Goal: Information Seeking & Learning: Learn about a topic

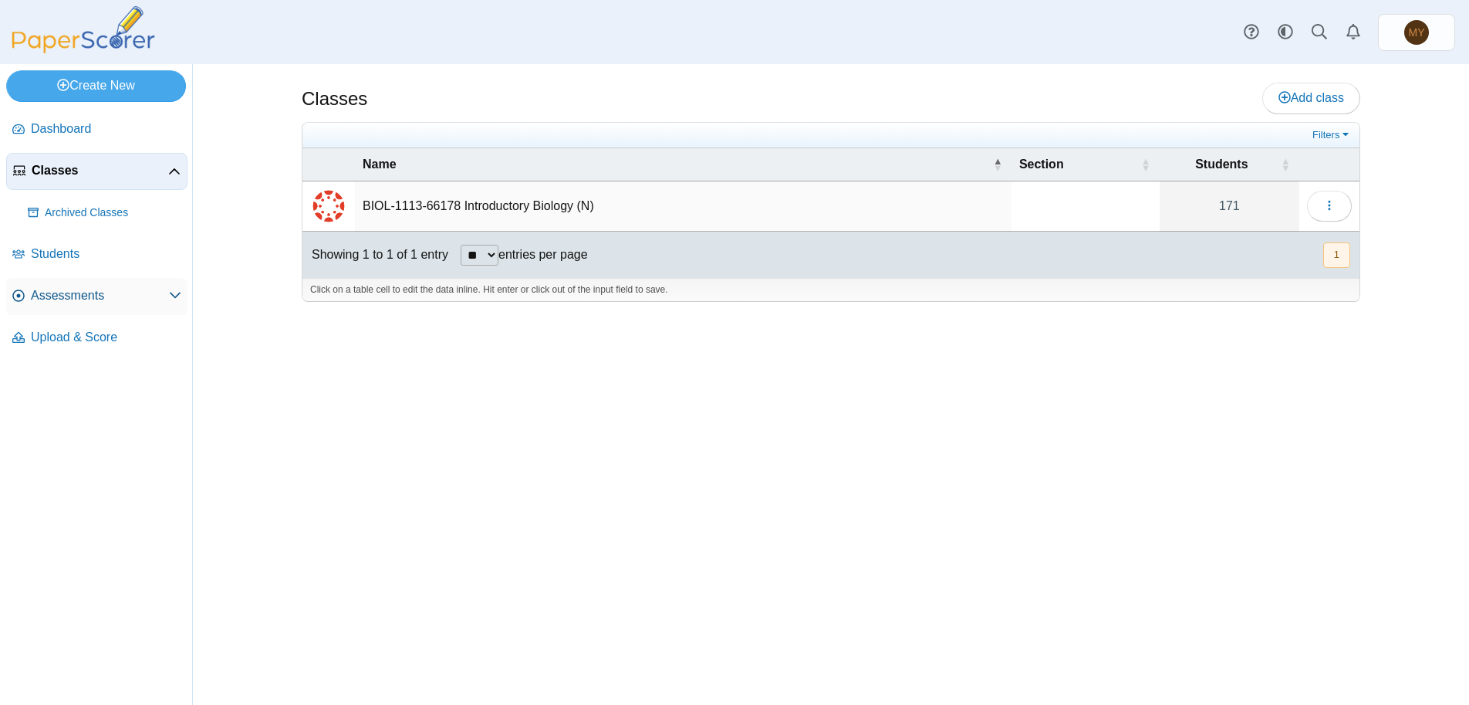
click at [150, 297] on span "Assessments" at bounding box center [100, 295] width 138 height 17
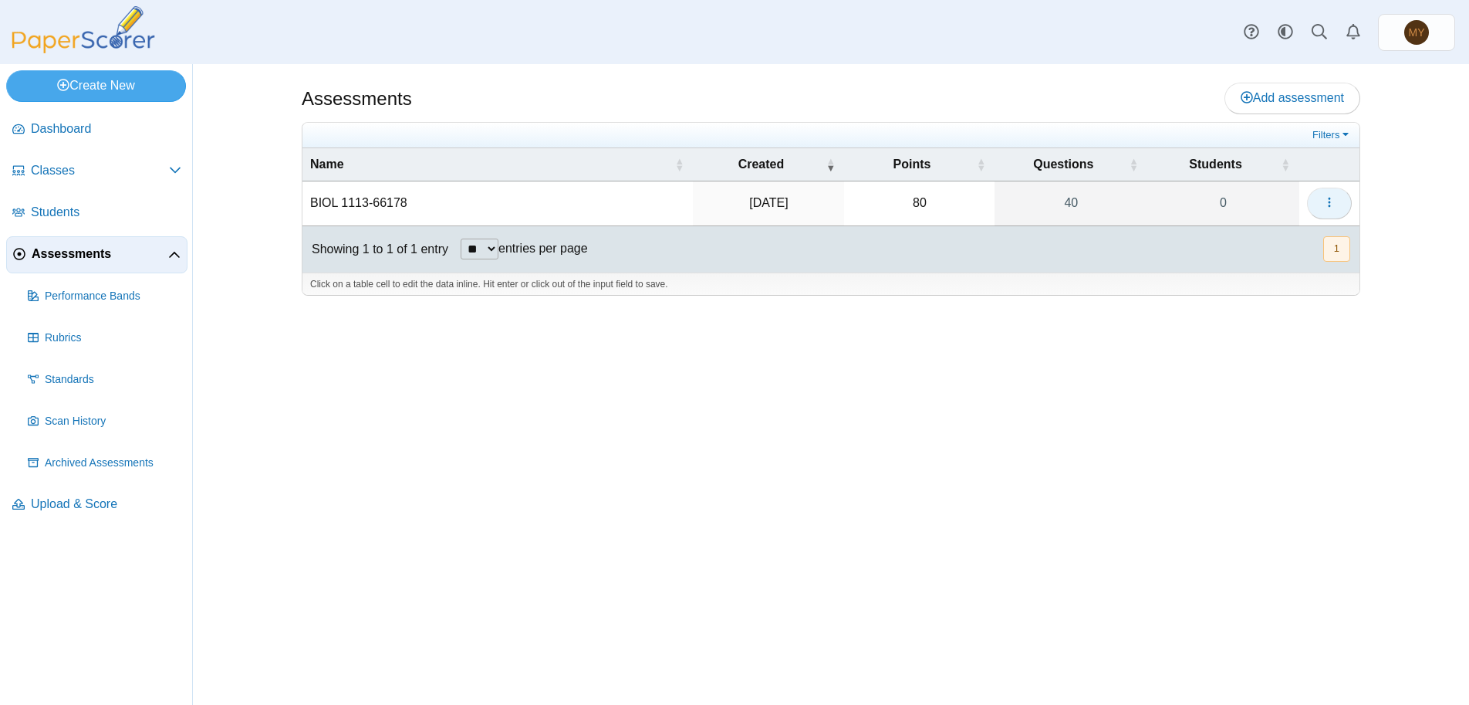
click at [1332, 203] on icon "button" at bounding box center [1329, 202] width 12 height 12
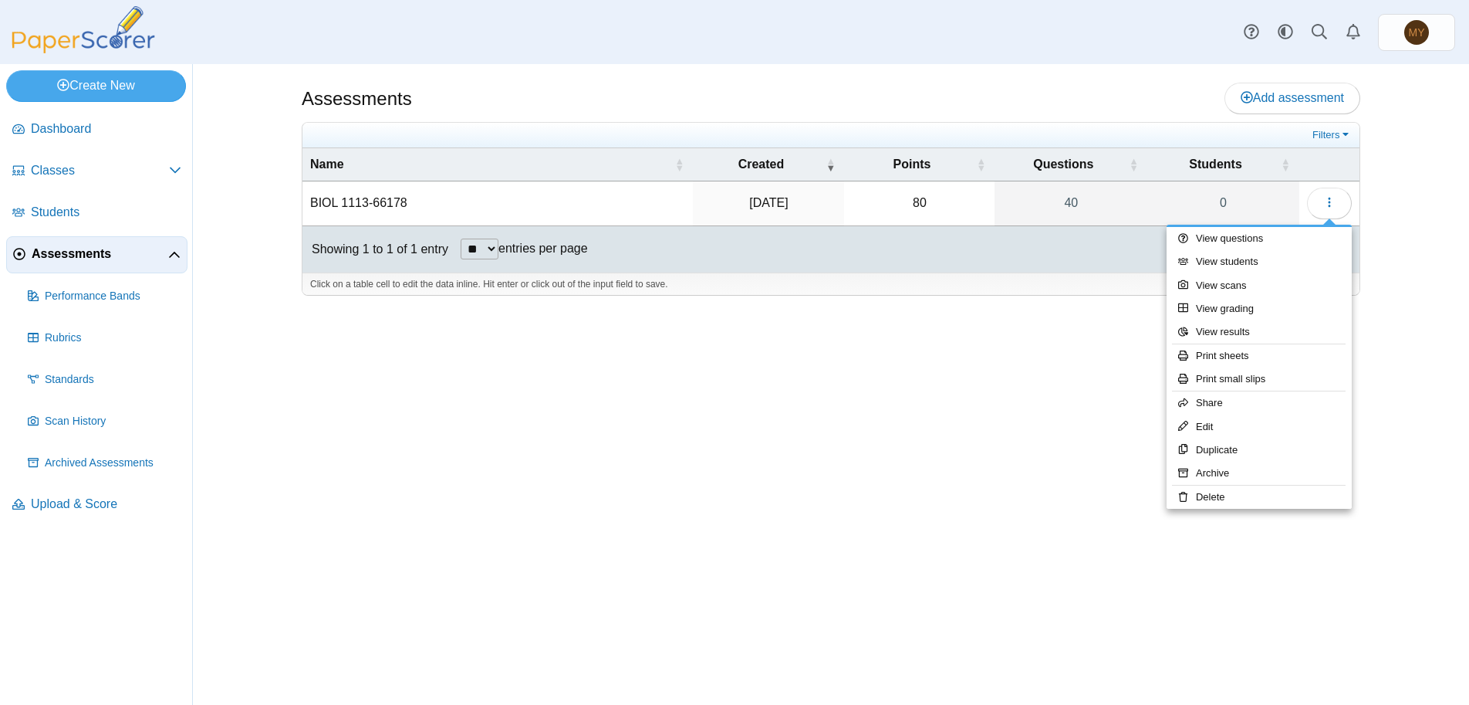
click at [353, 201] on td "BIOL 1113-66178" at bounding box center [497, 203] width 390 height 44
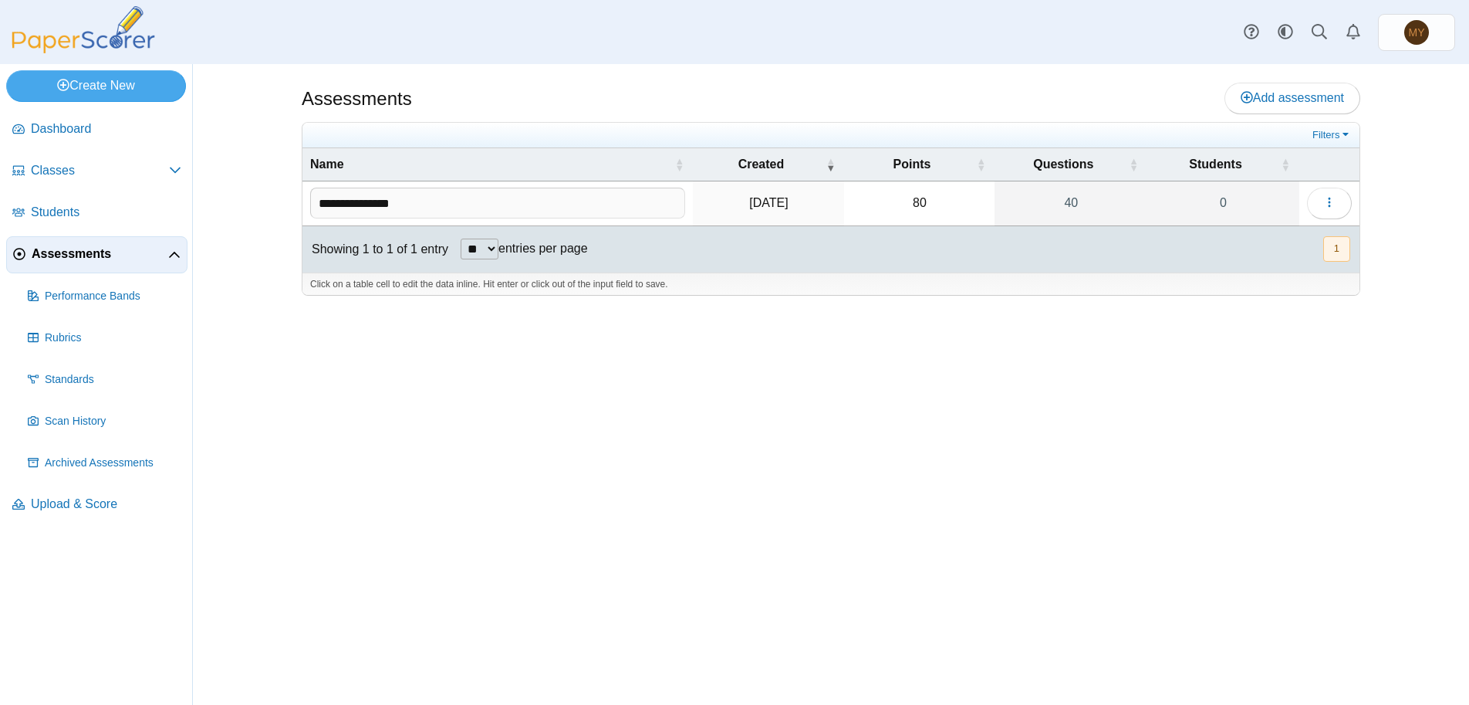
click at [736, 204] on td "Sep 8, 2025" at bounding box center [768, 203] width 151 height 44
click at [1343, 140] on link "Filters" at bounding box center [1332, 134] width 47 height 15
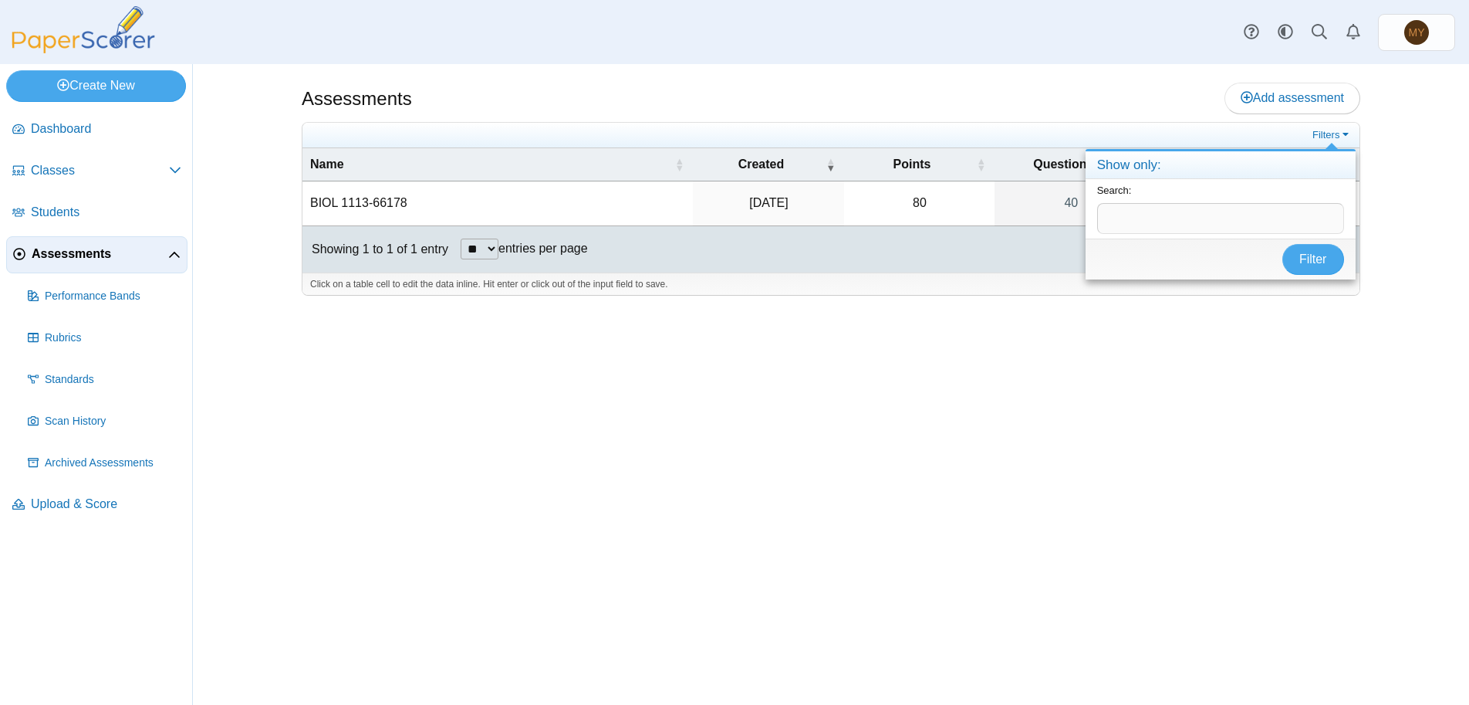
click at [1302, 380] on div "Assessments Add assessment 80 0" at bounding box center [830, 384] width 1157 height 640
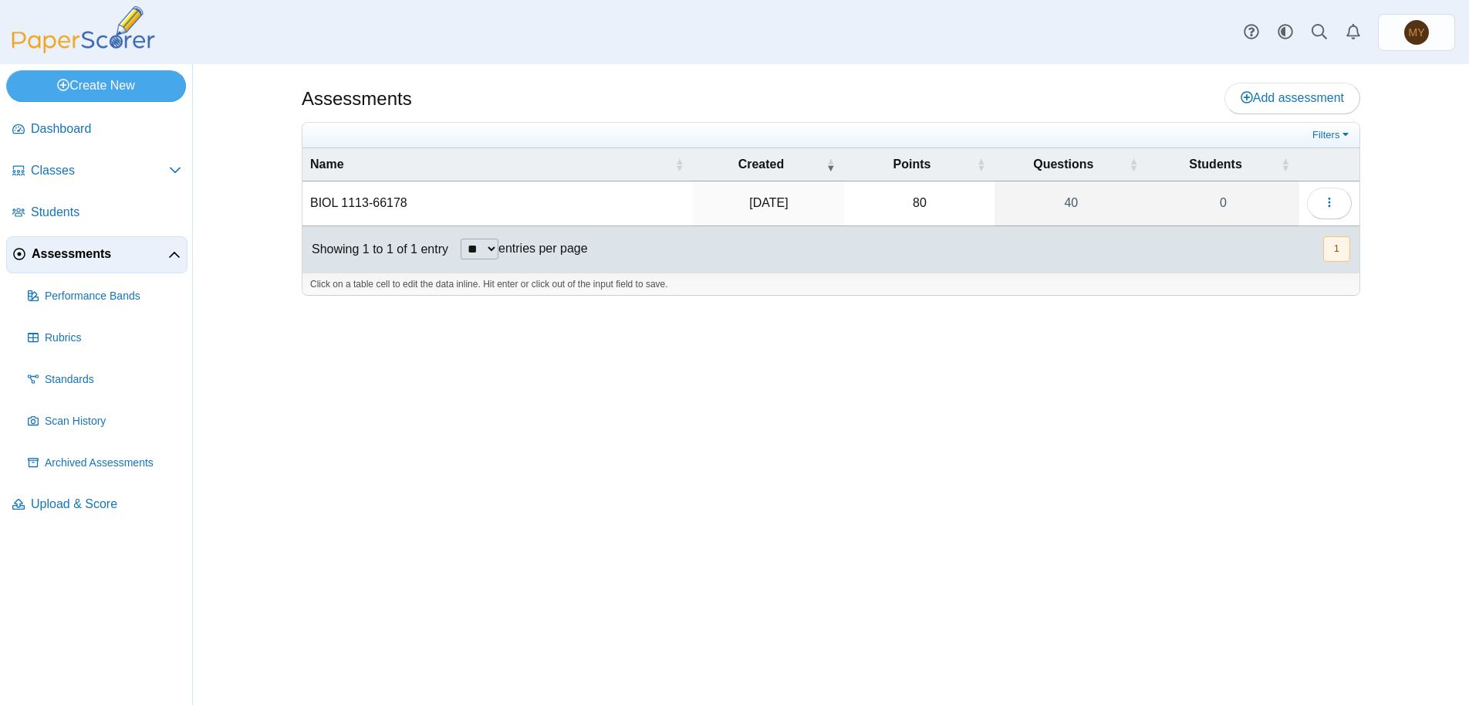
click at [165, 254] on span "Assessments" at bounding box center [100, 253] width 137 height 17
click at [1331, 248] on button "1" at bounding box center [1336, 248] width 27 height 25
click at [54, 502] on span "Upload & Score" at bounding box center [106, 503] width 150 height 17
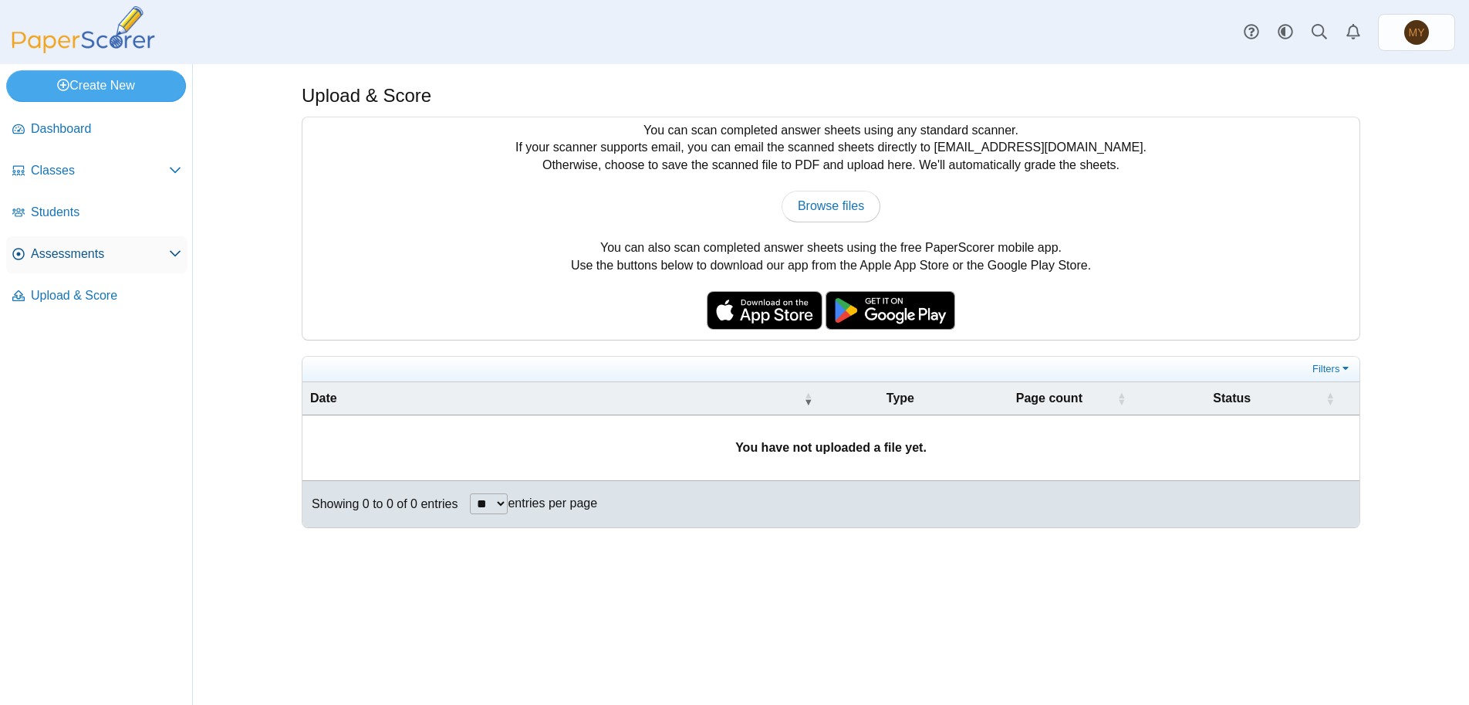
click at [106, 255] on span "Assessments" at bounding box center [100, 253] width 138 height 17
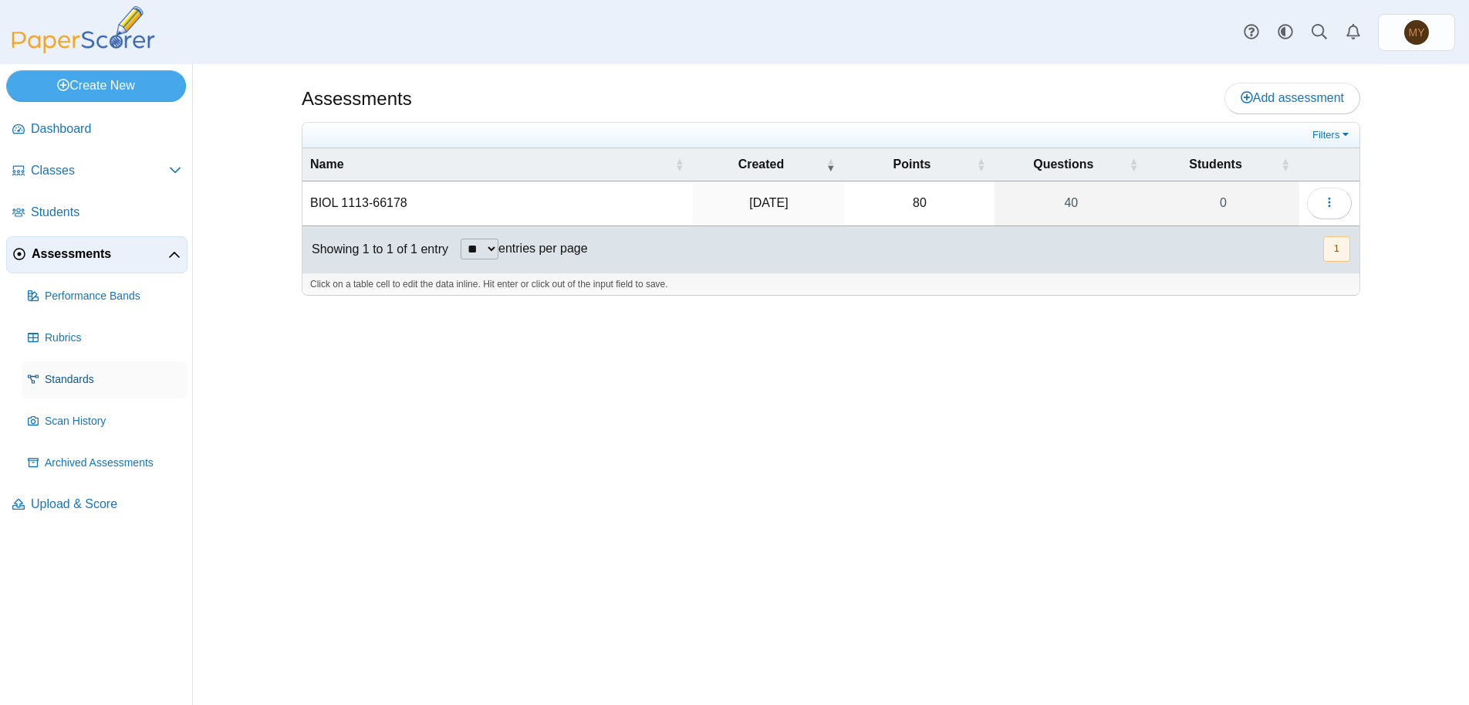
click at [68, 381] on span "Standards" at bounding box center [113, 379] width 137 height 15
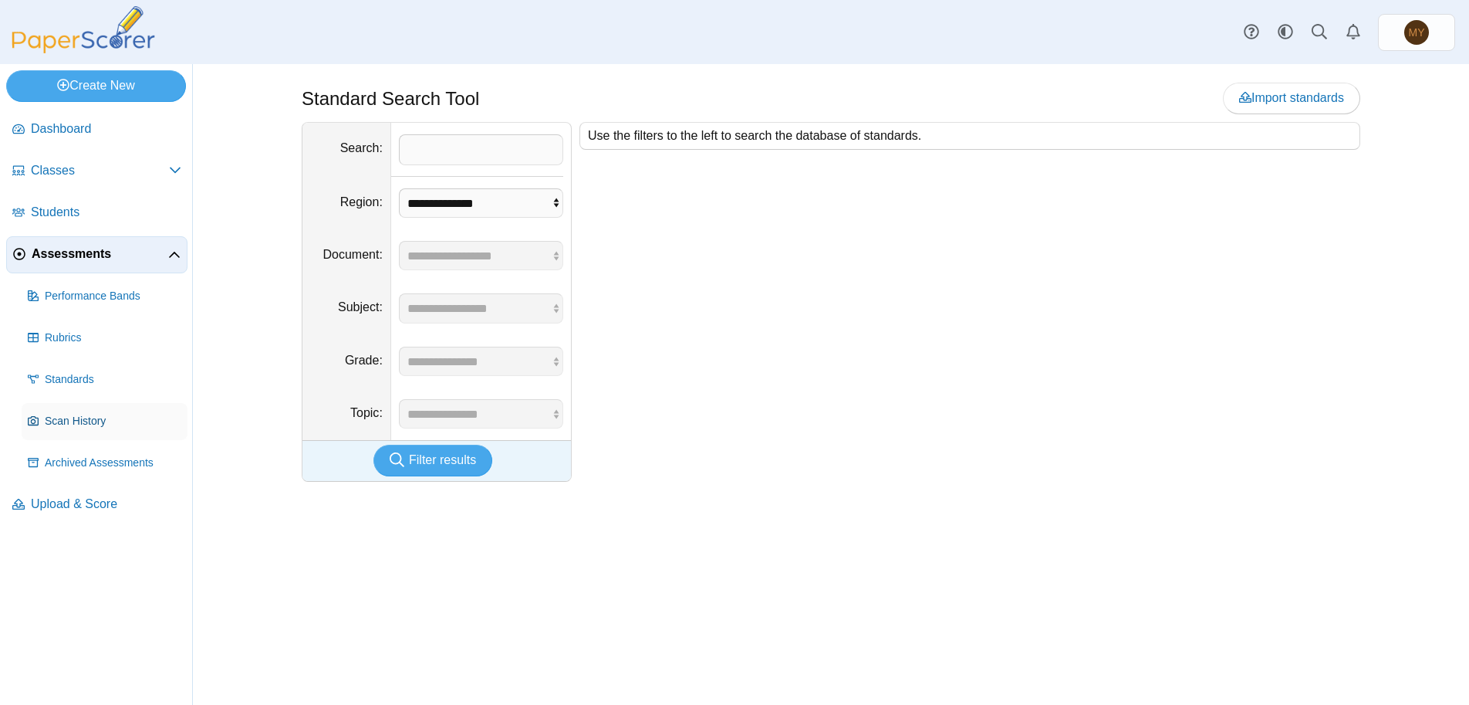
click at [71, 422] on span "Scan History" at bounding box center [113, 421] width 137 height 15
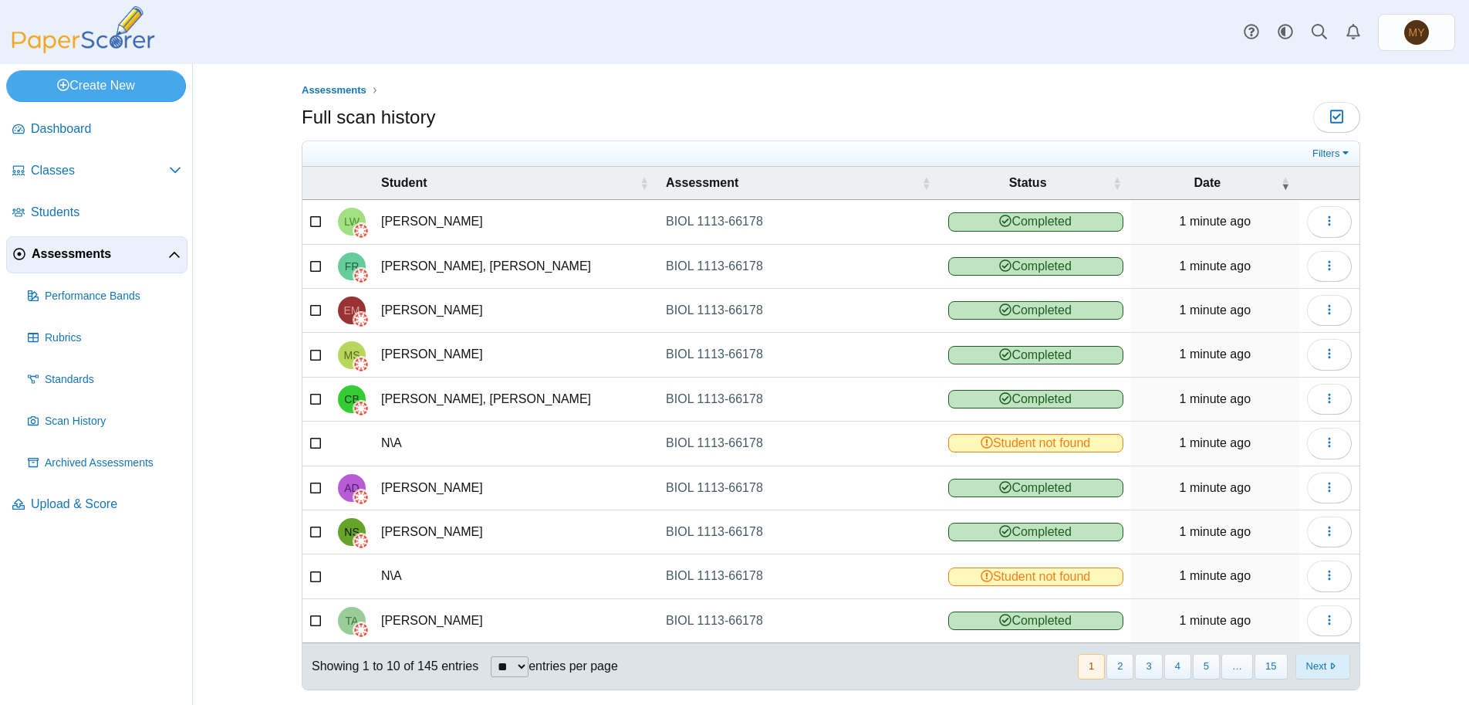
click at [1319, 668] on button "Next" at bounding box center [1323, 666] width 55 height 25
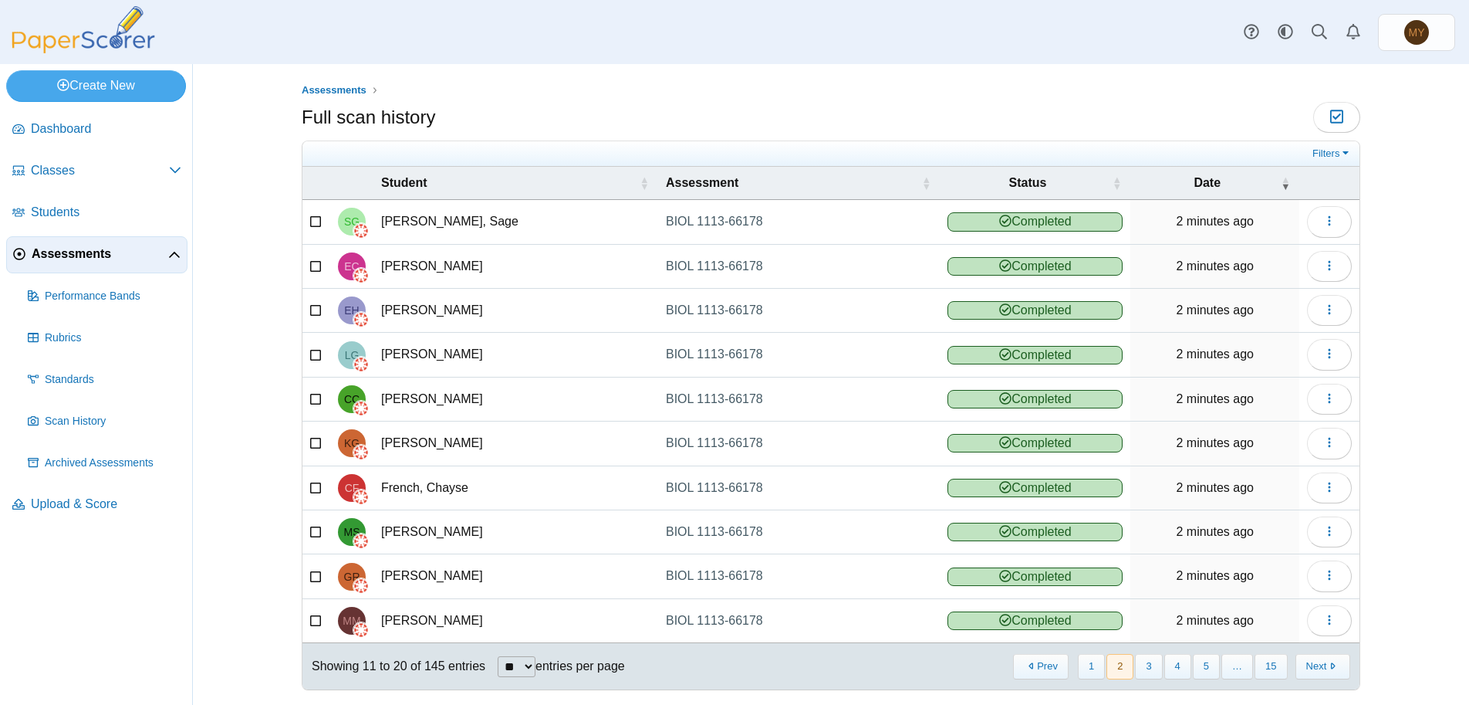
click at [1319, 668] on button "Next" at bounding box center [1323, 666] width 55 height 25
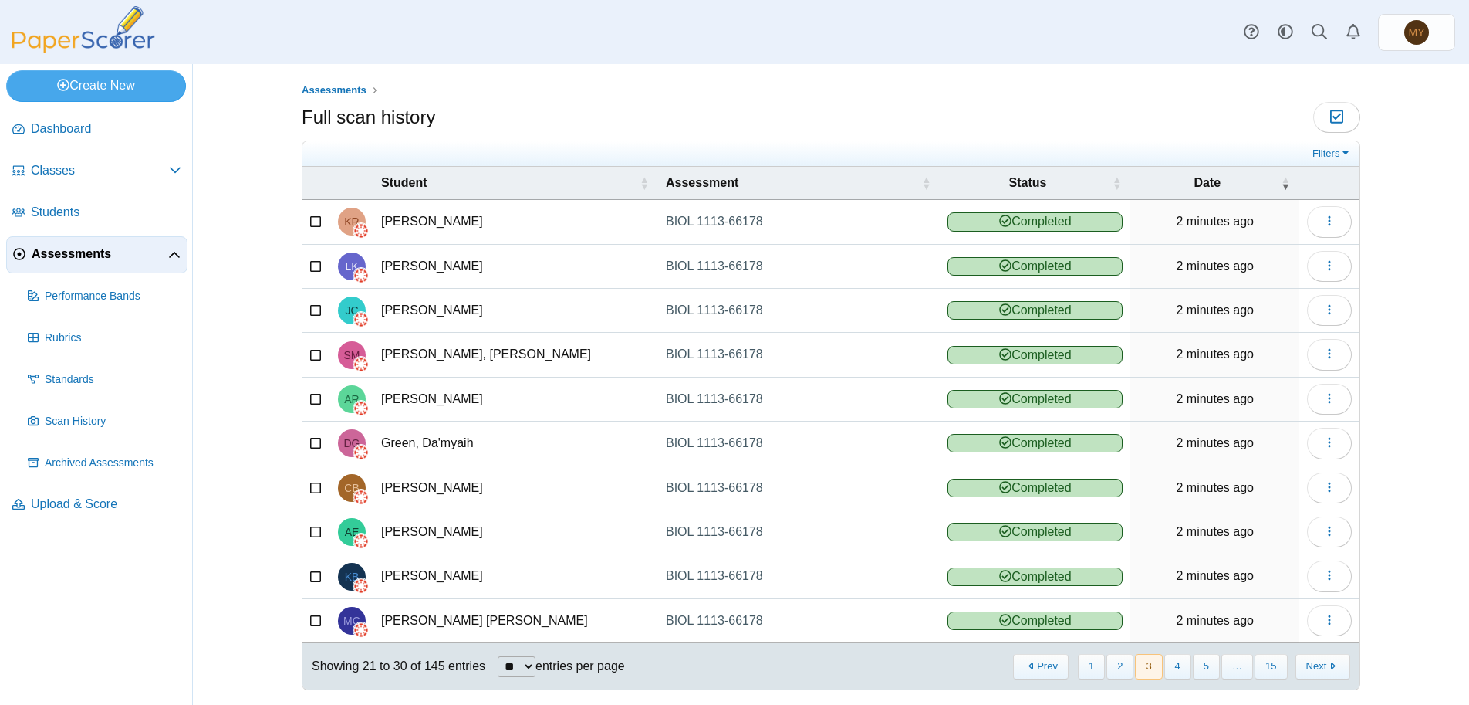
click at [1319, 668] on button "Next" at bounding box center [1323, 666] width 55 height 25
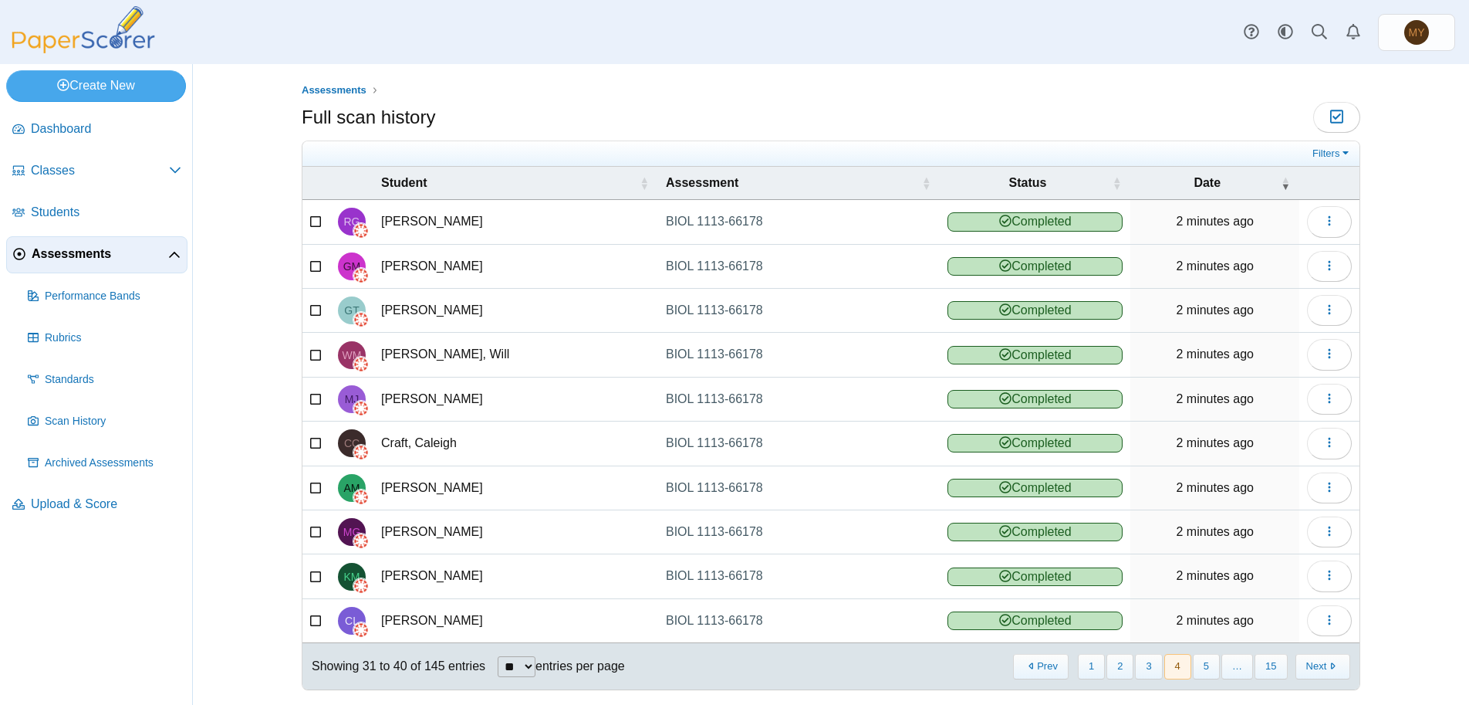
click at [1319, 668] on button "Next" at bounding box center [1323, 666] width 55 height 25
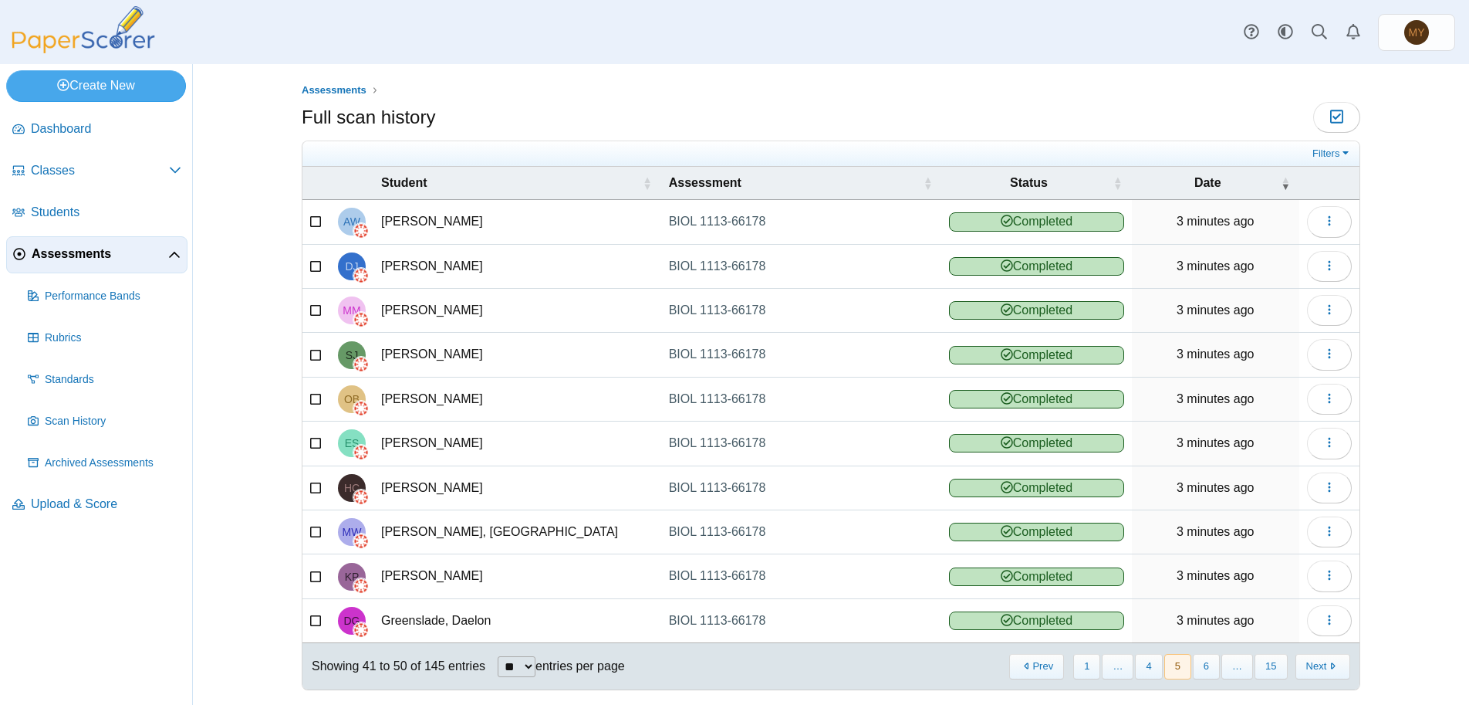
click at [1319, 668] on button "Next" at bounding box center [1323, 666] width 55 height 25
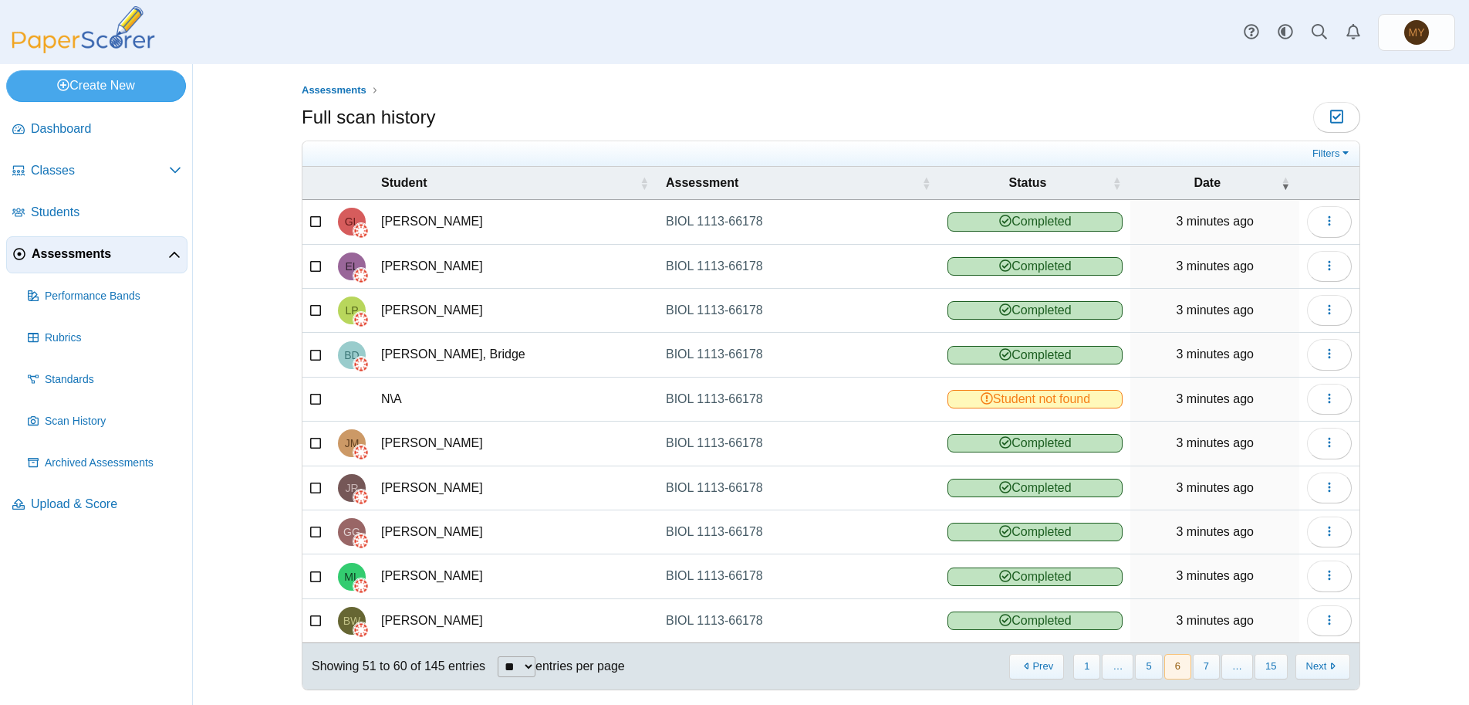
click at [1319, 668] on button "Next" at bounding box center [1323, 666] width 55 height 25
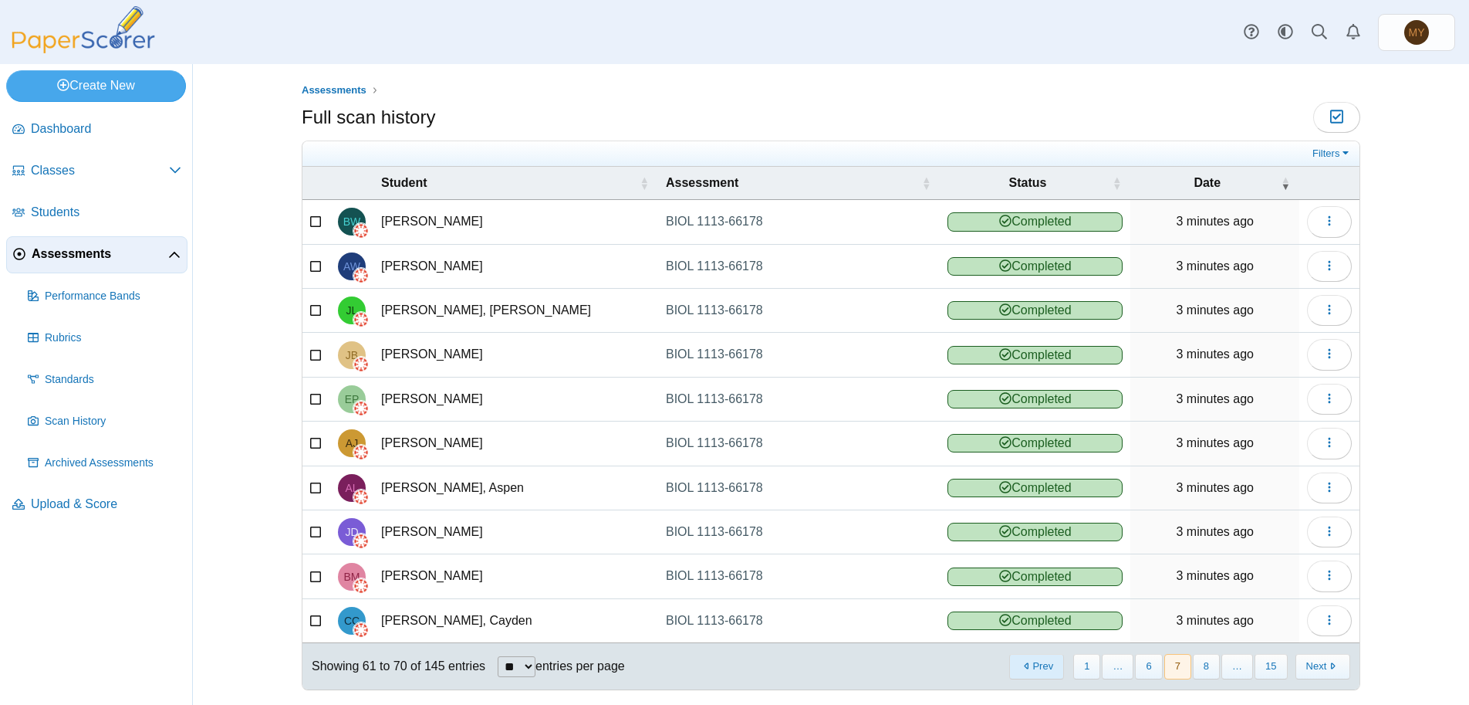
click at [1036, 666] on button "Prev" at bounding box center [1036, 666] width 55 height 25
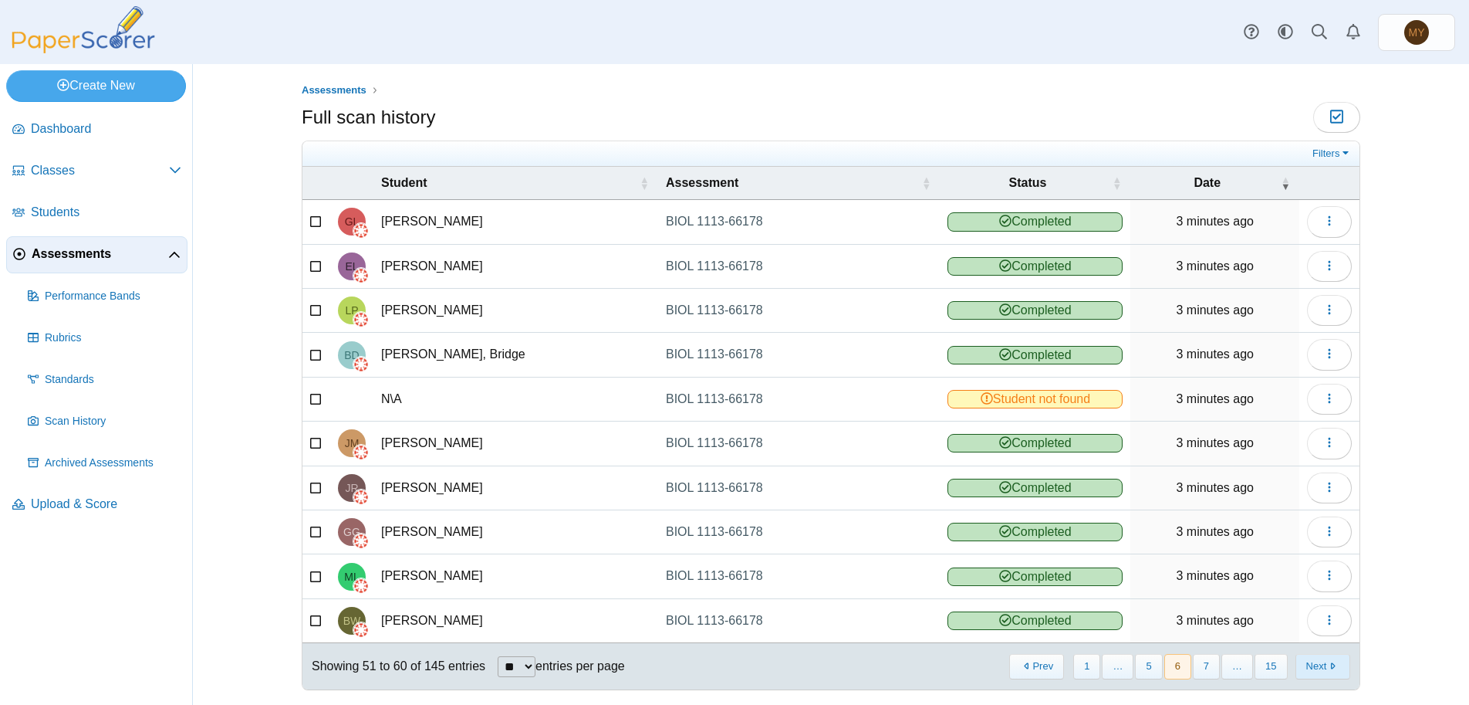
click at [1317, 667] on button "Next" at bounding box center [1323, 666] width 55 height 25
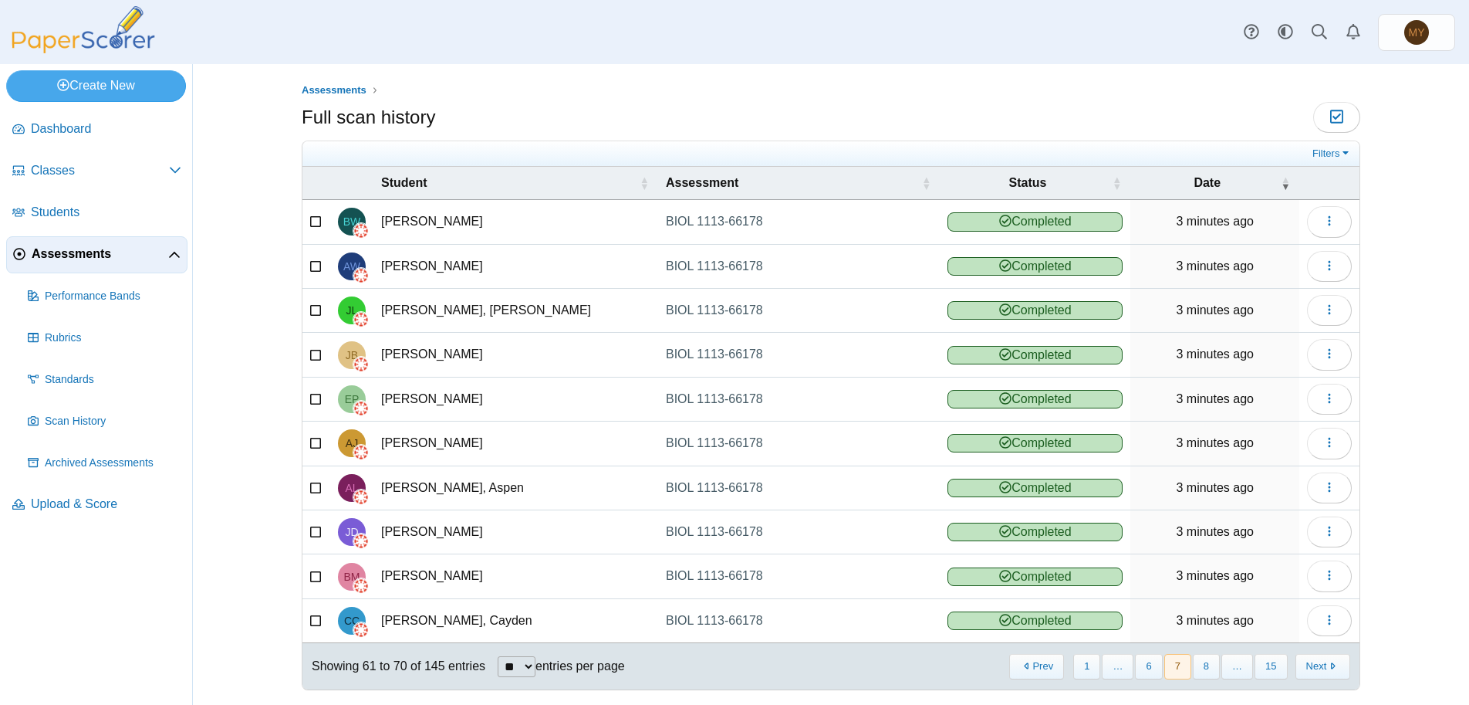
click at [1317, 667] on button "Next" at bounding box center [1323, 666] width 55 height 25
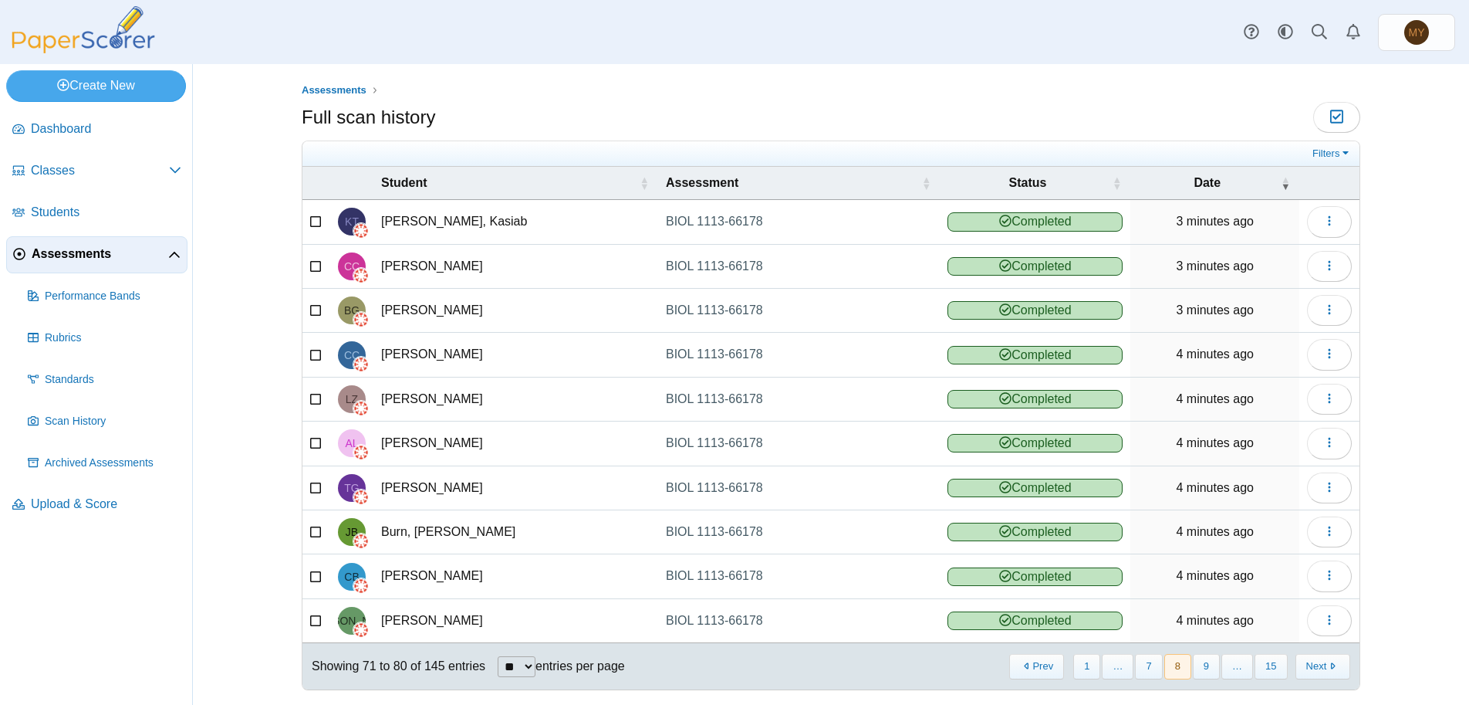
click at [1317, 667] on button "Next" at bounding box center [1323, 666] width 55 height 25
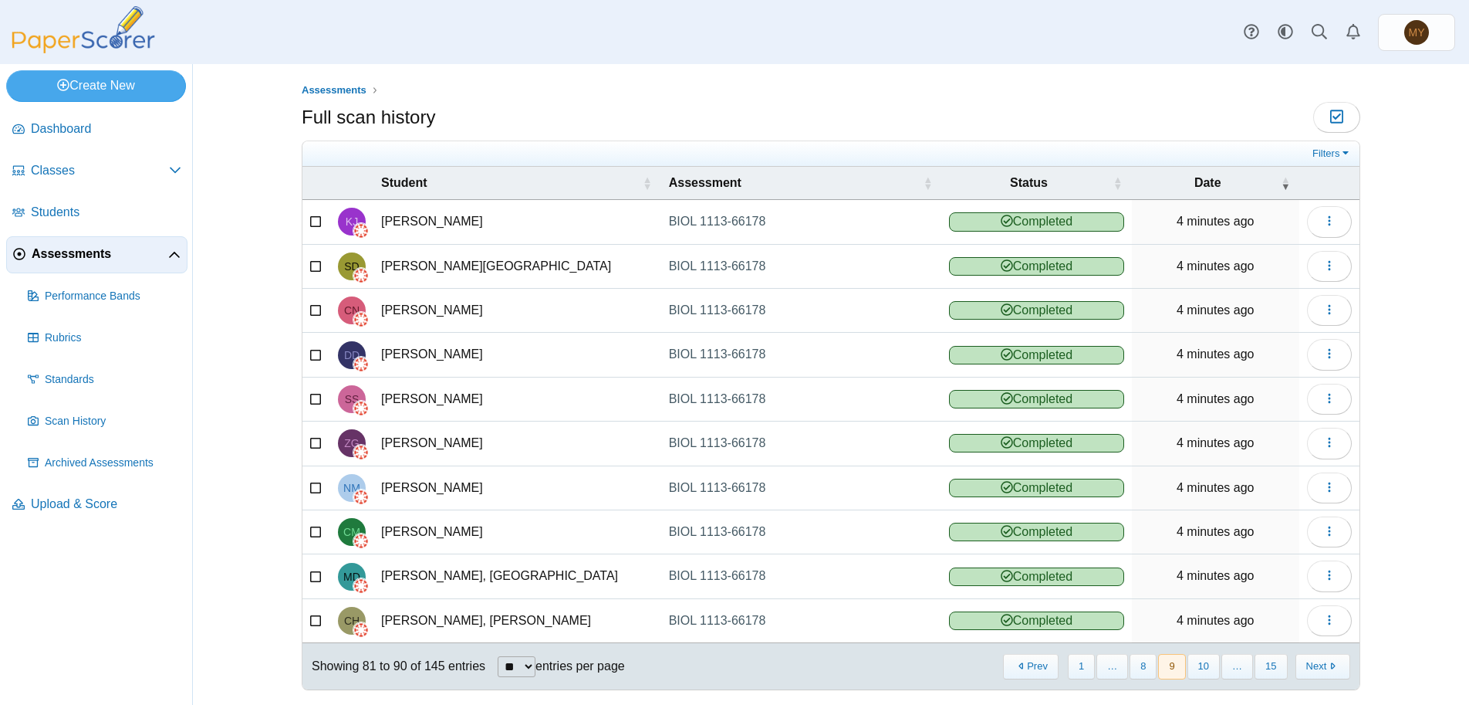
click at [1317, 667] on button "Next" at bounding box center [1323, 666] width 55 height 25
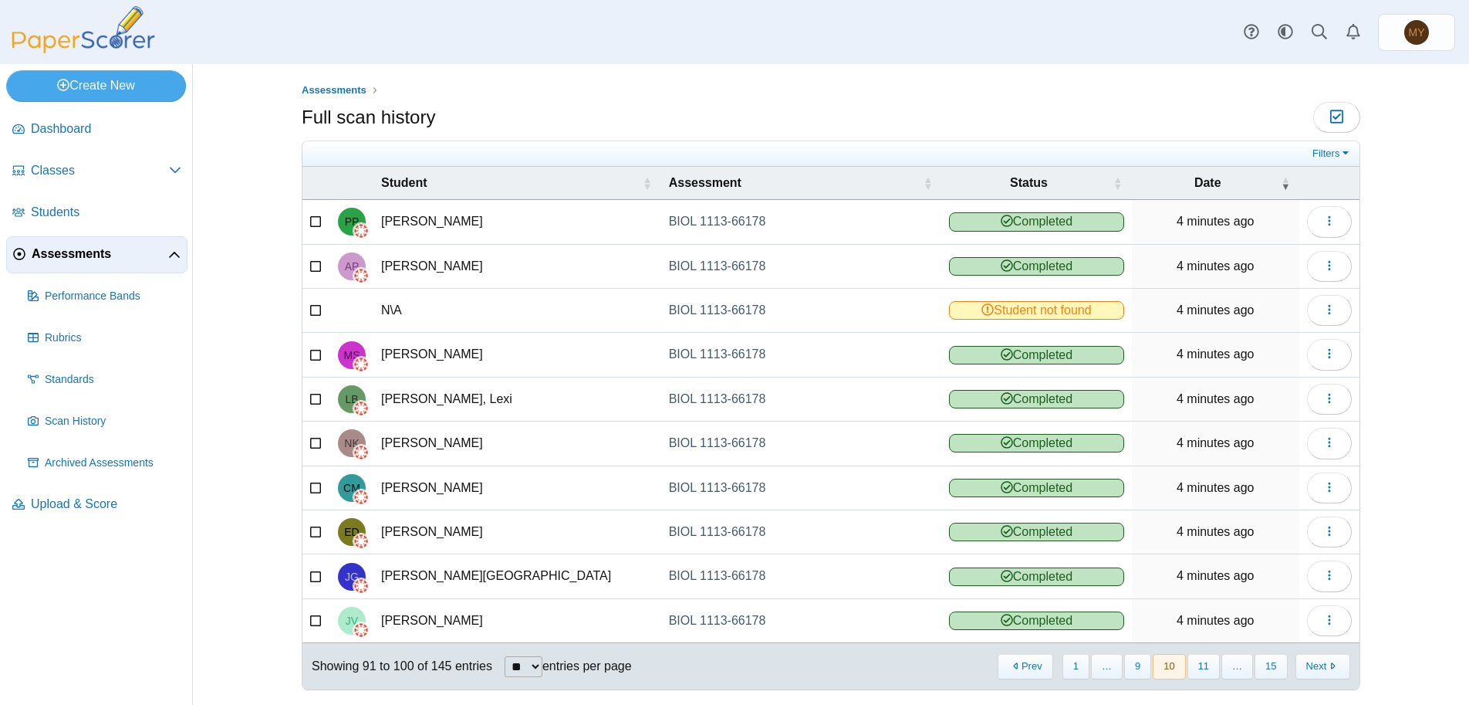
click at [1317, 667] on button "Next" at bounding box center [1323, 666] width 55 height 25
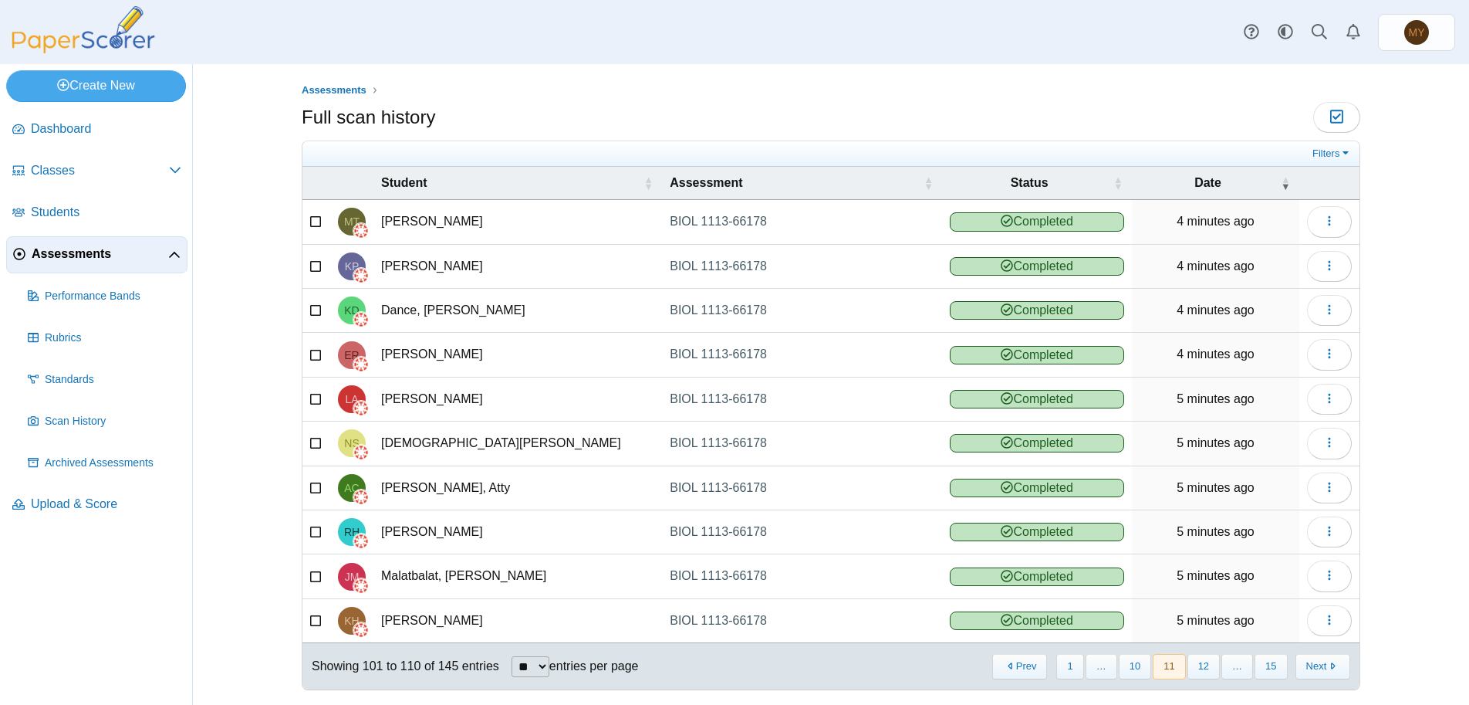
scroll to position [16, 0]
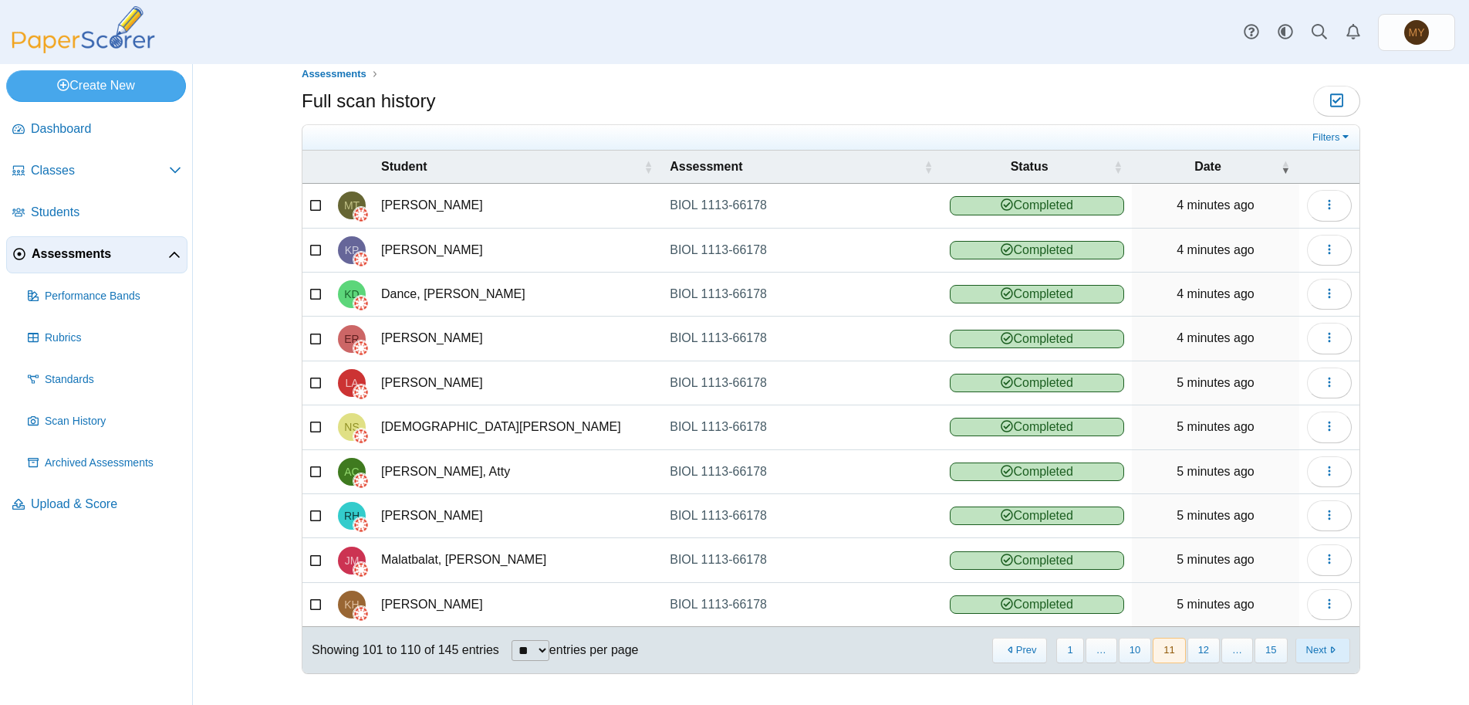
click at [1315, 647] on button "Next" at bounding box center [1323, 649] width 55 height 25
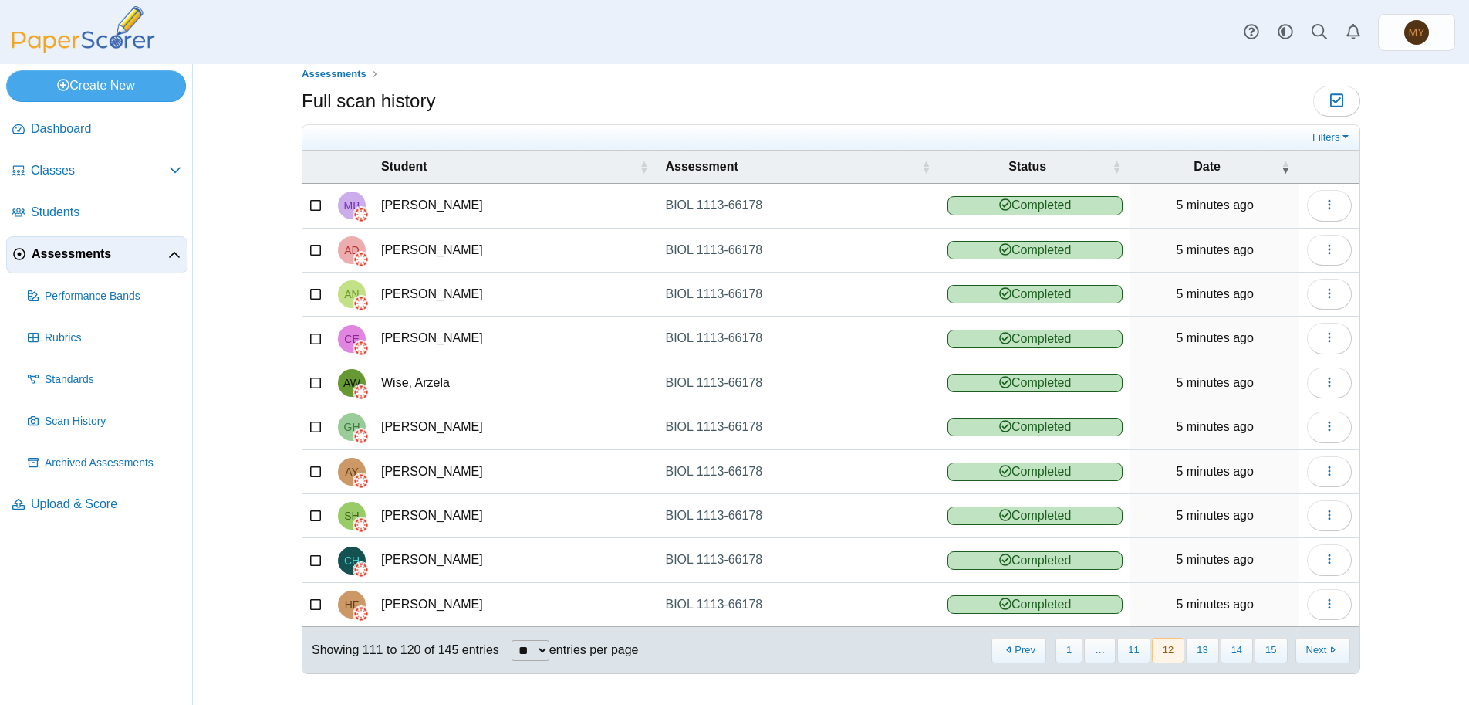
click at [1315, 647] on button "Next" at bounding box center [1323, 649] width 55 height 25
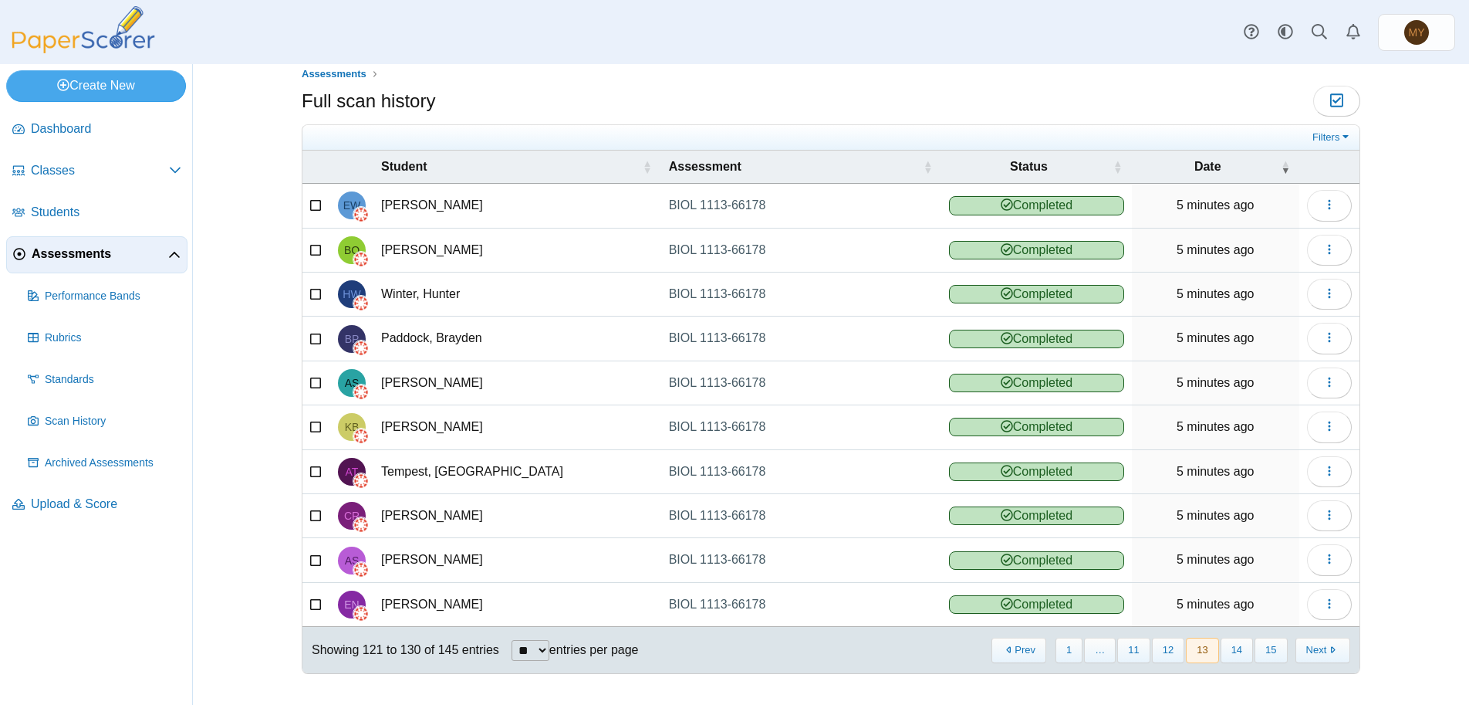
click at [1315, 647] on button "Next" at bounding box center [1323, 649] width 55 height 25
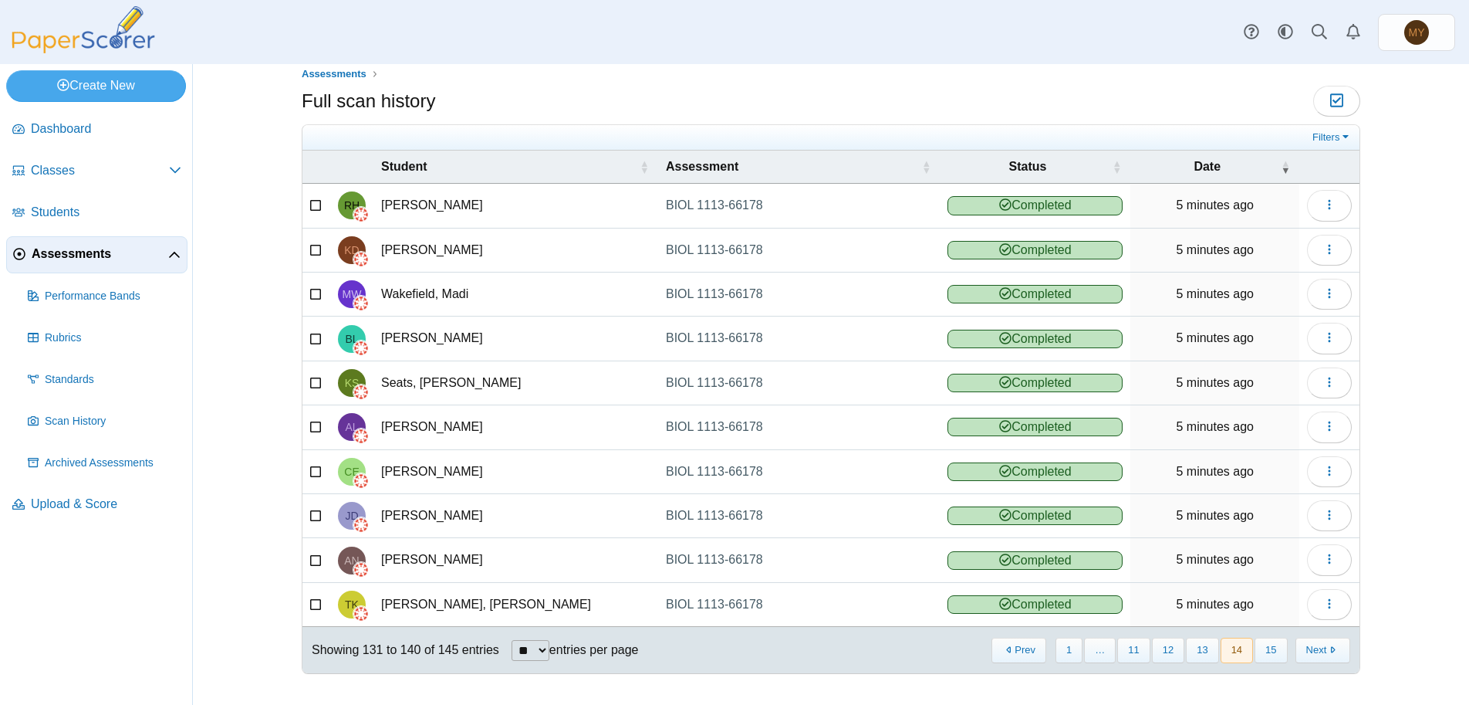
click at [1315, 647] on button "Next" at bounding box center [1323, 649] width 55 height 25
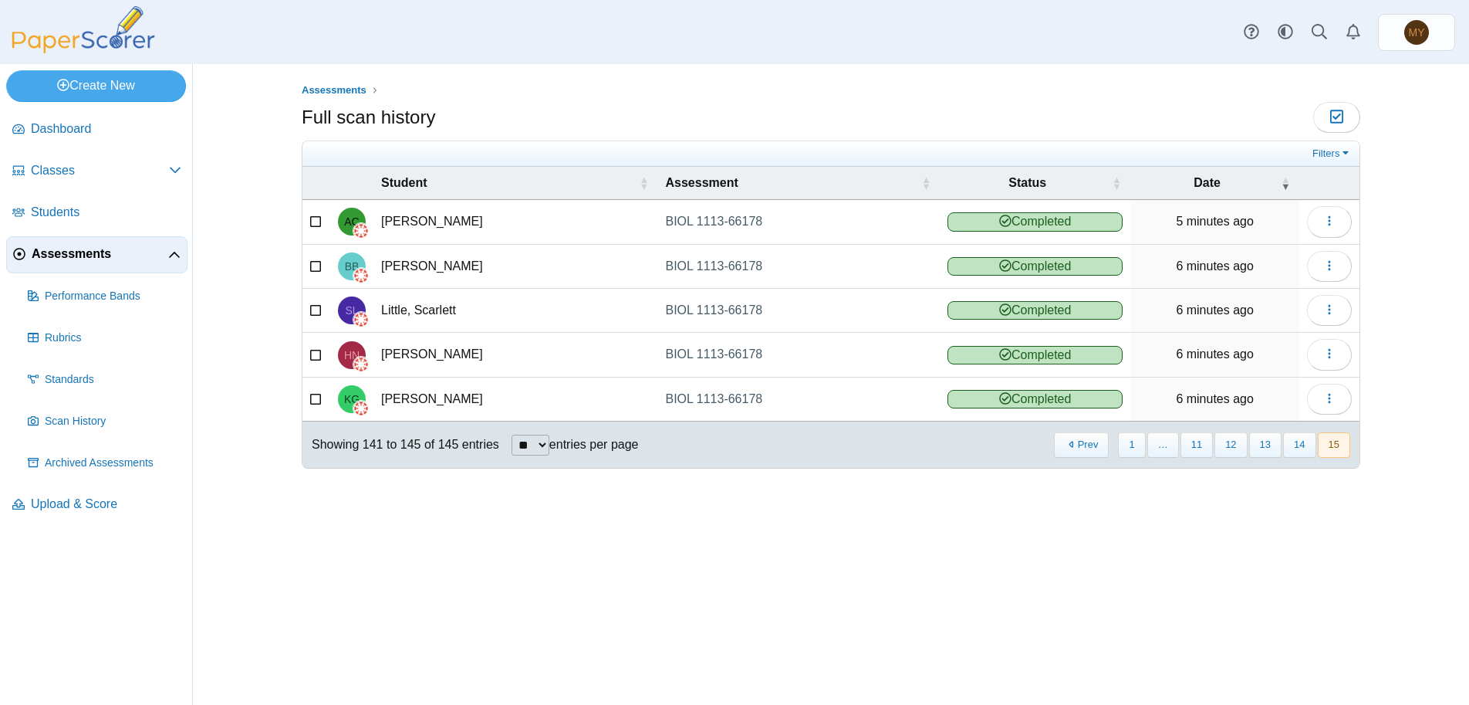
scroll to position [0, 0]
click at [1131, 442] on button "1" at bounding box center [1131, 444] width 27 height 25
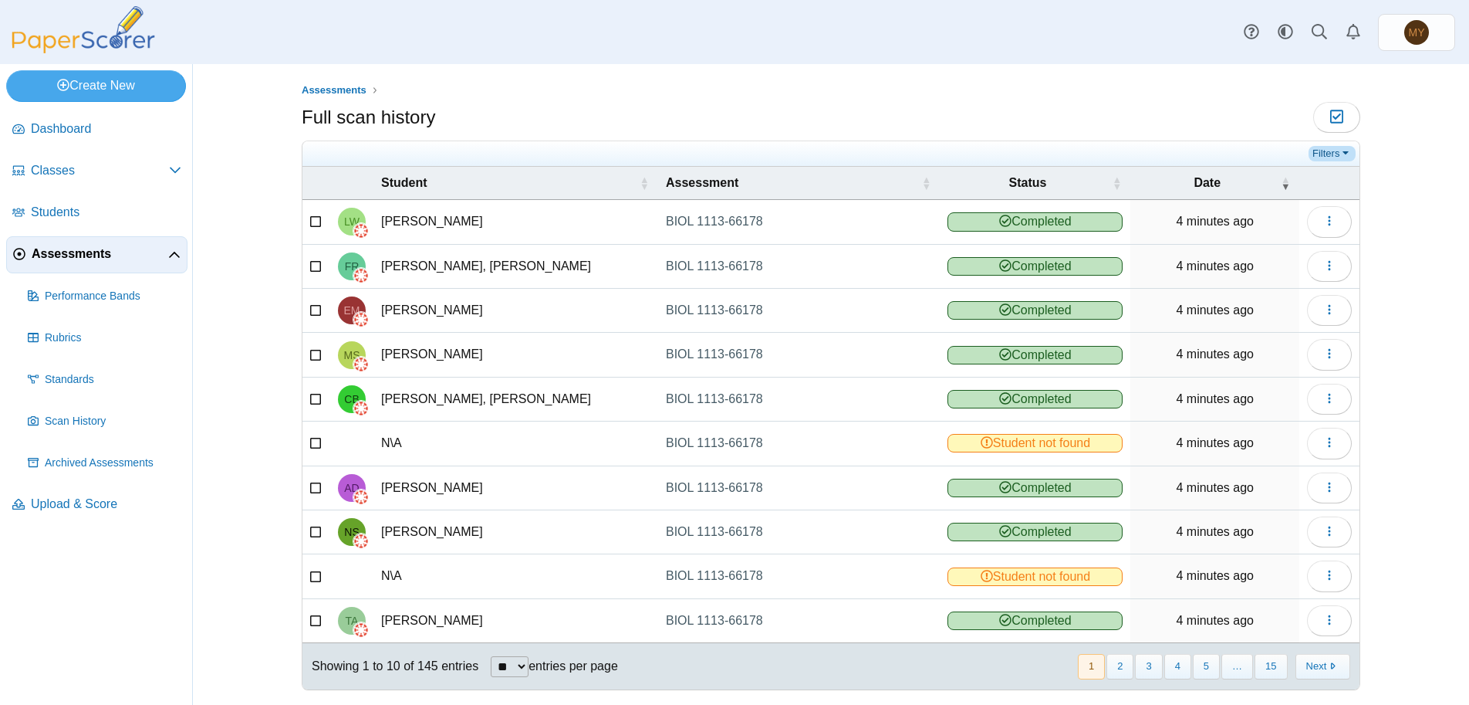
click at [1332, 155] on link "Filters" at bounding box center [1332, 153] width 47 height 15
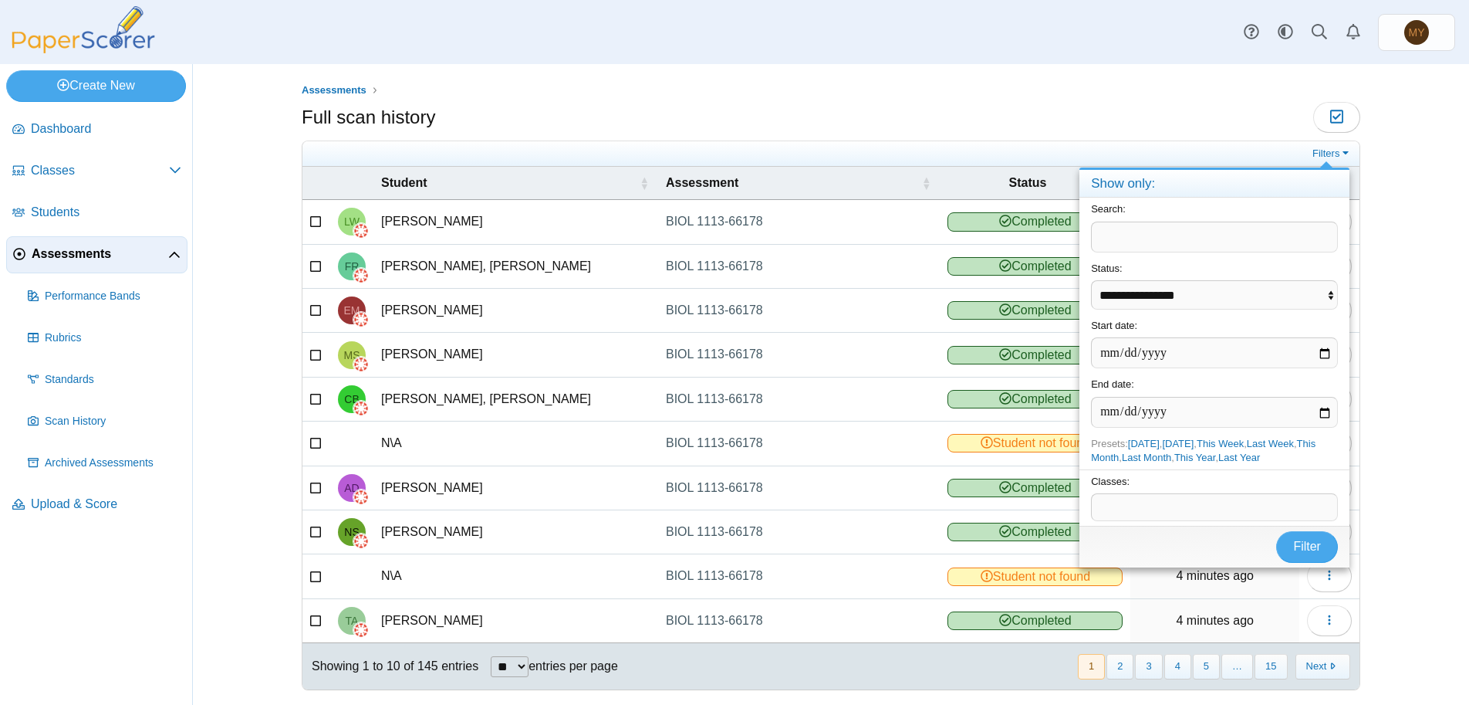
click at [1385, 280] on div "Assessments Full scan history Moderation 0" at bounding box center [830, 384] width 1157 height 640
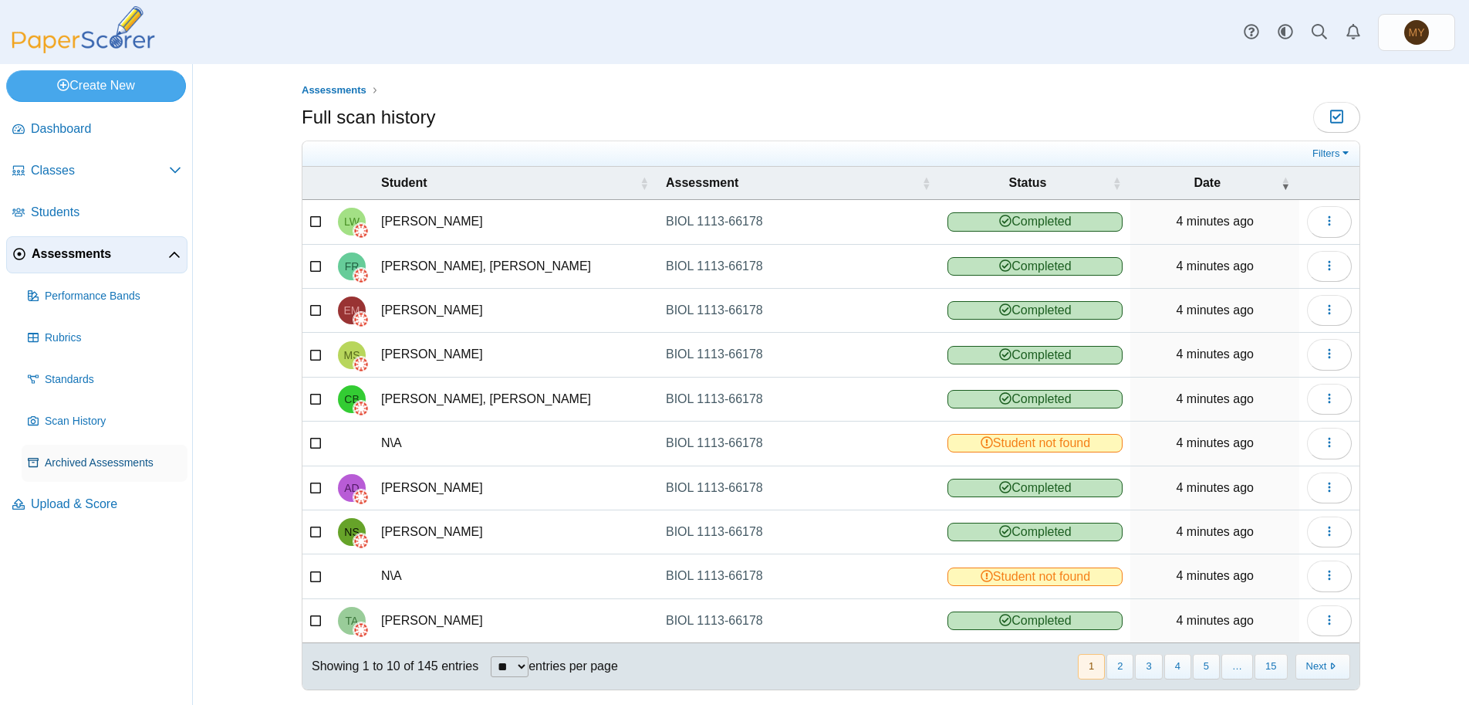
click at [96, 468] on span "Archived Assessments" at bounding box center [113, 462] width 137 height 15
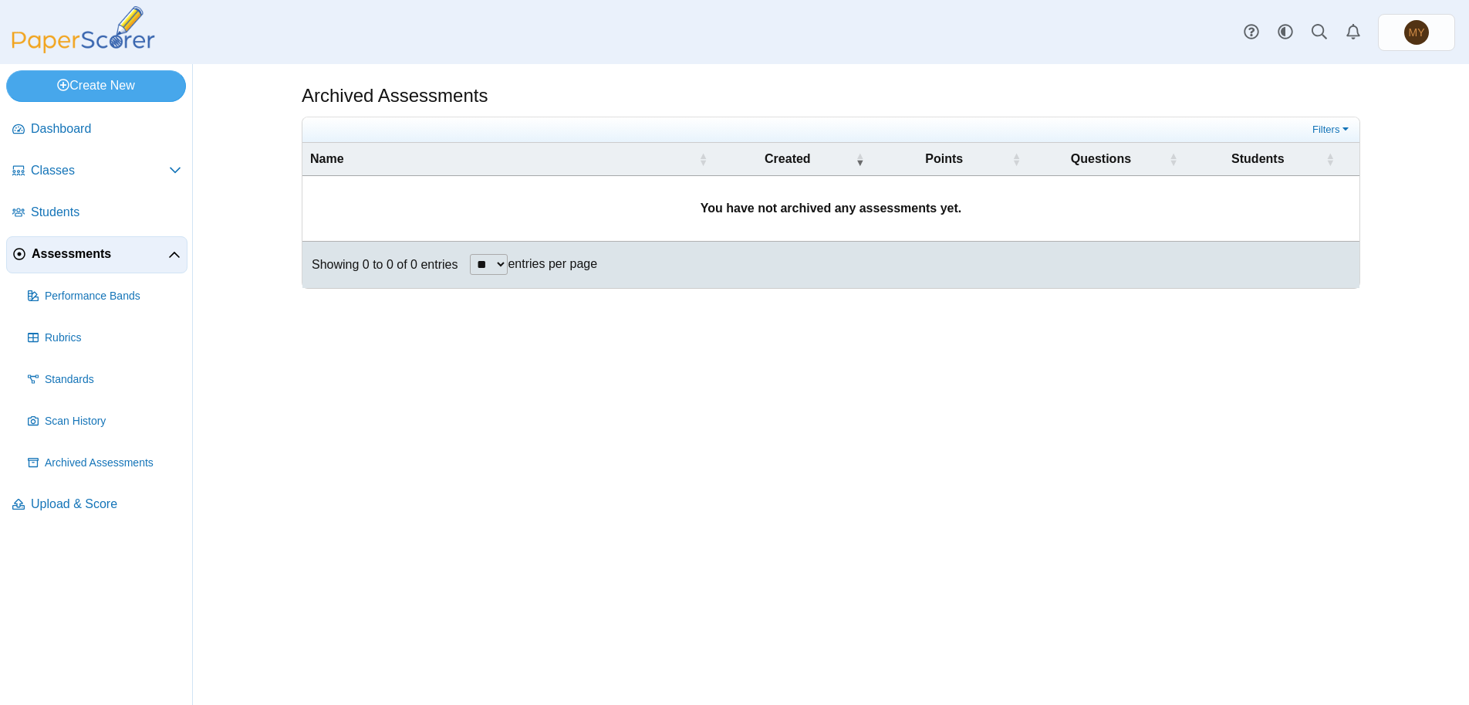
click at [160, 255] on span "Assessments" at bounding box center [100, 253] width 137 height 17
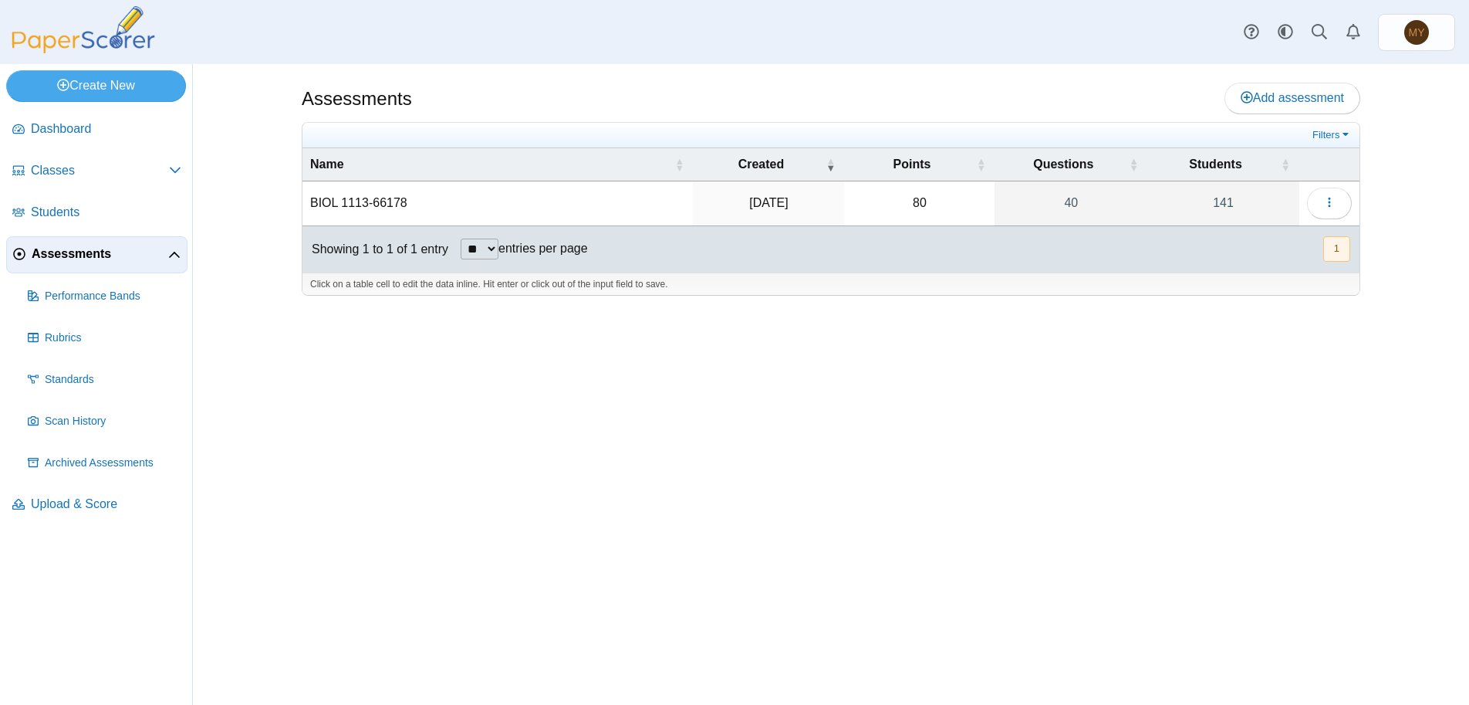
click at [1337, 253] on button "1" at bounding box center [1336, 248] width 27 height 25
click at [65, 424] on span "Scan History" at bounding box center [113, 421] width 137 height 15
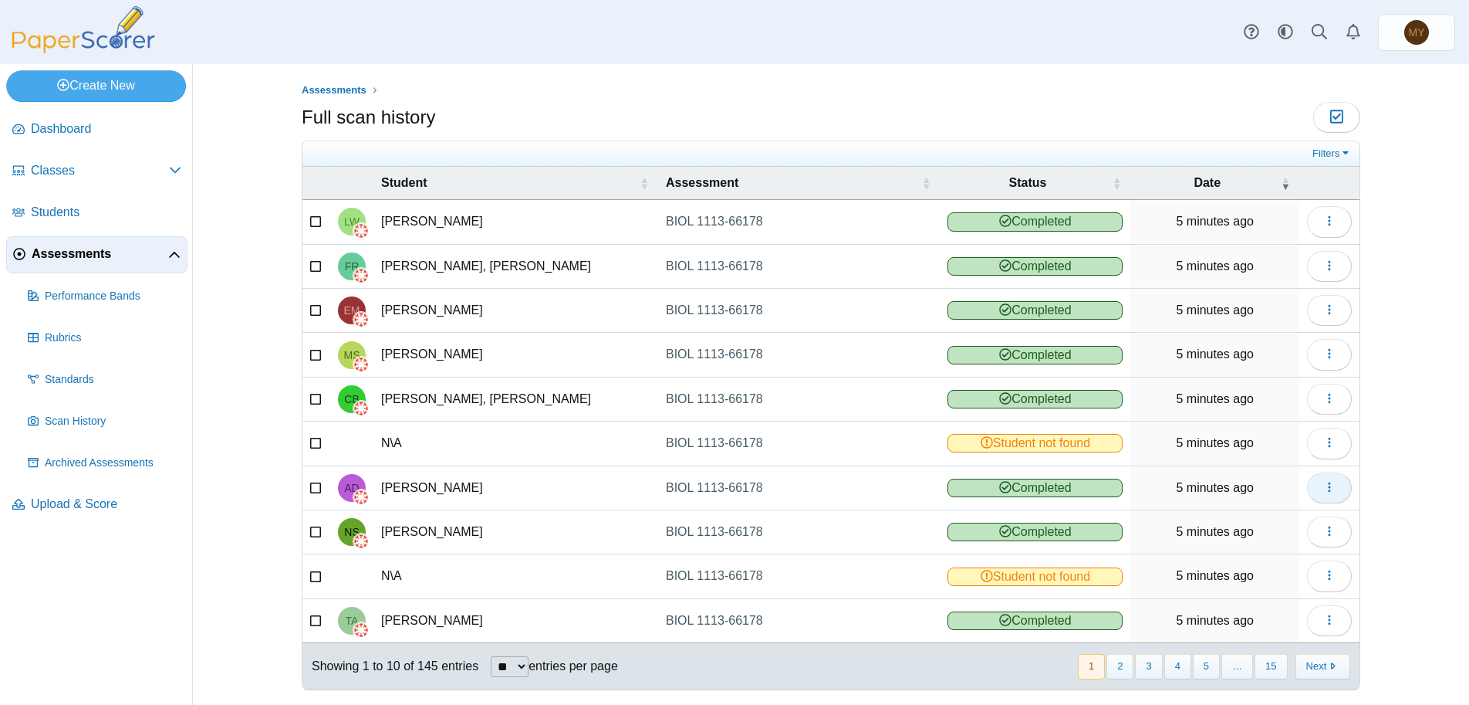
click at [1325, 490] on icon "button" at bounding box center [1329, 487] width 12 height 12
click at [1207, 520] on link "View scanned test" at bounding box center [1253, 523] width 185 height 23
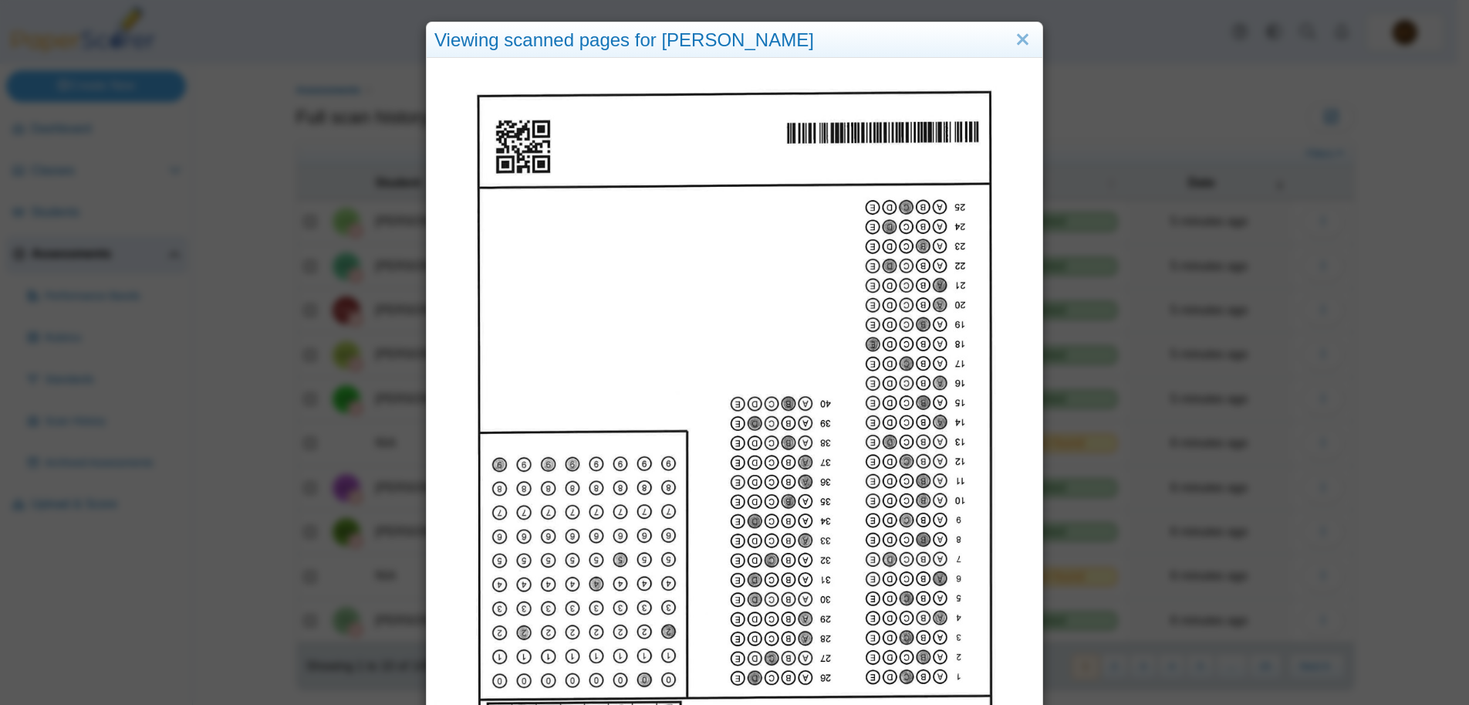
scroll to position [5, 0]
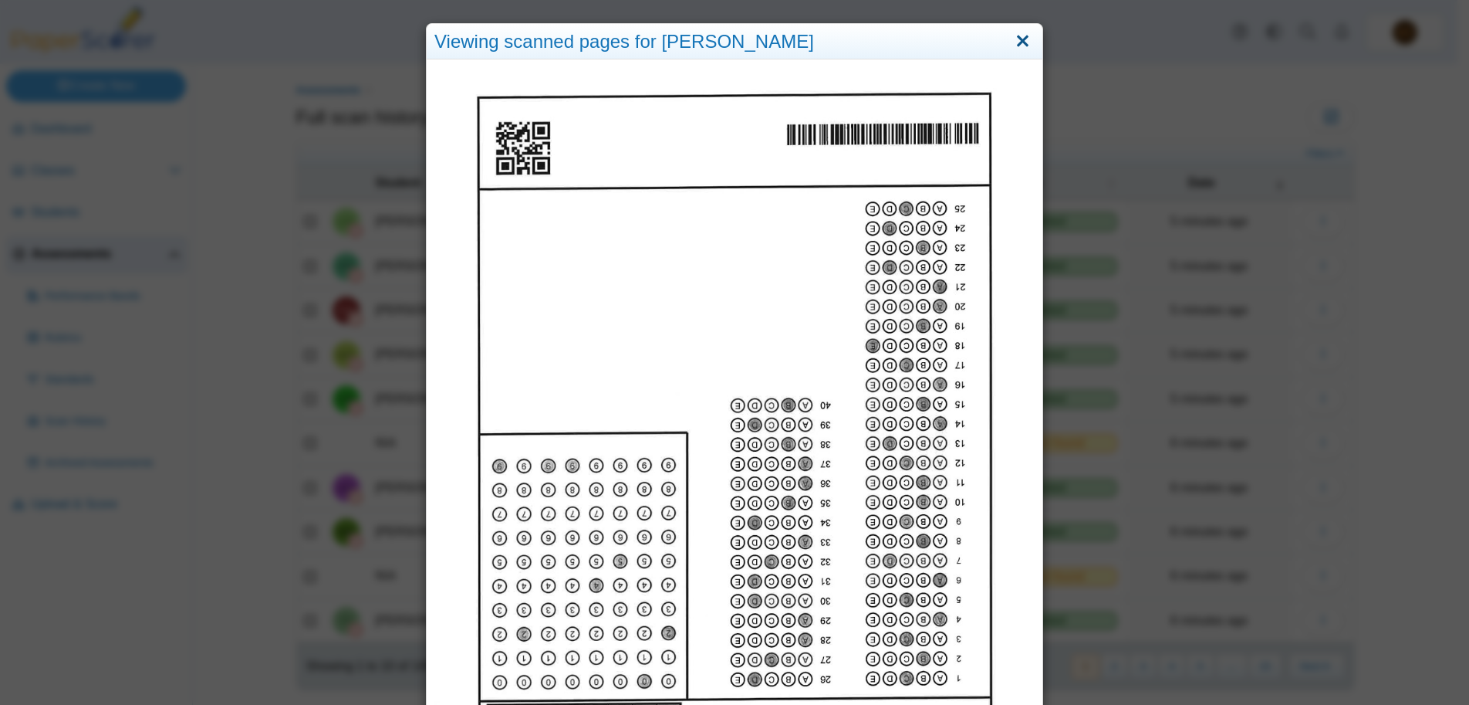
click at [1019, 42] on link "Close" at bounding box center [1023, 42] width 24 height 26
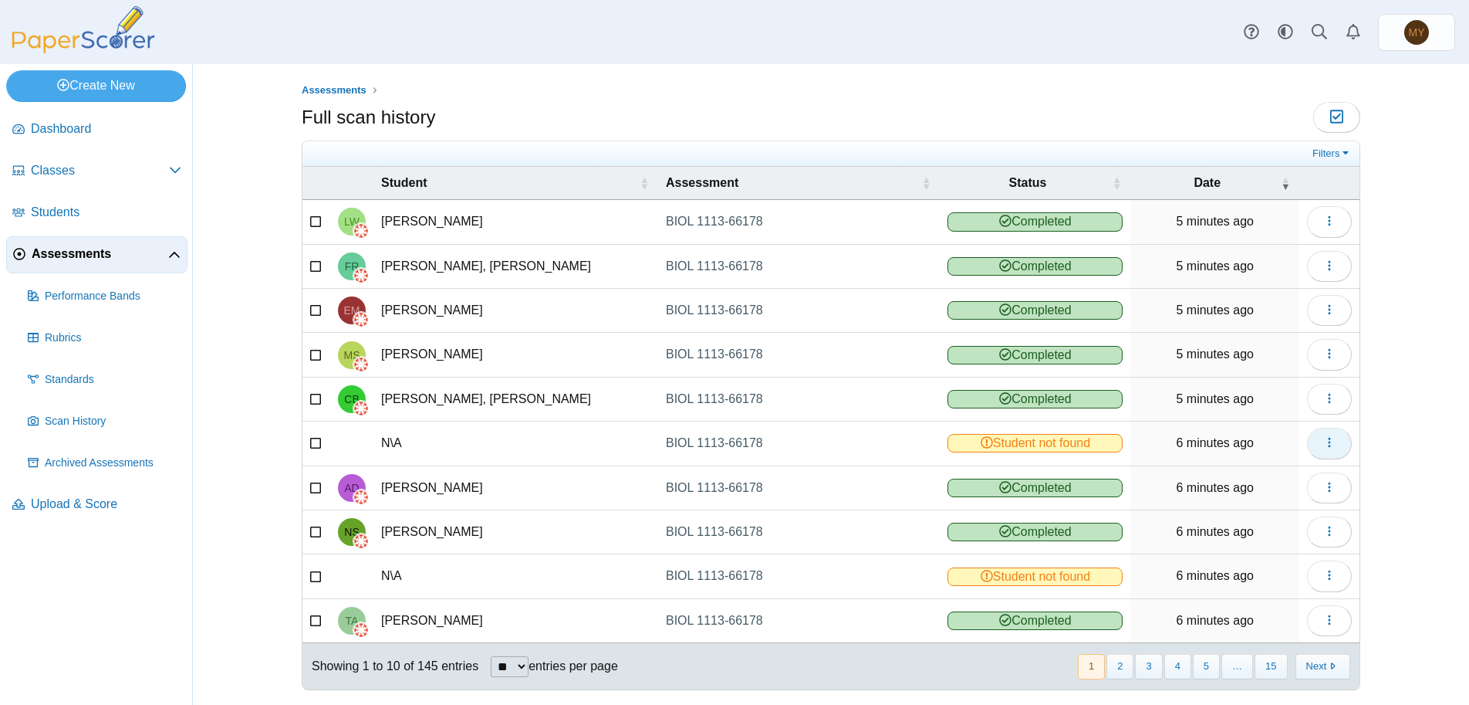
click at [1323, 443] on icon "button" at bounding box center [1329, 442] width 12 height 12
click at [1234, 481] on link "View scanned test" at bounding box center [1253, 478] width 185 height 23
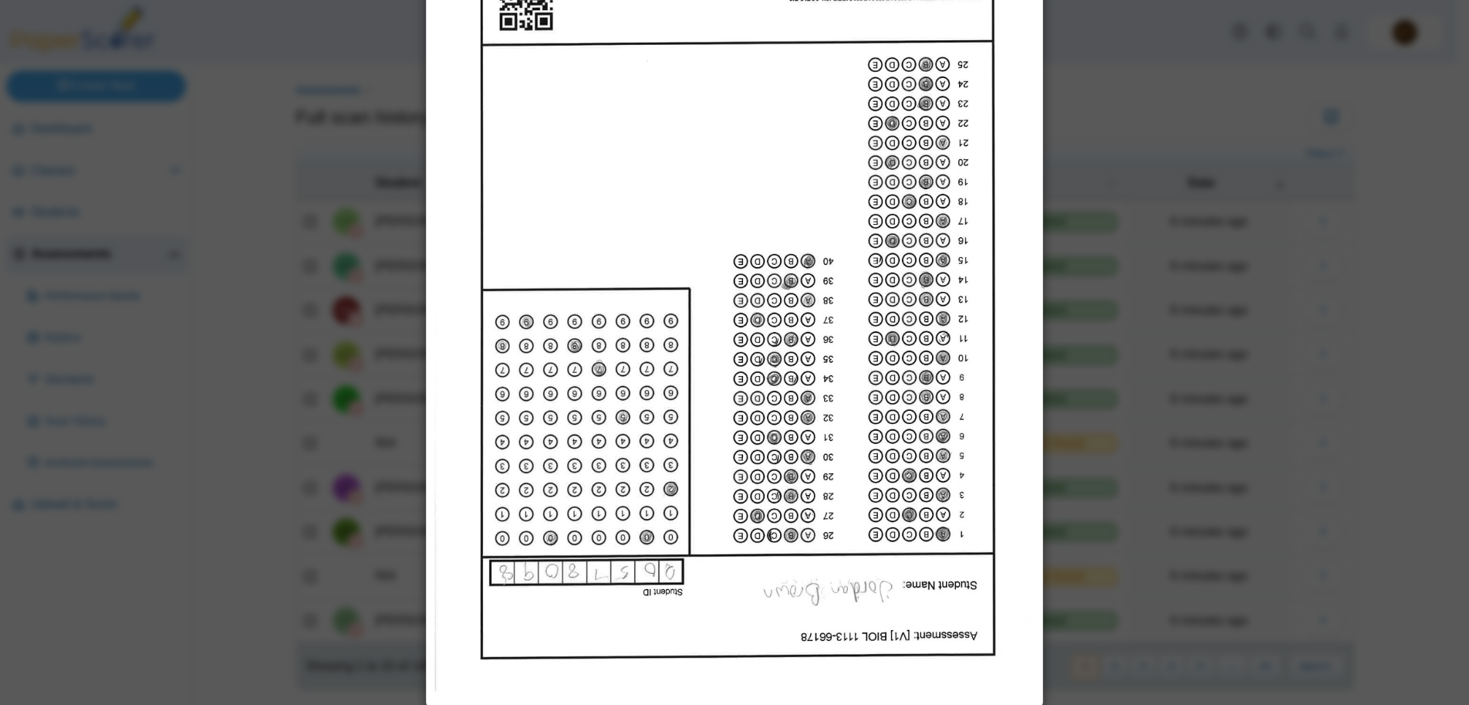
scroll to position [160, 0]
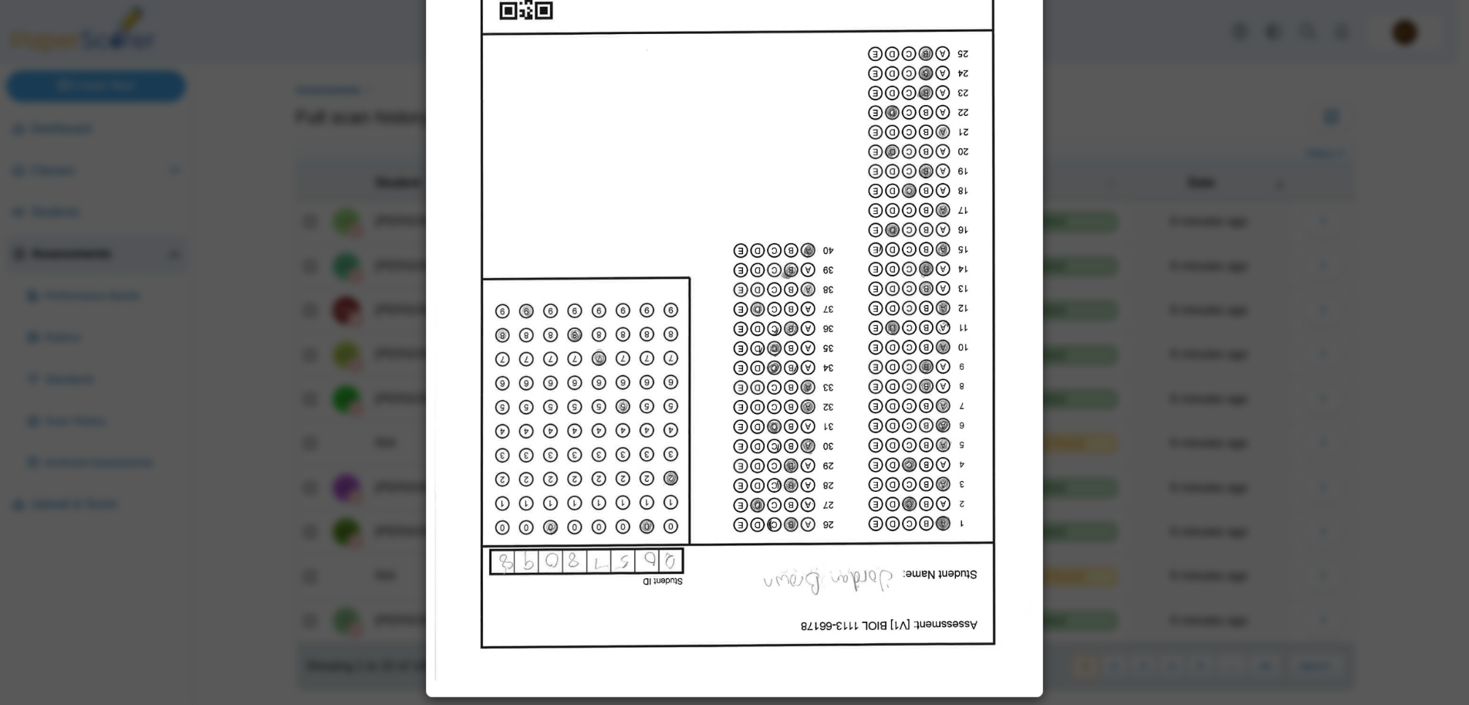
click at [1209, 361] on div "Viewing scanned pages" at bounding box center [734, 352] width 1469 height 705
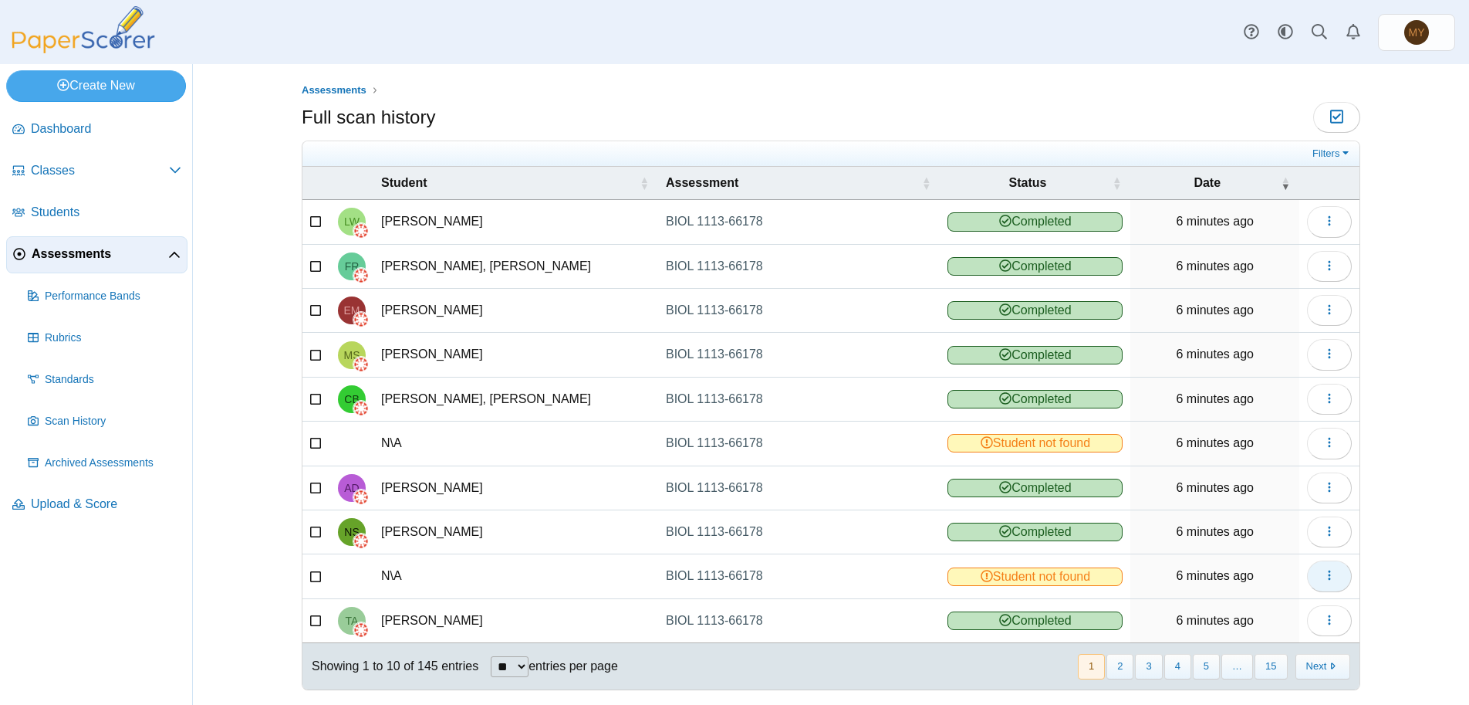
click at [1328, 578] on use "button" at bounding box center [1329, 575] width 2 height 10
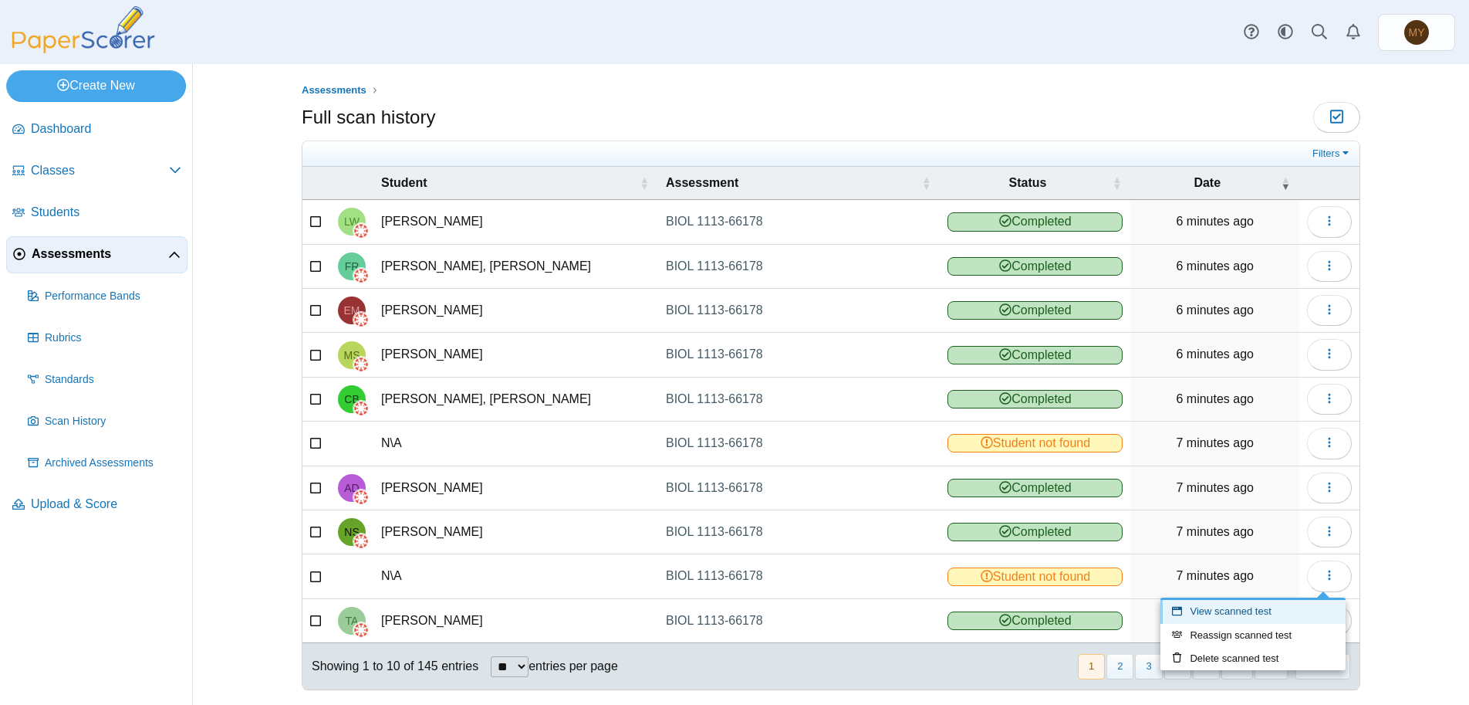
click at [1272, 609] on link "View scanned test" at bounding box center [1253, 611] width 185 height 23
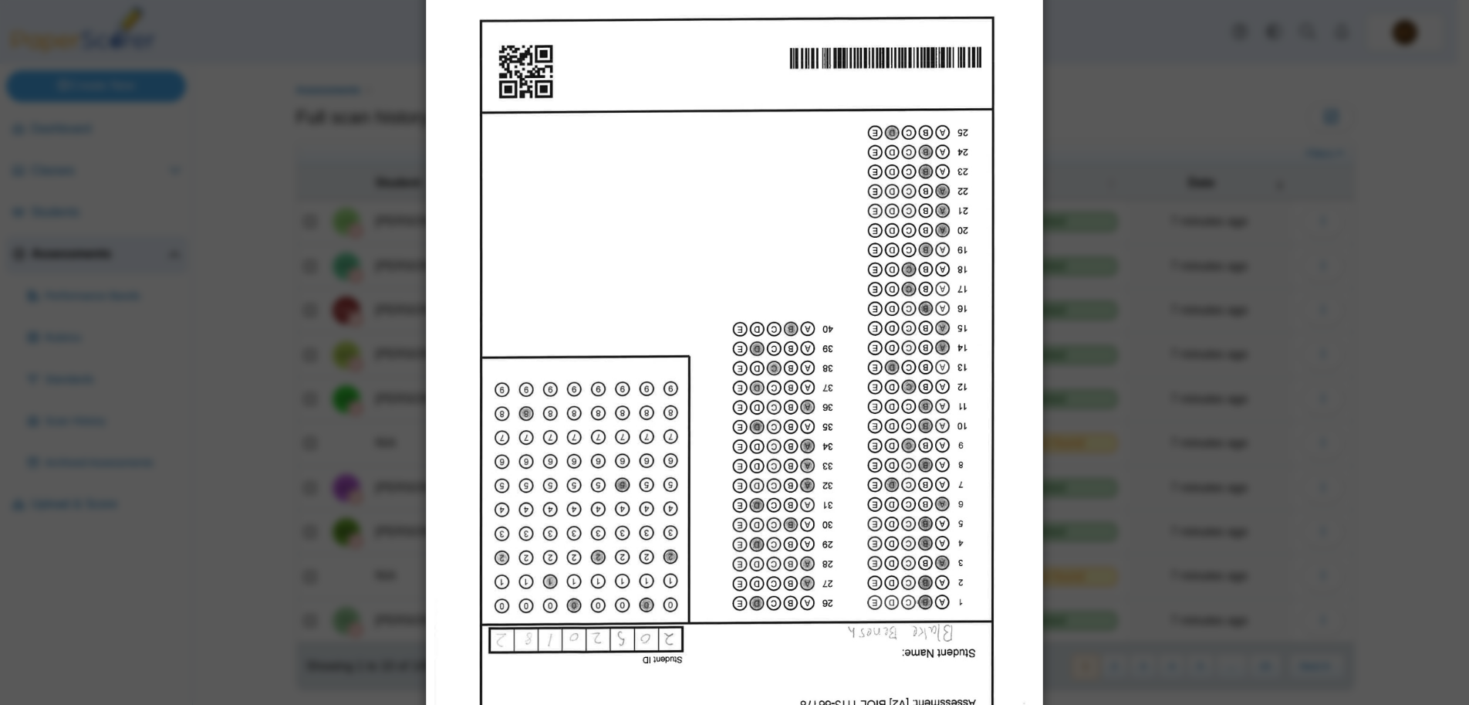
scroll to position [0, 0]
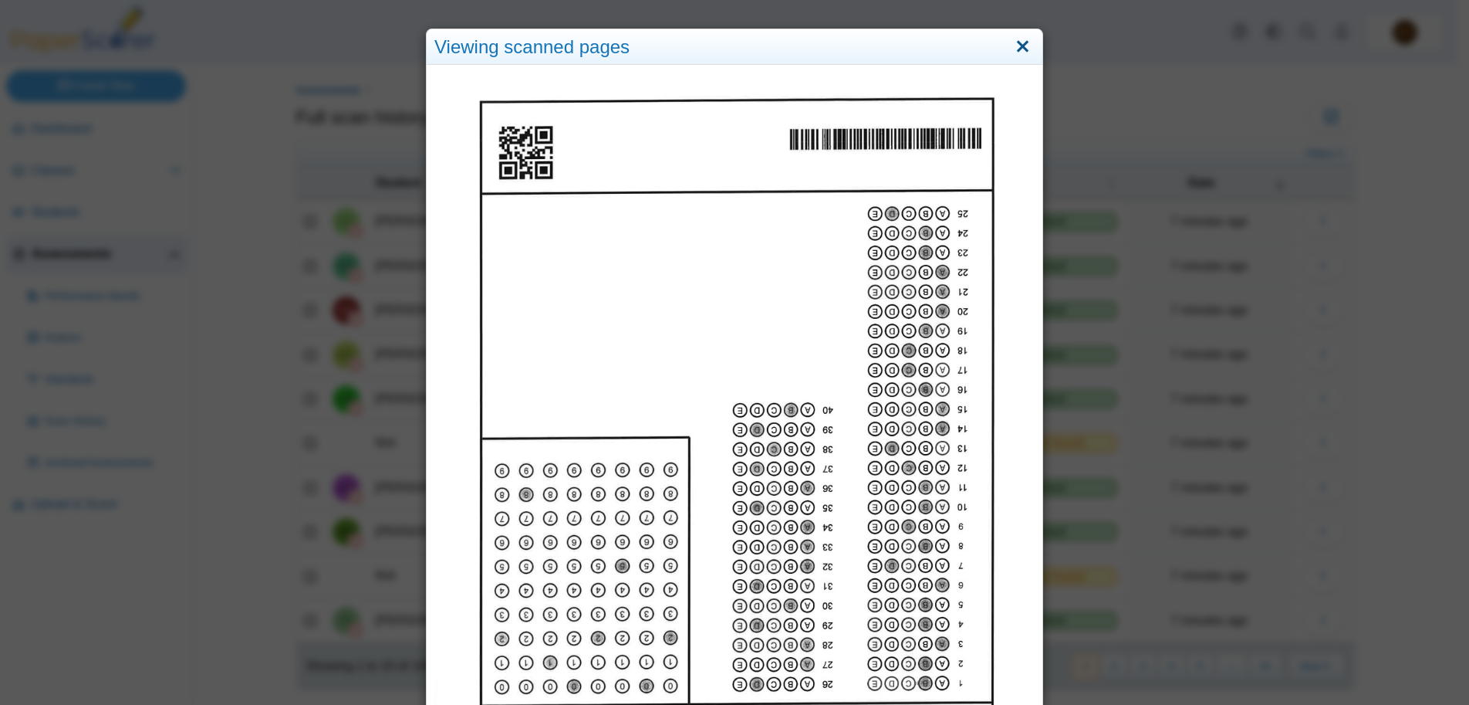
click at [1015, 42] on link "Close" at bounding box center [1023, 47] width 24 height 26
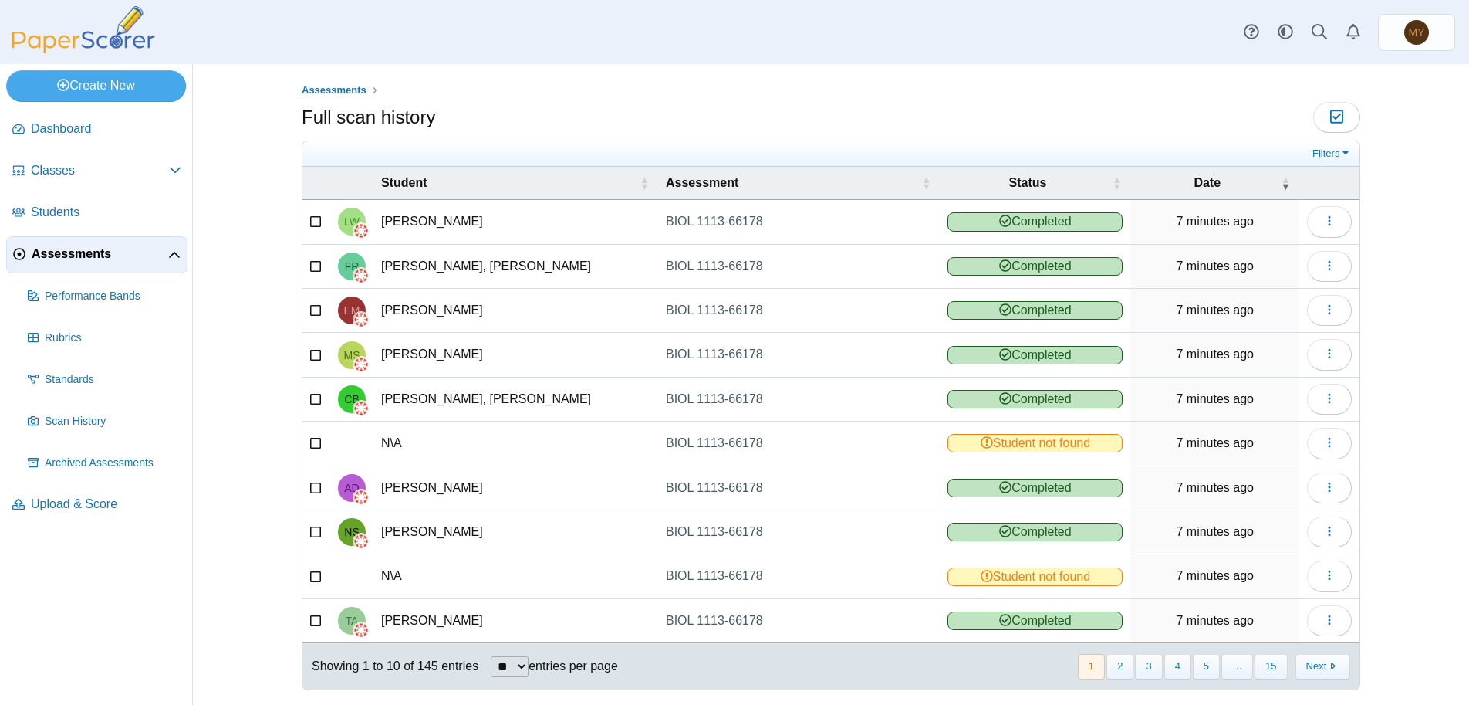
scroll to position [16, 0]
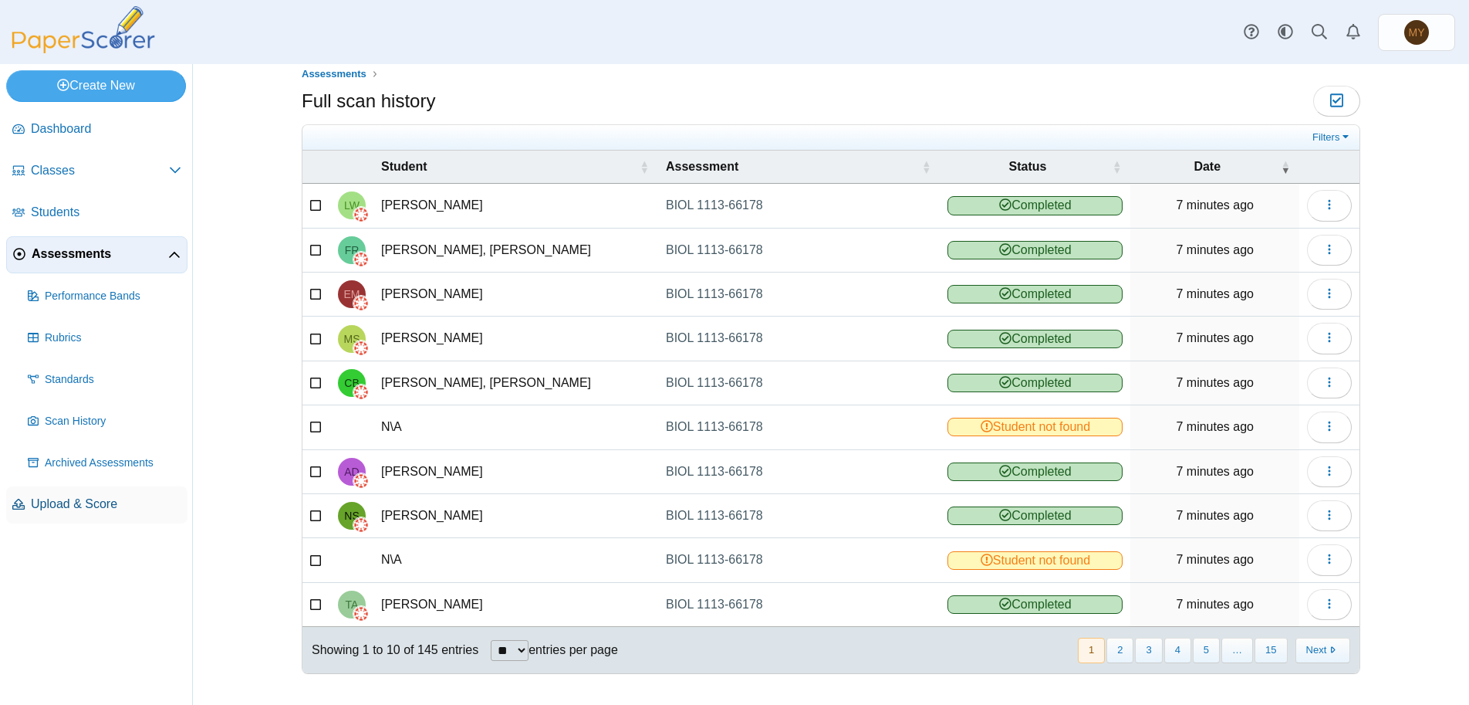
click at [70, 505] on span "Upload & Score" at bounding box center [106, 503] width 150 height 17
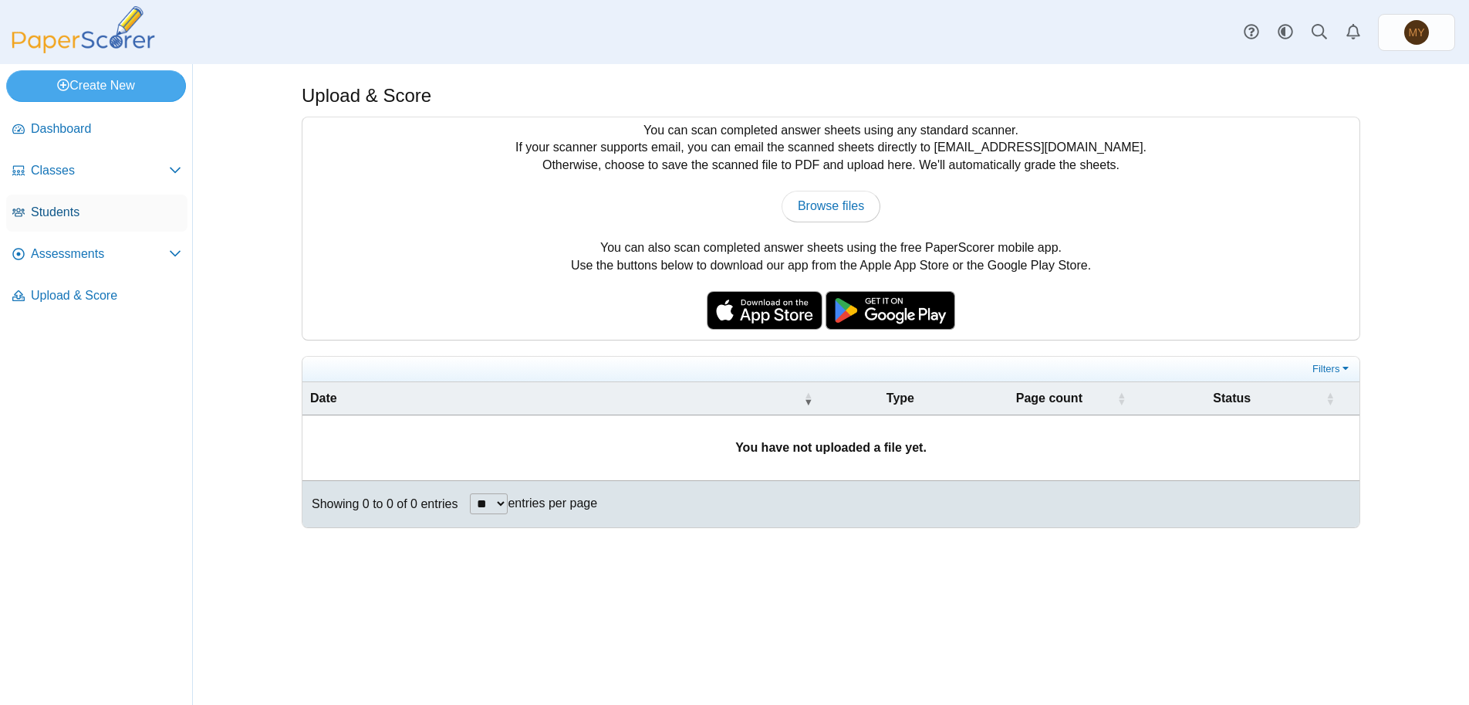
click at [75, 210] on span "Students" at bounding box center [106, 212] width 150 height 17
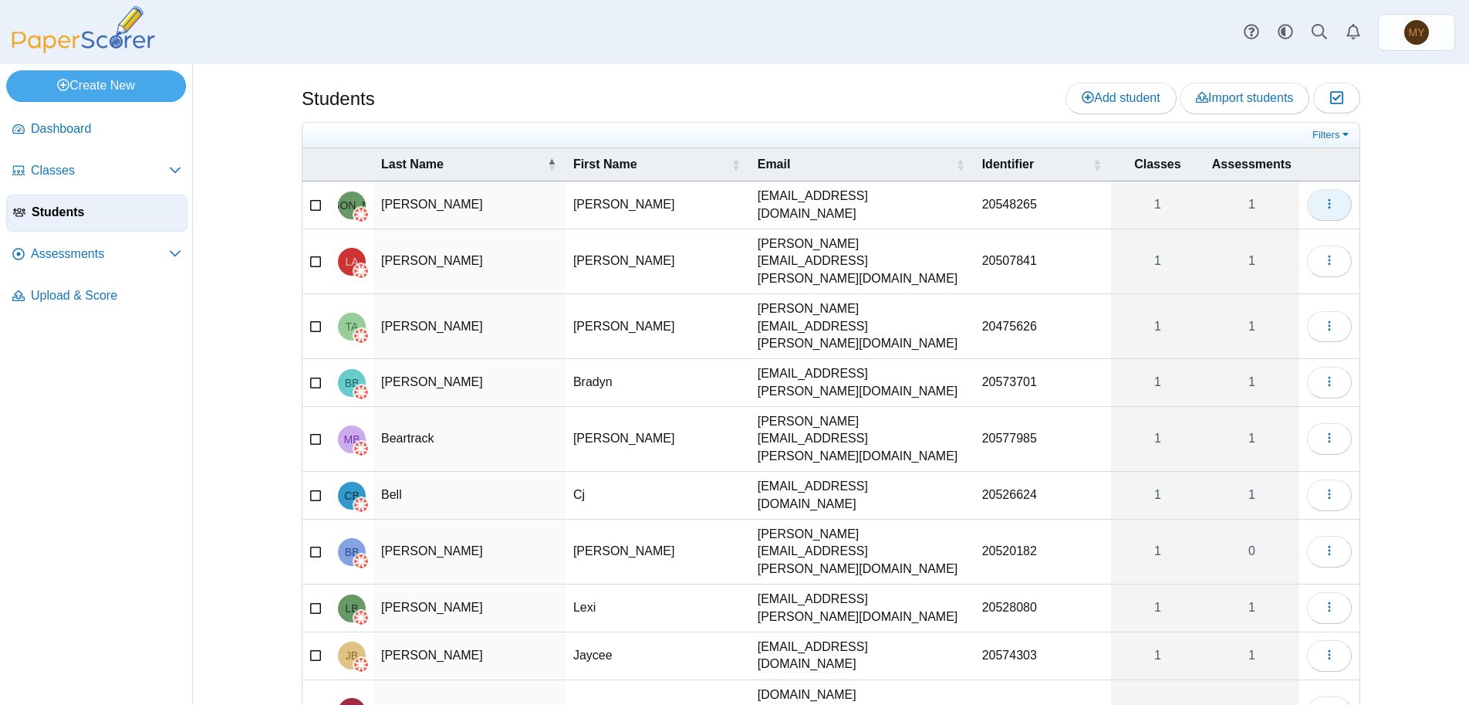
click at [1324, 200] on icon "button" at bounding box center [1329, 204] width 12 height 12
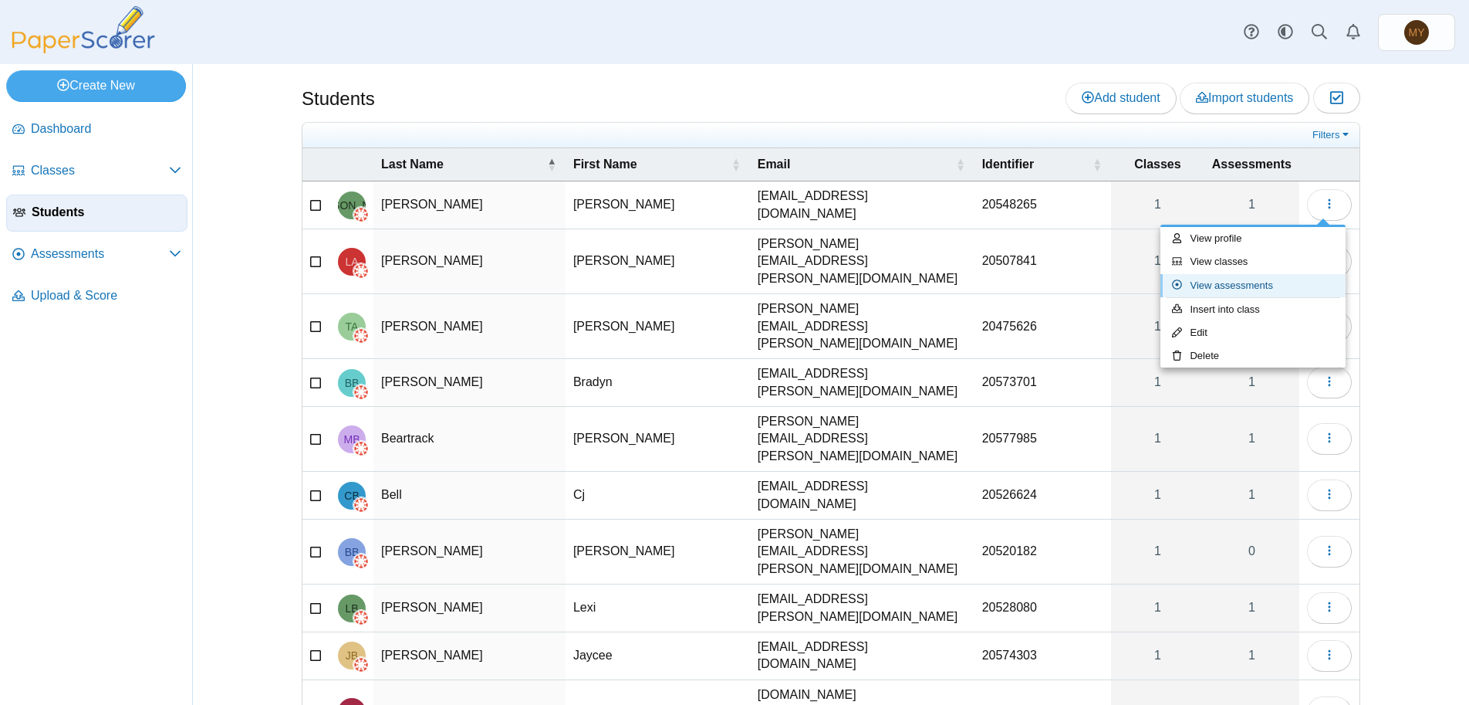
click at [1247, 289] on link "View assessments" at bounding box center [1253, 285] width 185 height 23
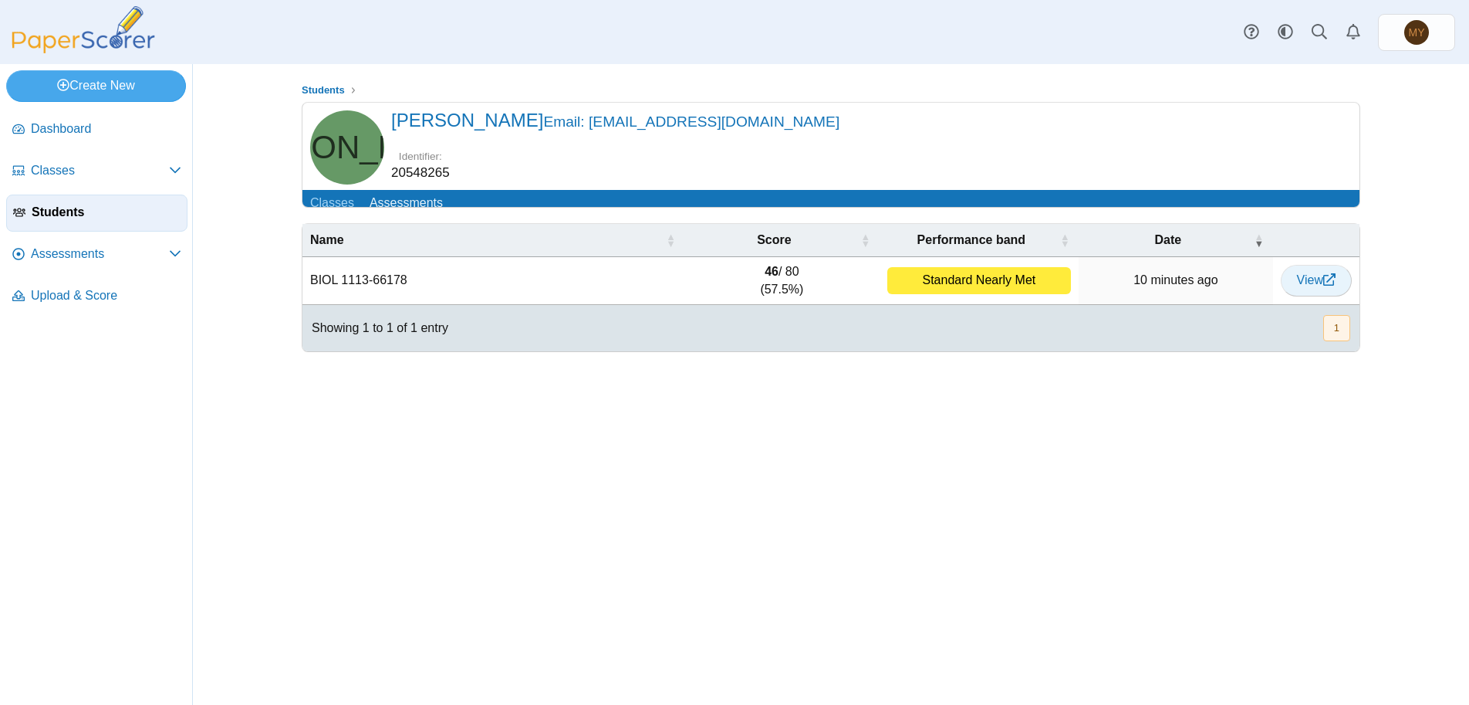
click at [1305, 286] on span "View" at bounding box center [1316, 279] width 39 height 13
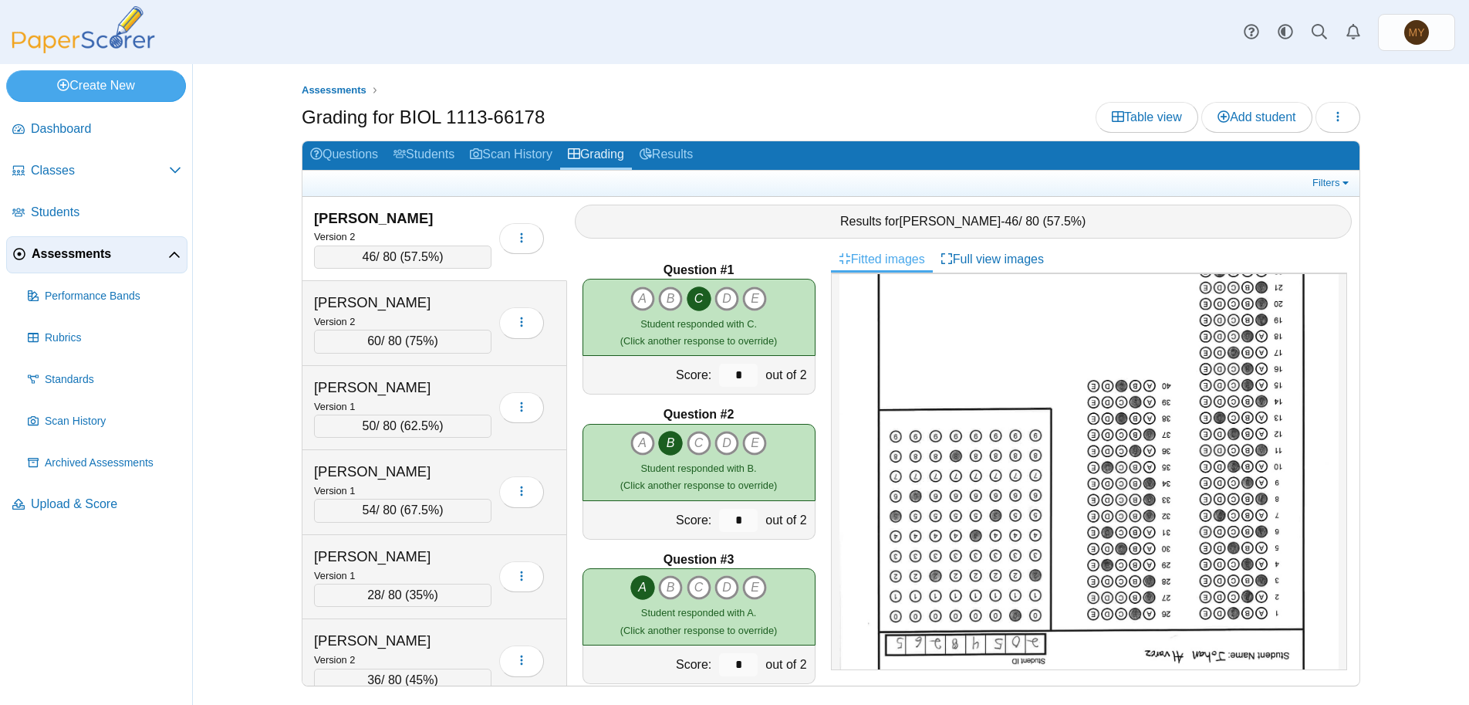
scroll to position [257, 0]
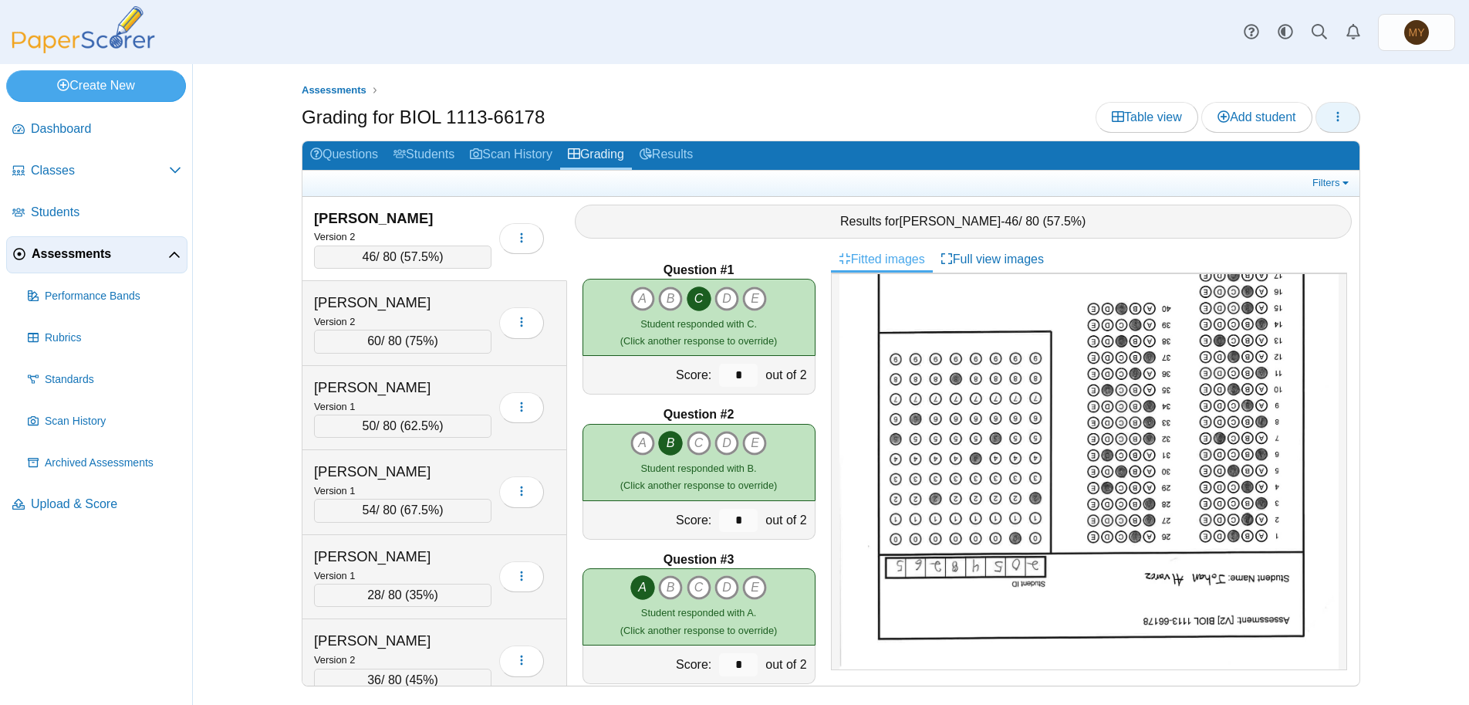
click at [1335, 121] on icon "button" at bounding box center [1338, 116] width 12 height 12
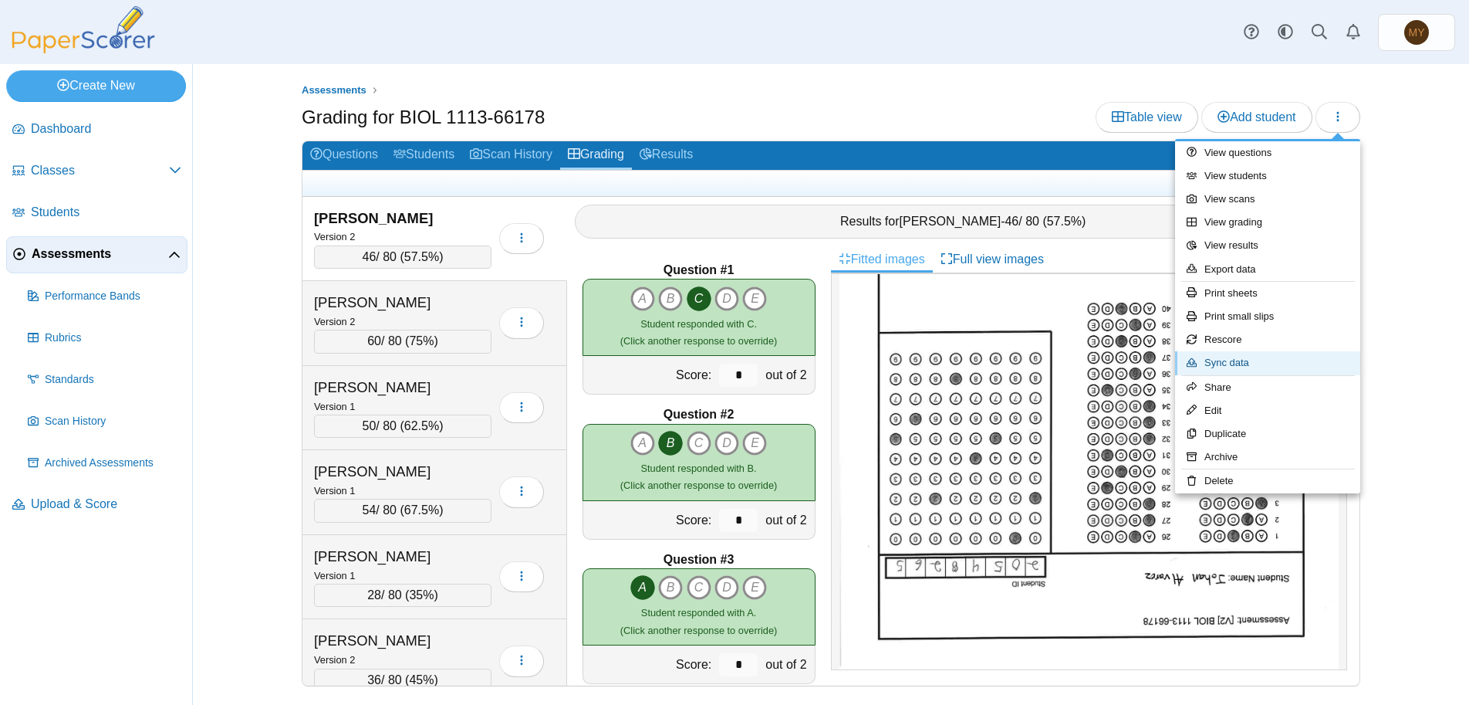
click at [1231, 363] on link "Sync data" at bounding box center [1267, 362] width 185 height 23
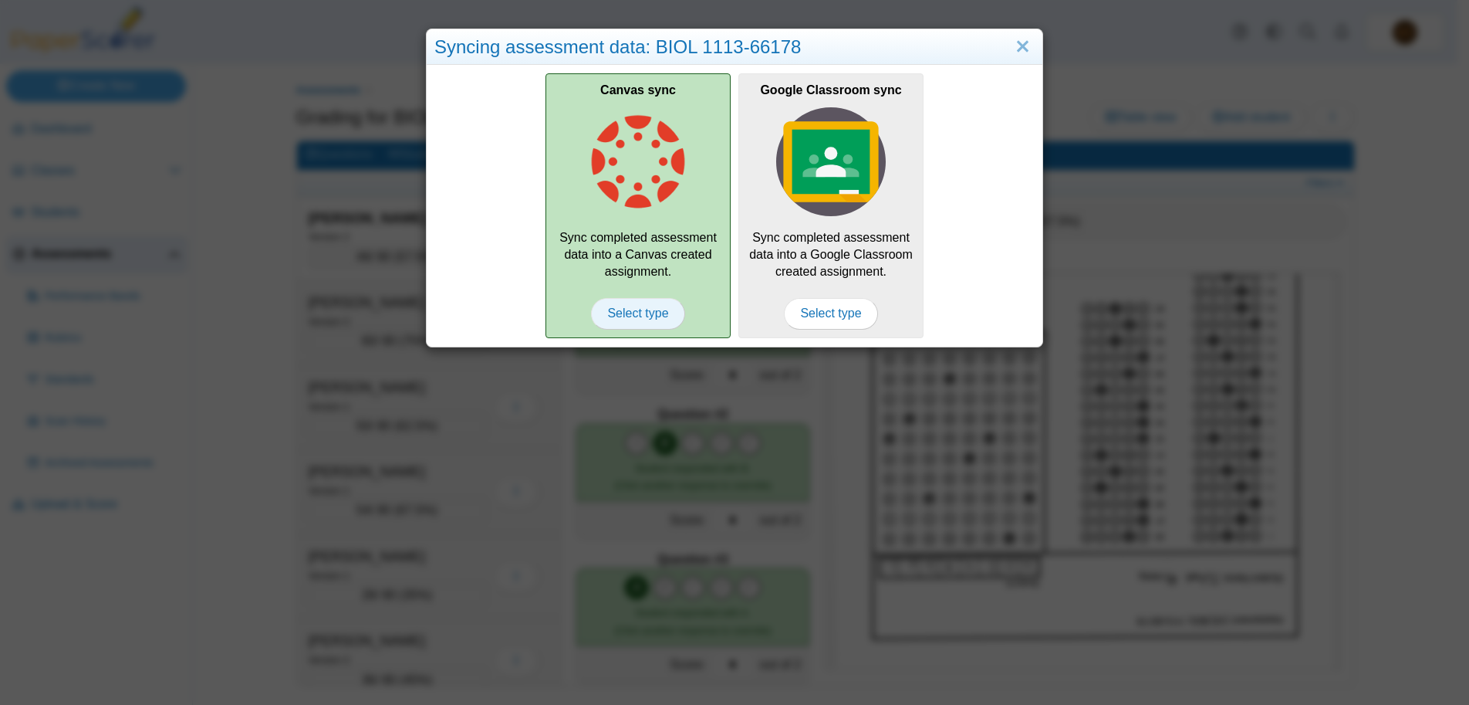
click at [633, 316] on span "Select type" at bounding box center [637, 313] width 93 height 31
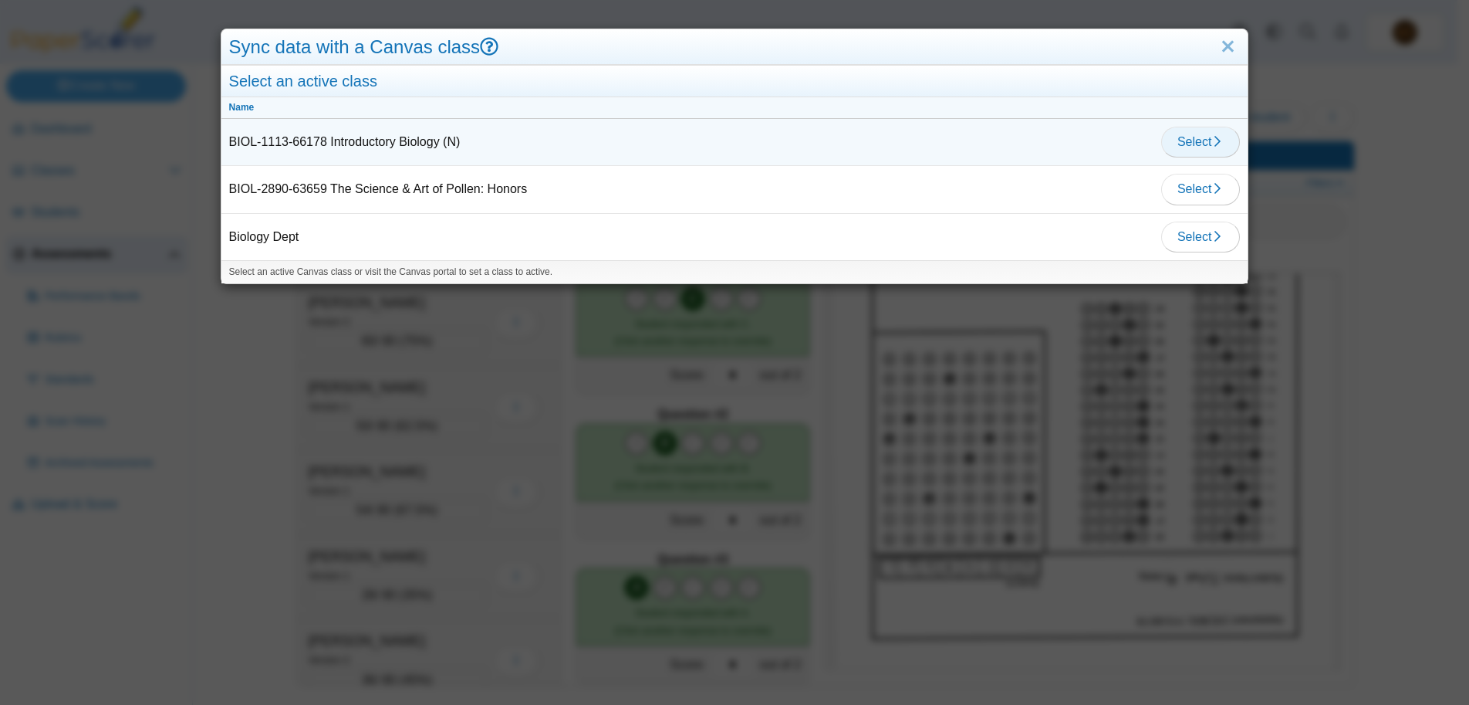
click at [1185, 144] on span "Select" at bounding box center [1201, 141] width 46 height 13
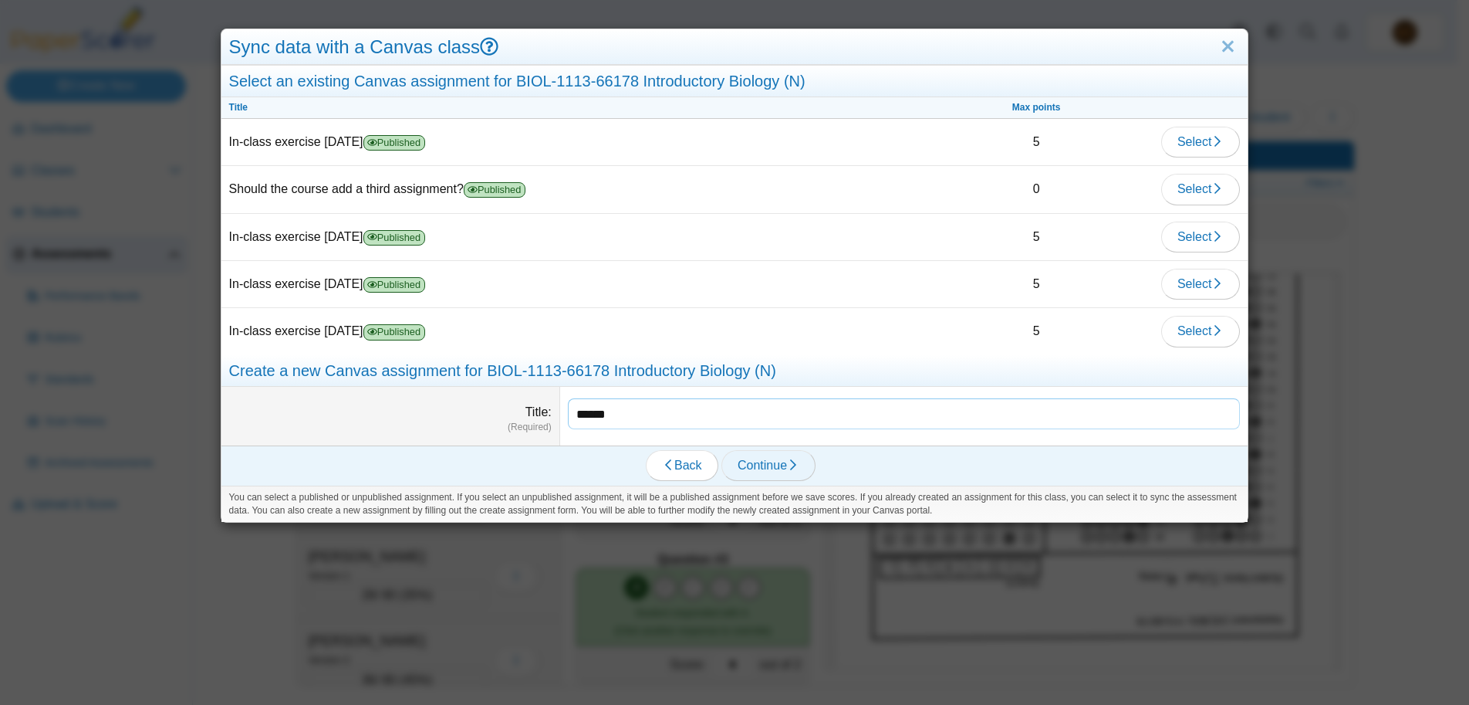
type input "******"
click at [779, 466] on span "Continue" at bounding box center [769, 464] width 62 height 13
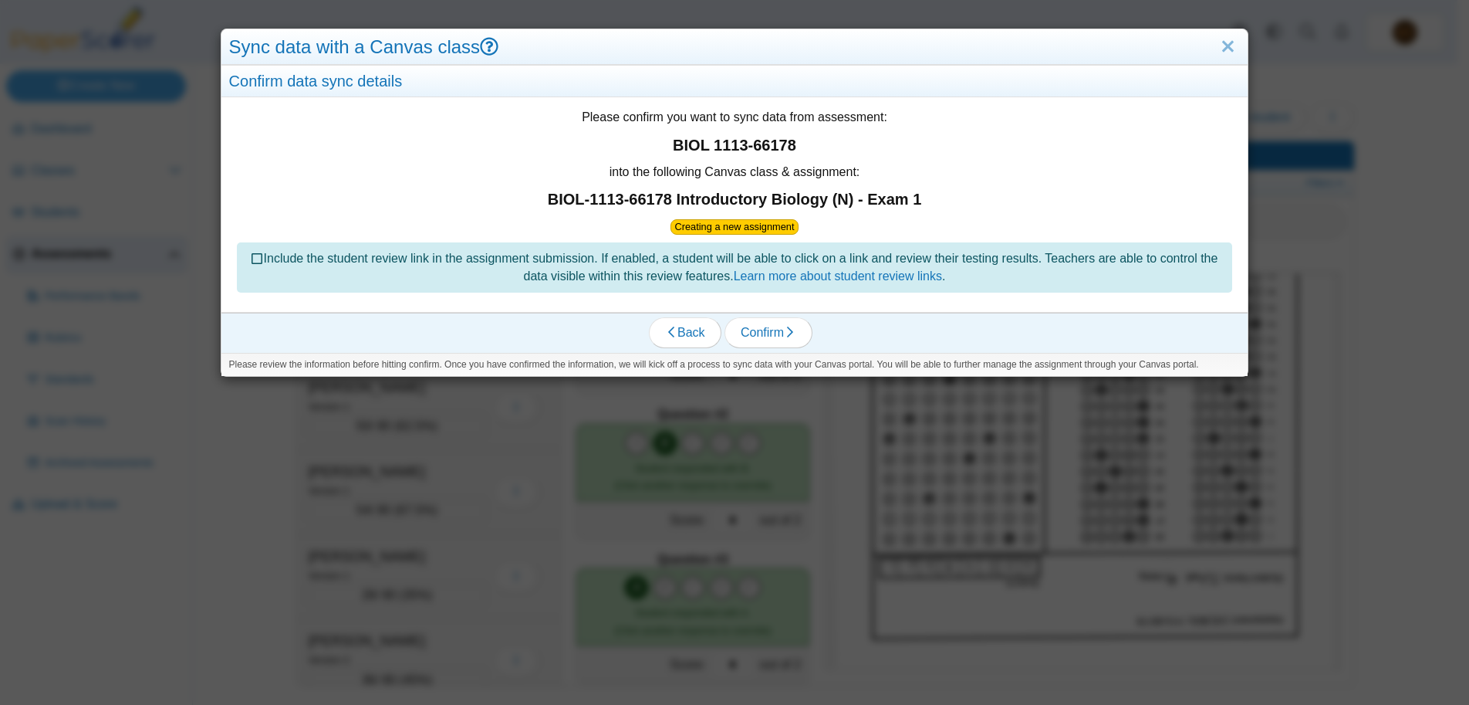
click at [252, 256] on icon at bounding box center [258, 257] width 12 height 11
click at [767, 333] on span "Confirm" at bounding box center [769, 332] width 56 height 13
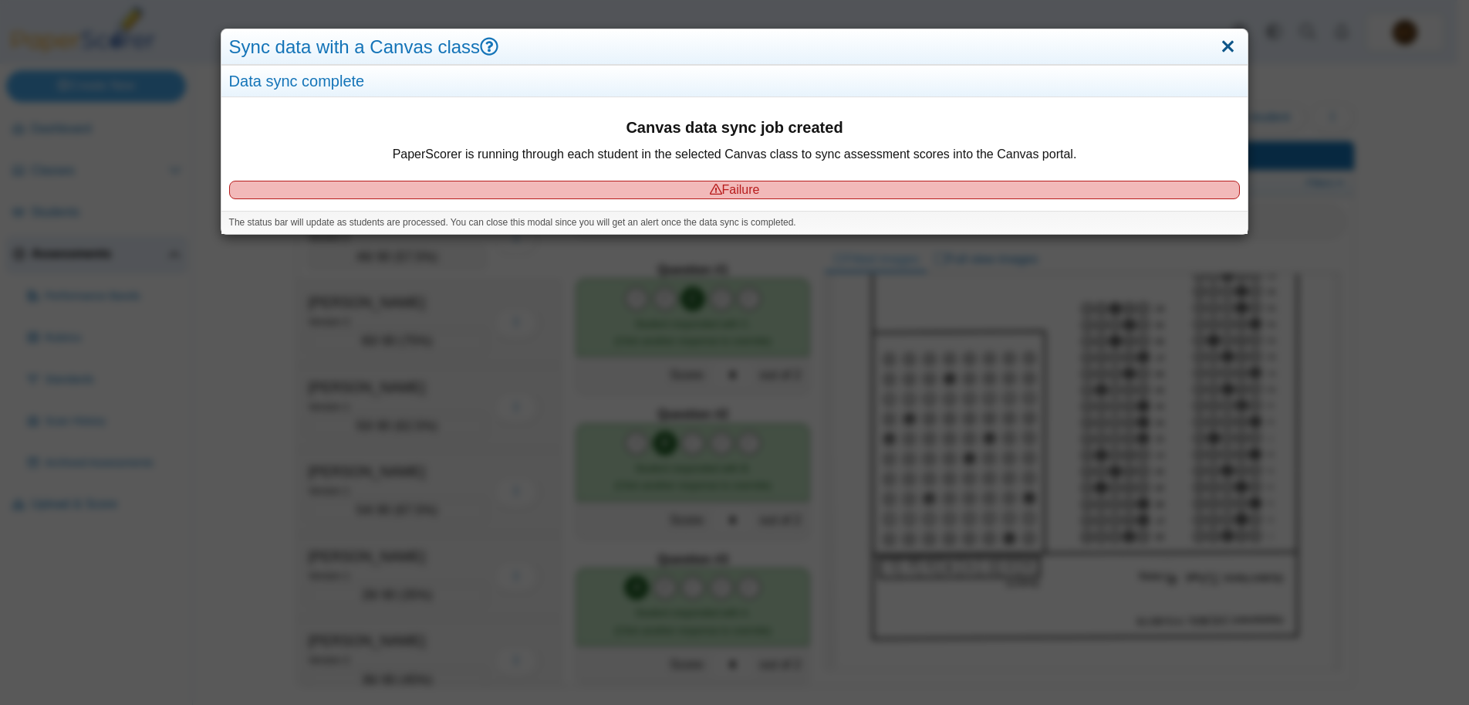
click at [1218, 47] on link "Close" at bounding box center [1229, 47] width 24 height 26
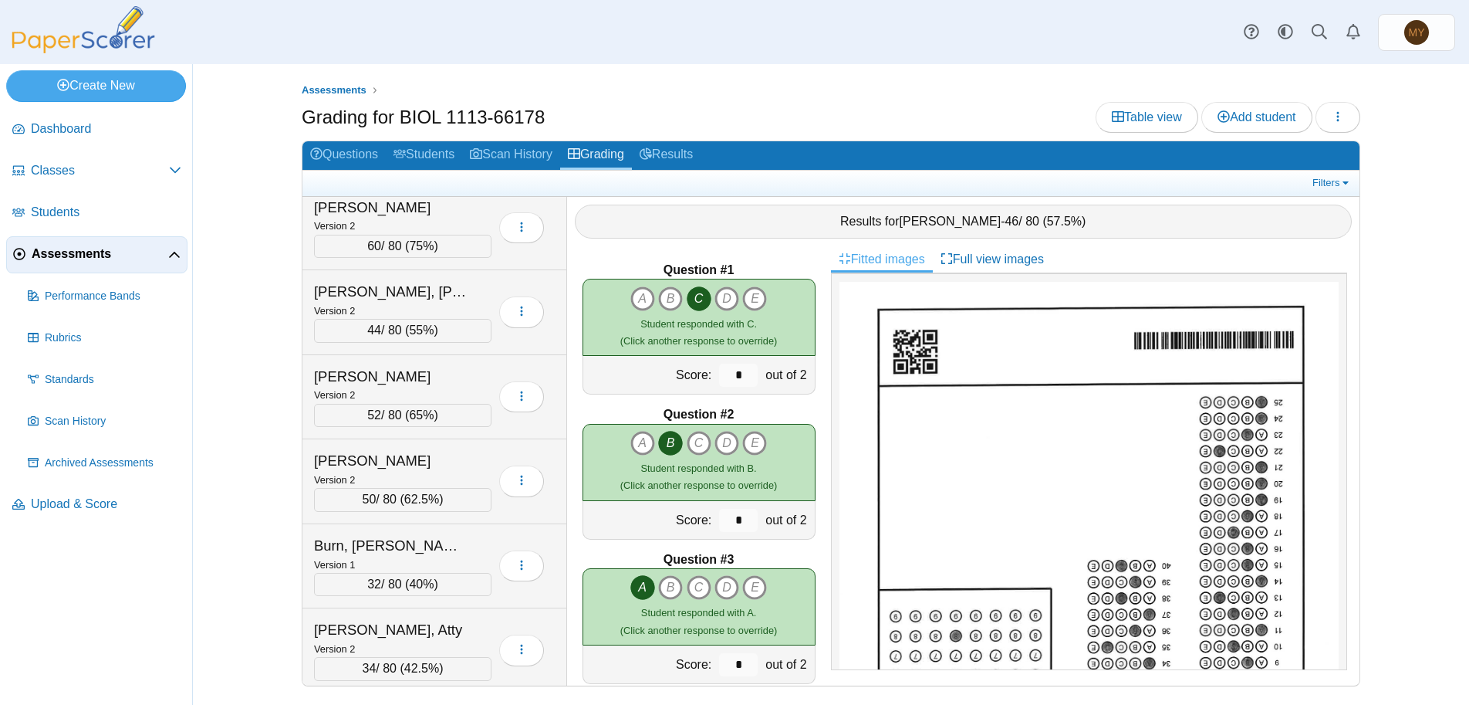
scroll to position [0, 0]
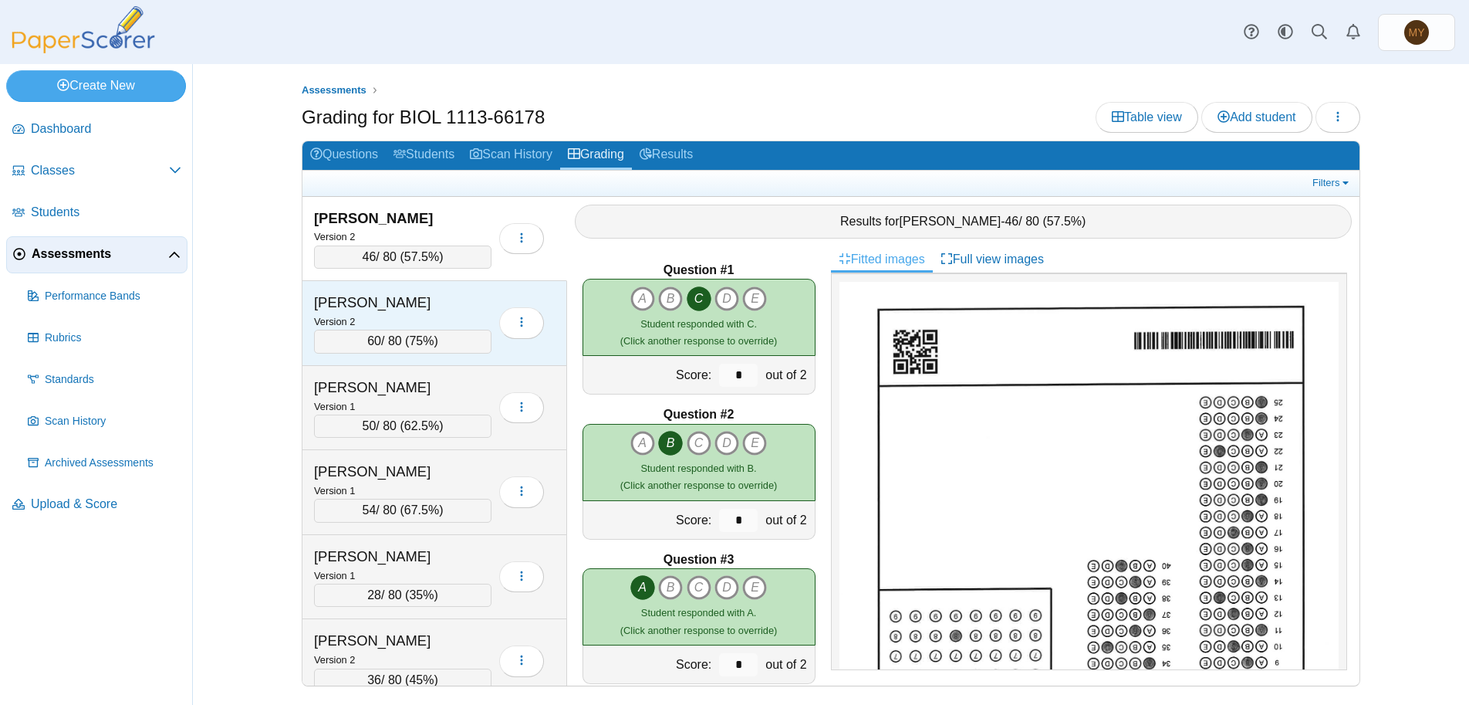
click at [336, 301] on div "Anderson, Lila" at bounding box center [391, 302] width 154 height 20
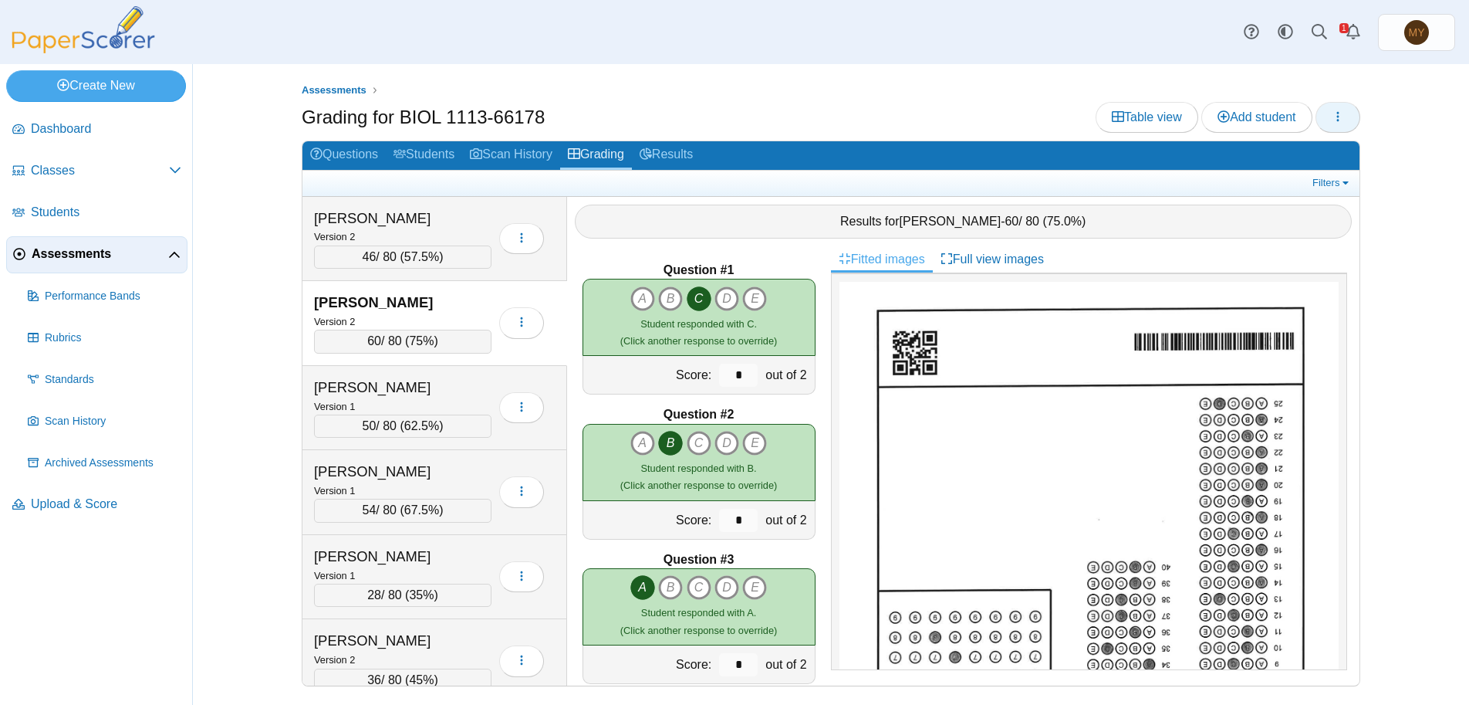
click at [1340, 118] on icon "button" at bounding box center [1338, 116] width 12 height 12
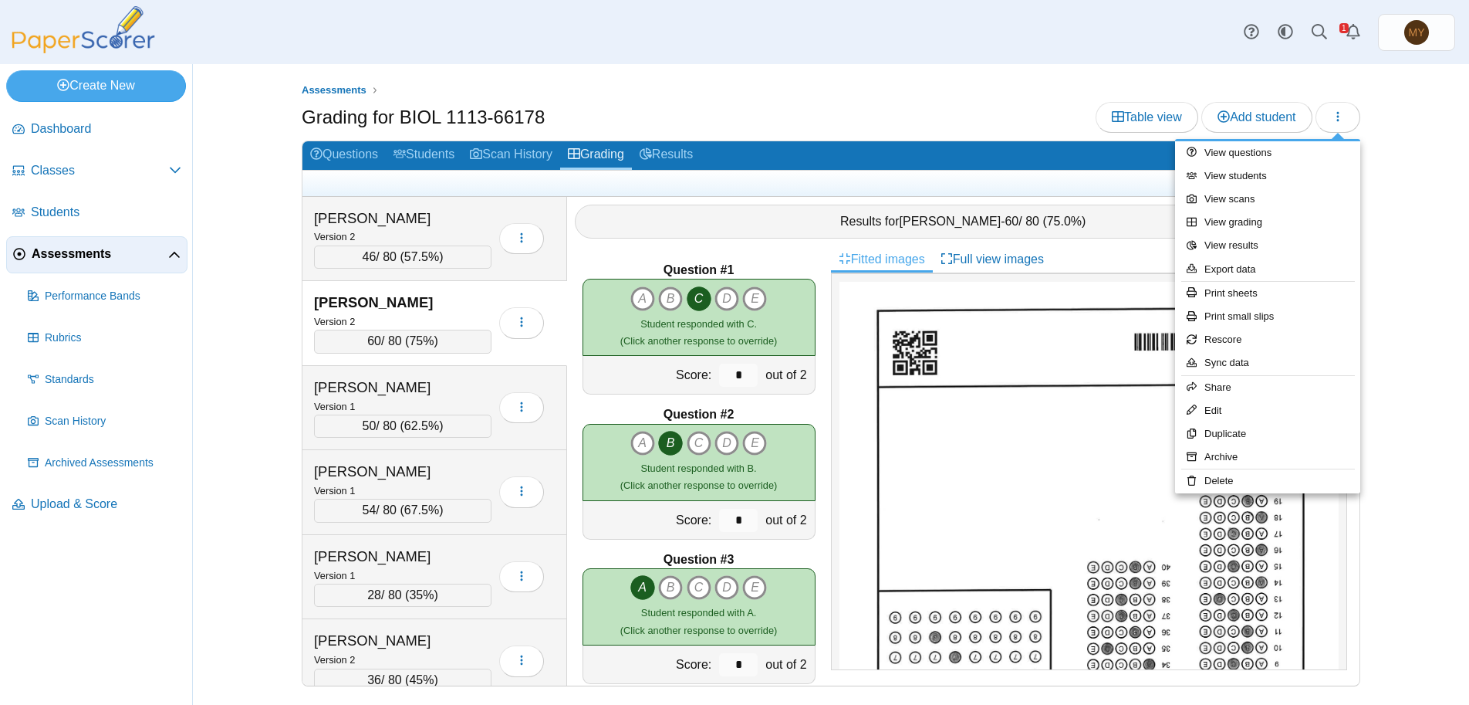
click at [1391, 179] on div "Assessments Grading for BIOL 1113-66178 Table view Add student 46 A" at bounding box center [830, 384] width 1157 height 640
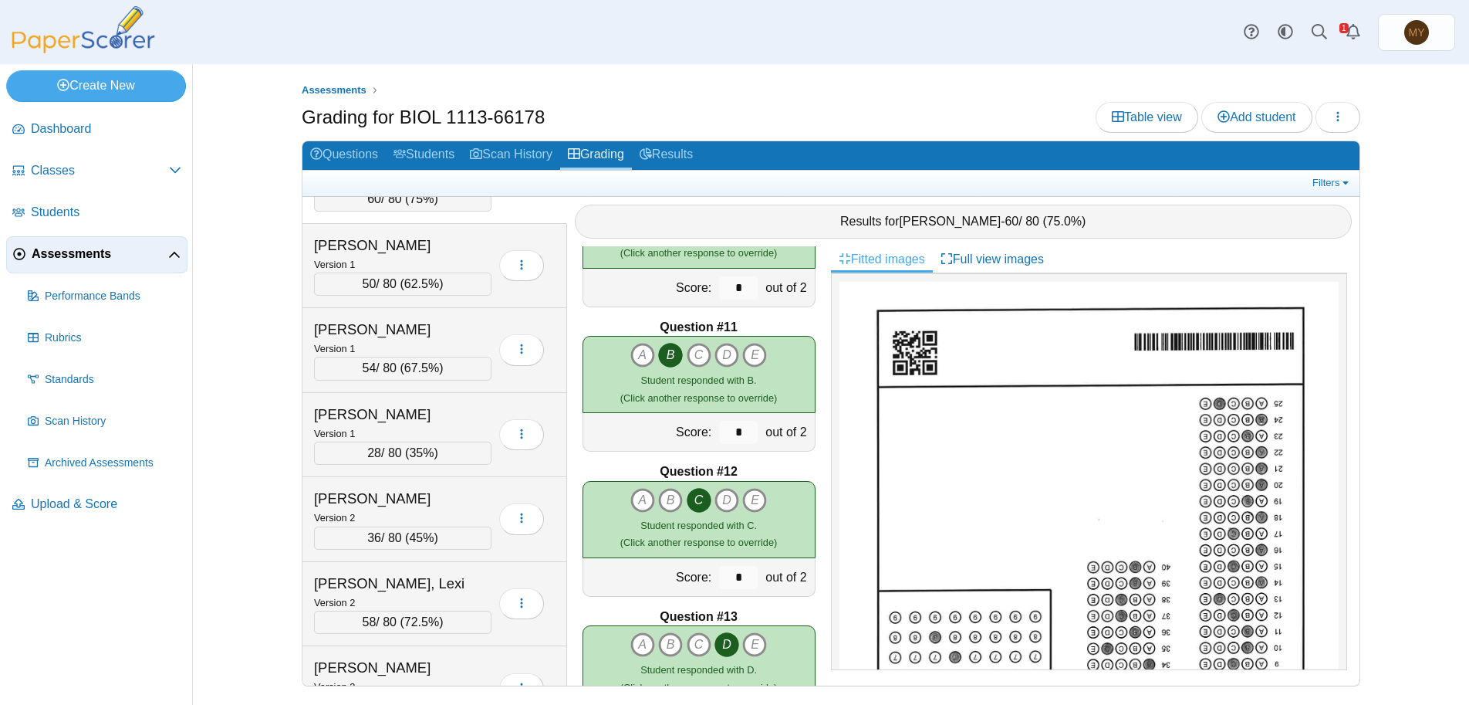
scroll to position [20, 0]
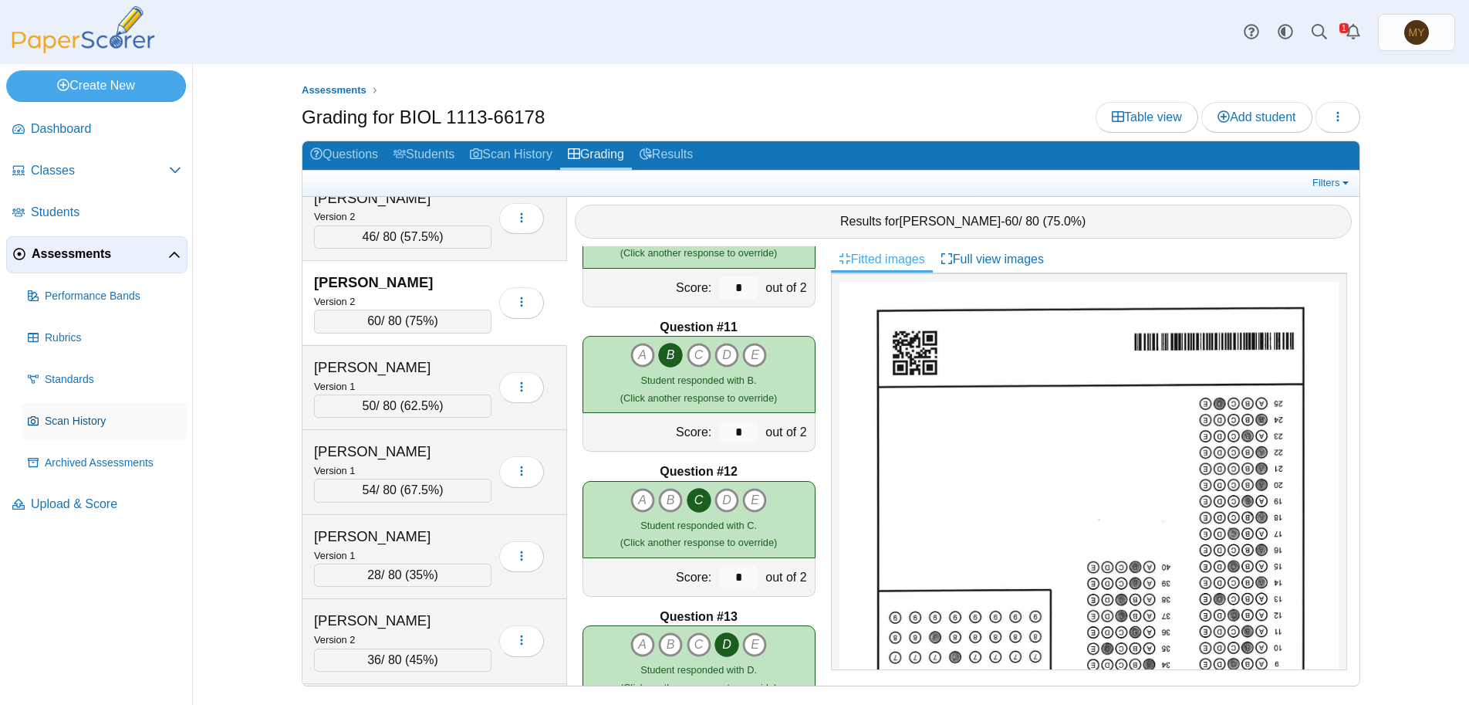
click at [65, 421] on span "Scan History" at bounding box center [113, 421] width 137 height 15
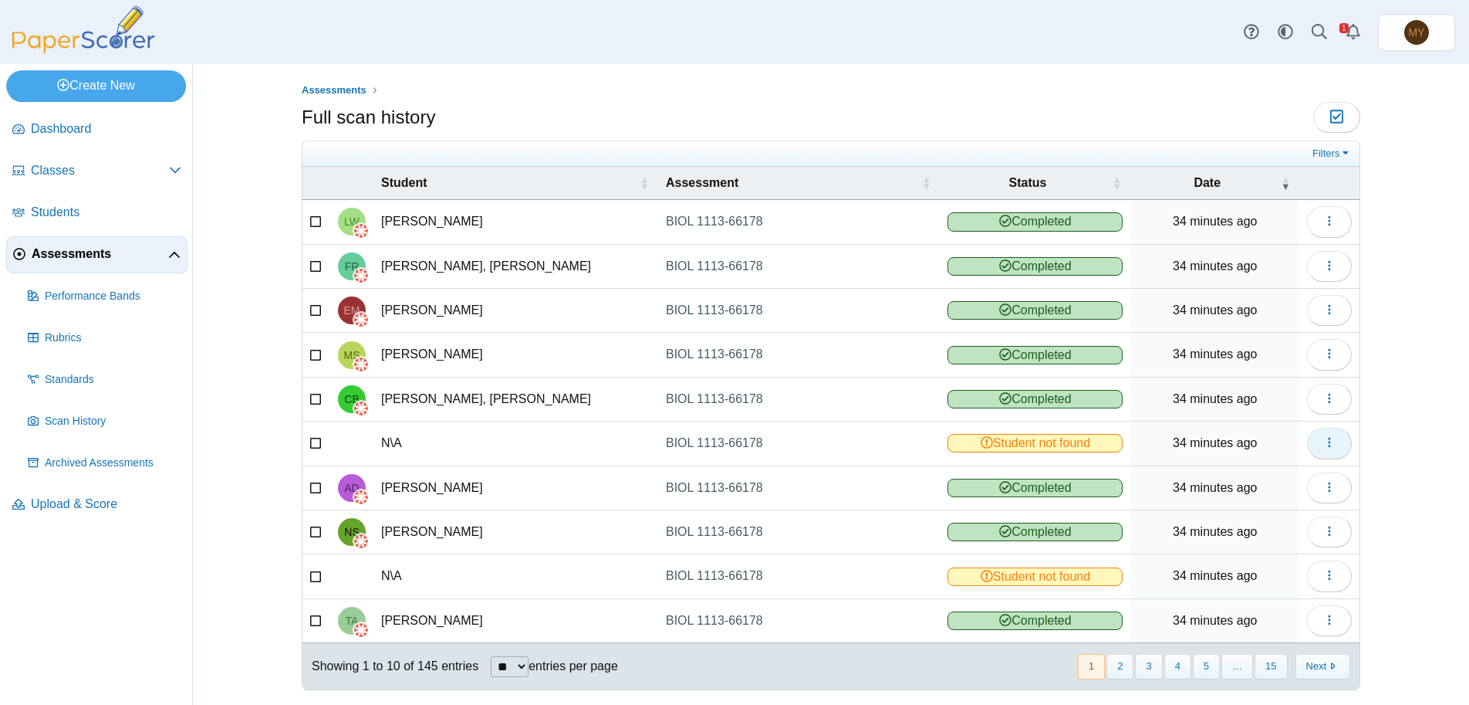
click at [1330, 444] on button "button" at bounding box center [1329, 442] width 45 height 31
click at [1222, 478] on link "View scanned test" at bounding box center [1253, 478] width 185 height 23
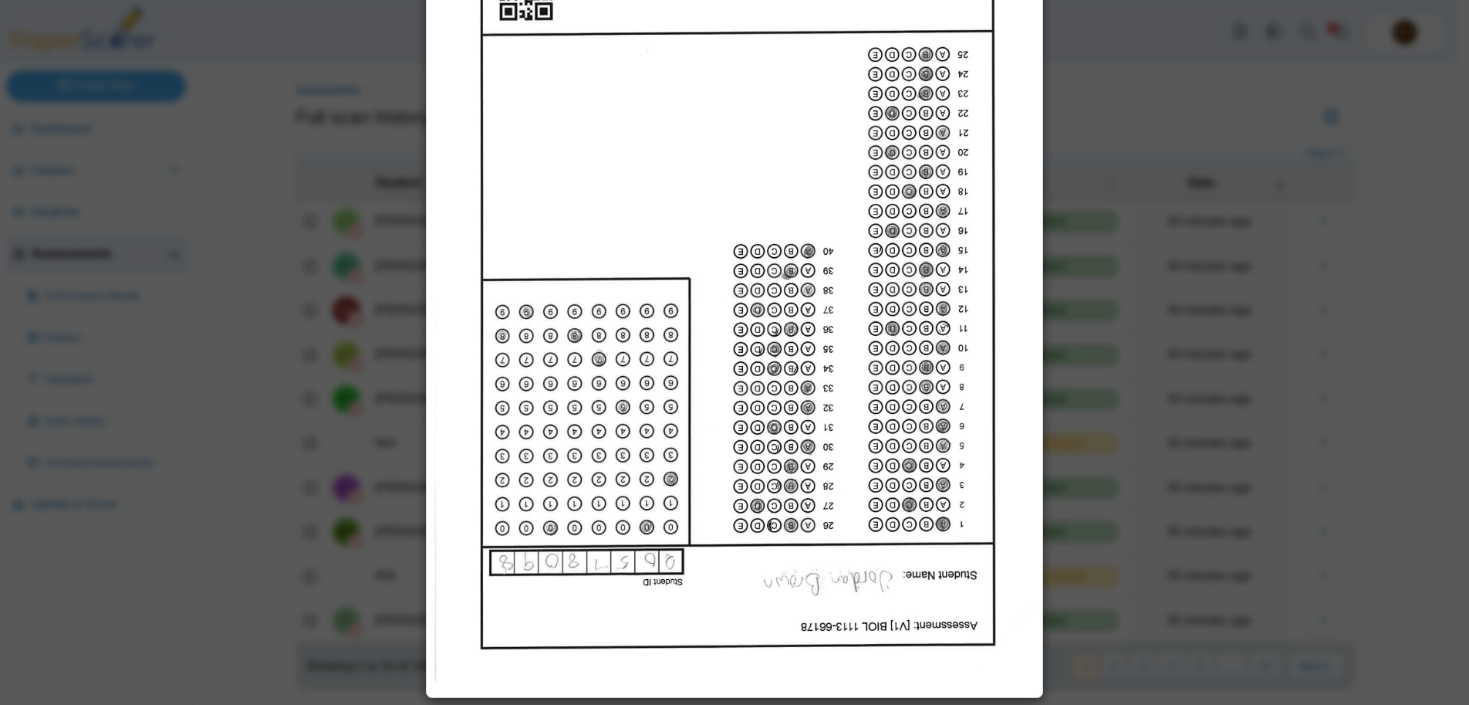
scroll to position [160, 0]
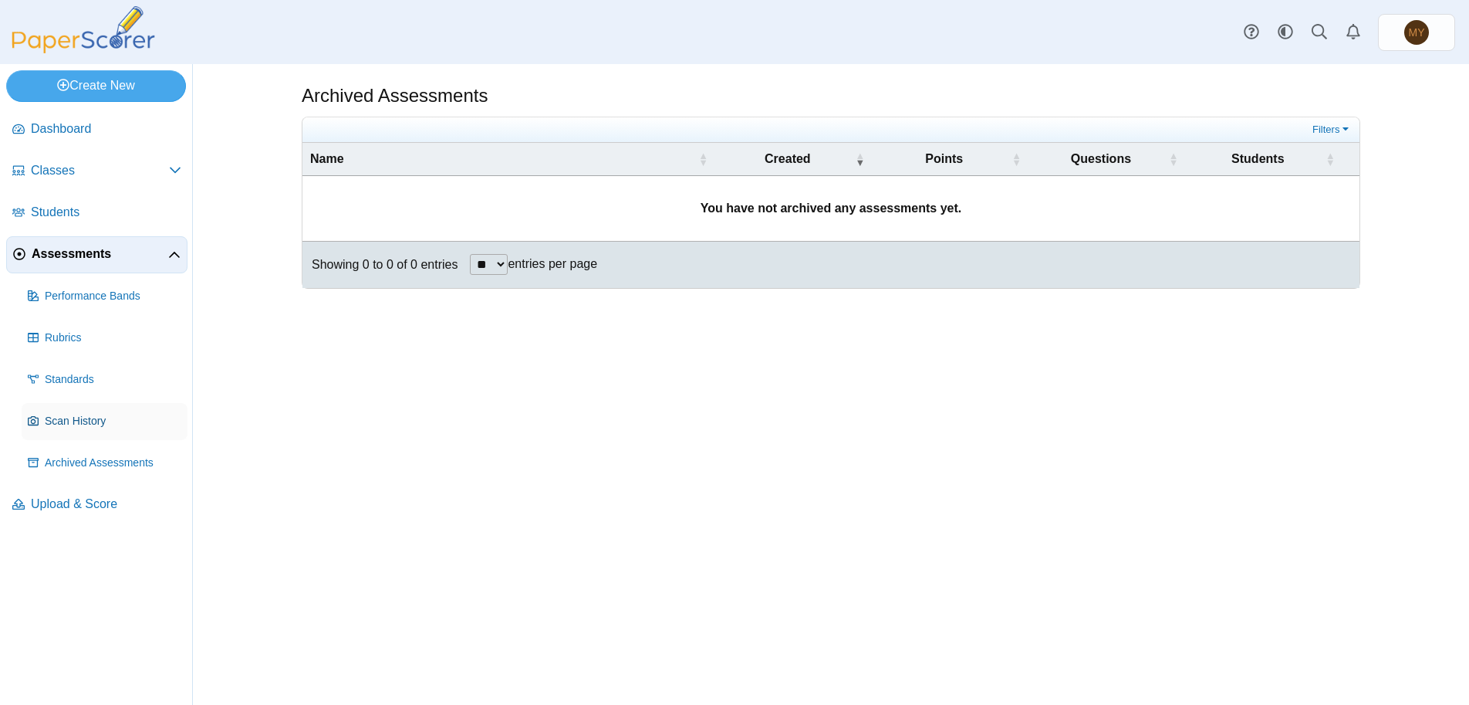
click at [78, 422] on span "Scan History" at bounding box center [113, 421] width 137 height 15
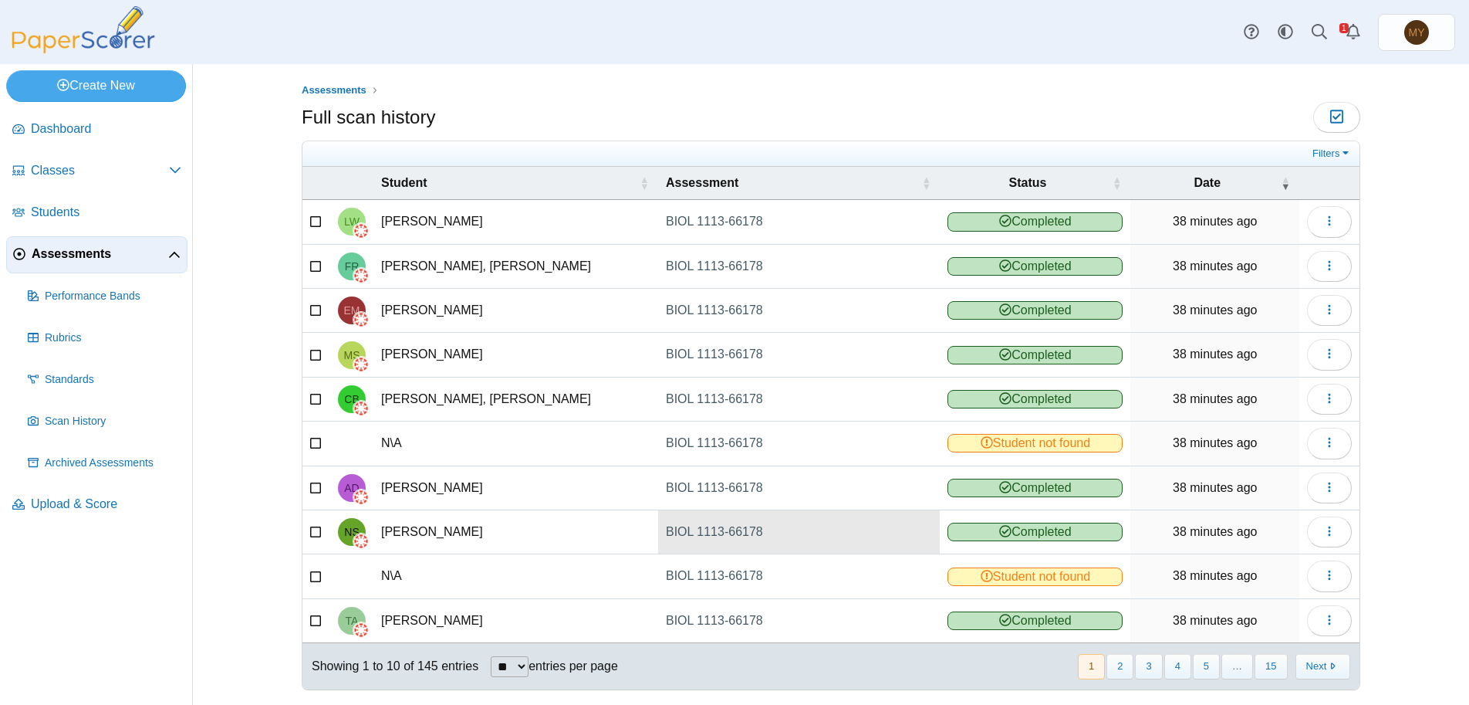
scroll to position [16, 0]
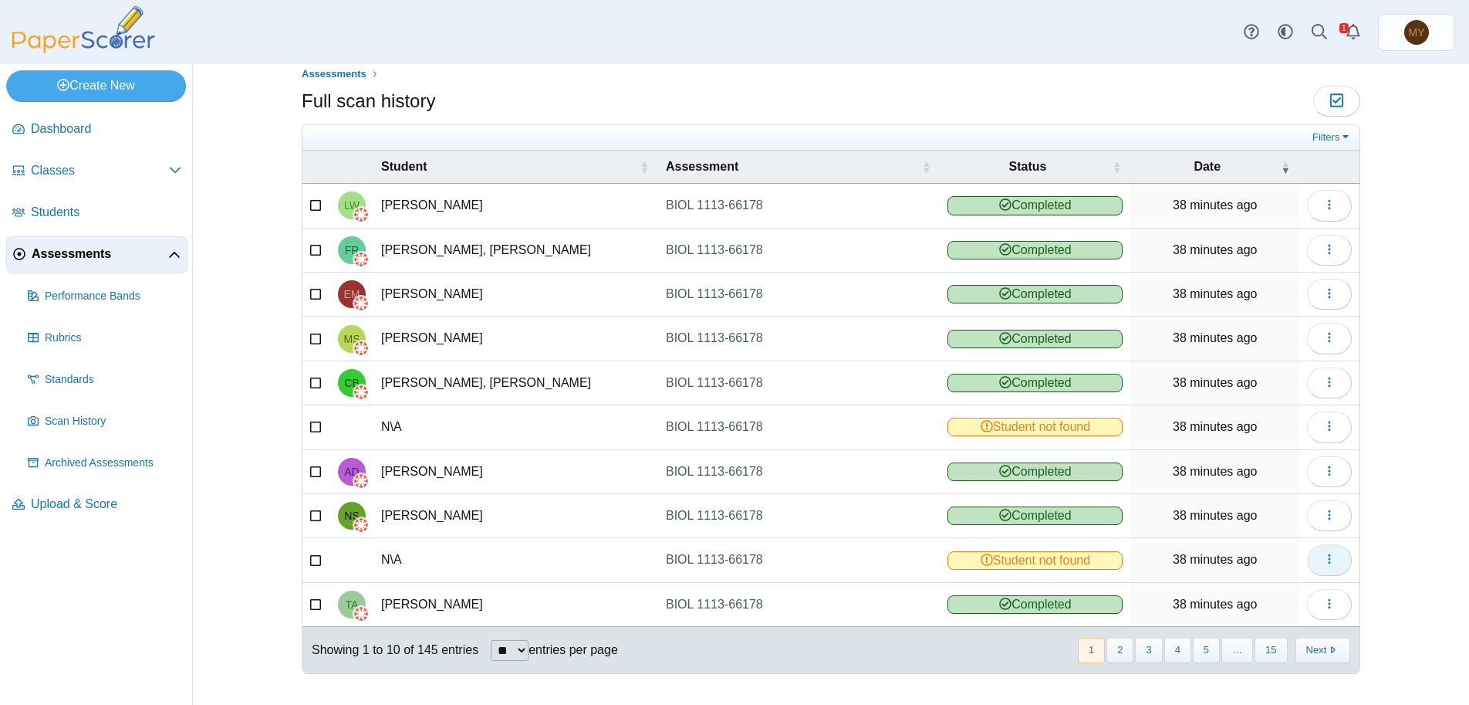
click at [1323, 557] on icon "button" at bounding box center [1329, 558] width 12 height 12
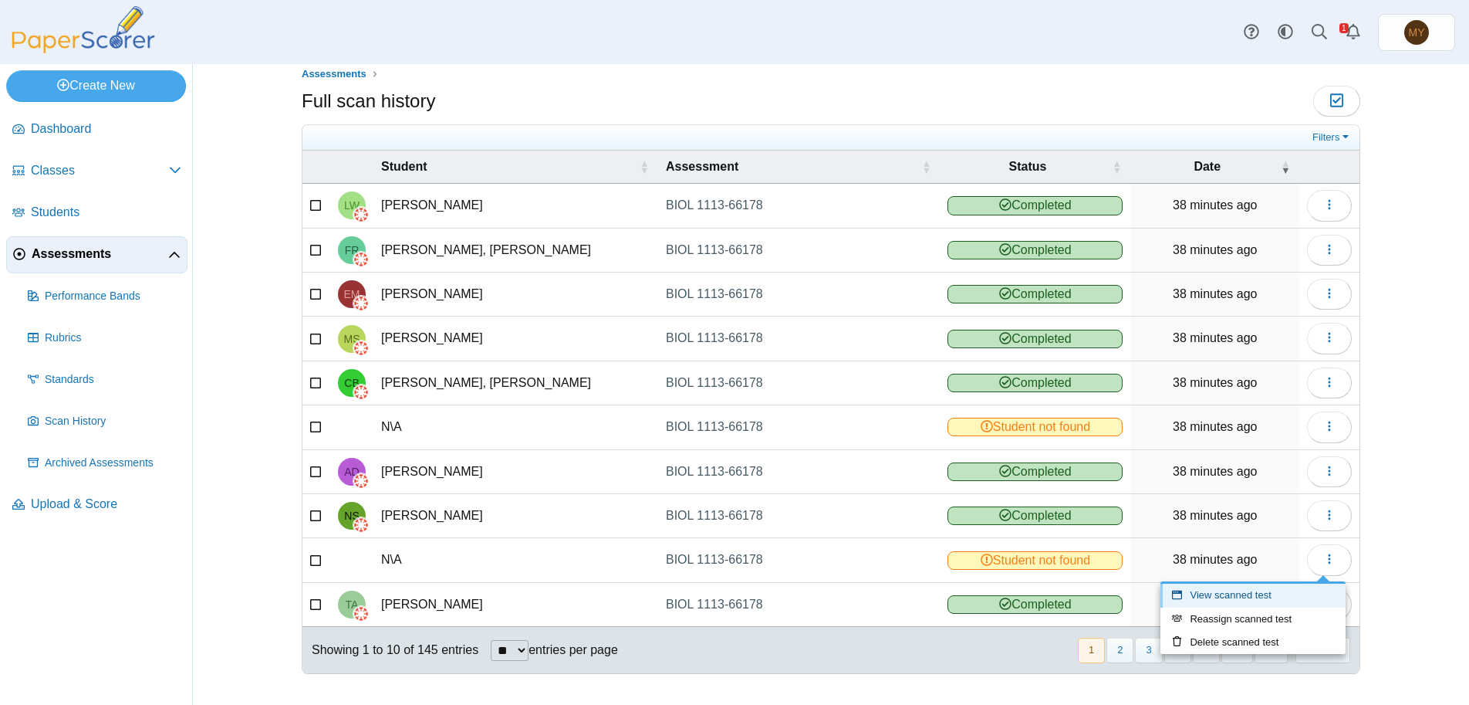
click at [1223, 598] on link "View scanned test" at bounding box center [1253, 594] width 185 height 23
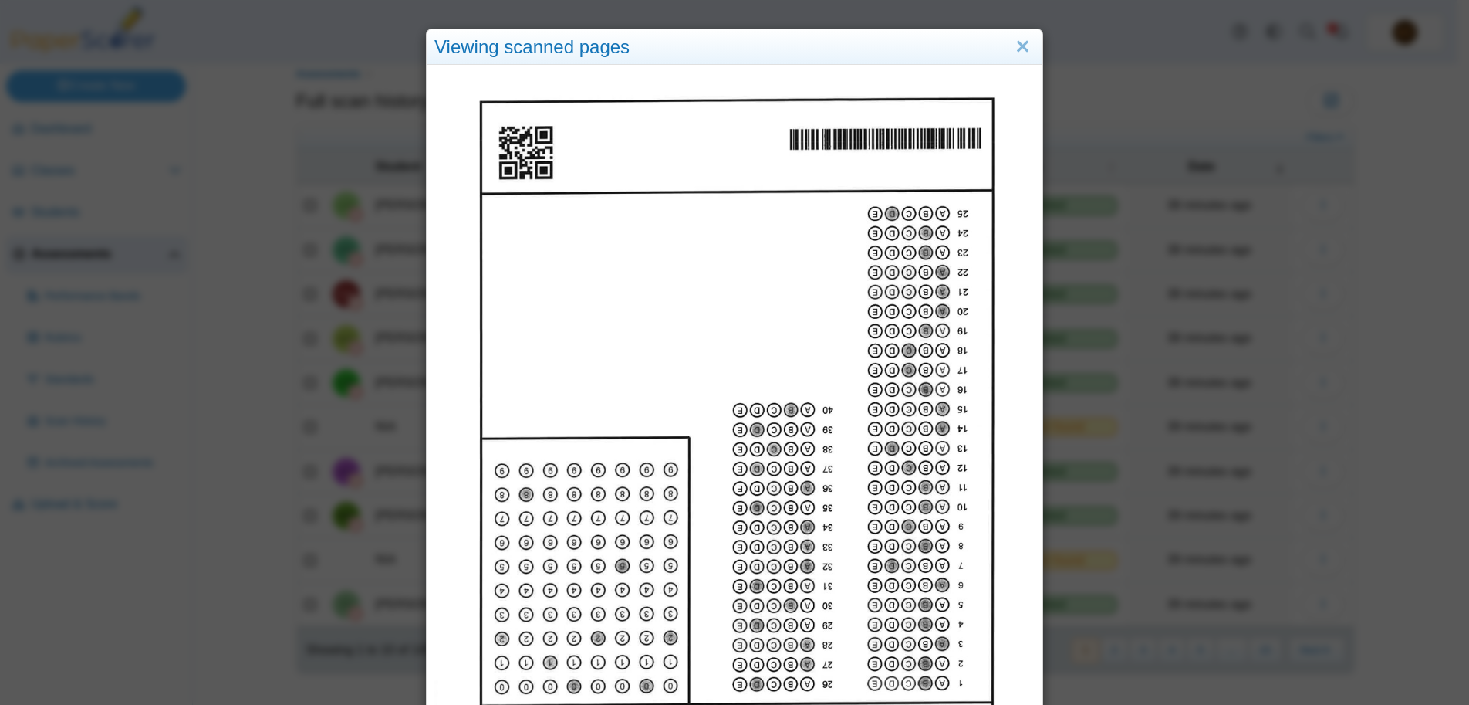
click at [695, 328] on img at bounding box center [734, 457] width 600 height 777
click at [929, 380] on img at bounding box center [734, 457] width 600 height 777
click at [1013, 44] on link "Close" at bounding box center [1023, 47] width 24 height 26
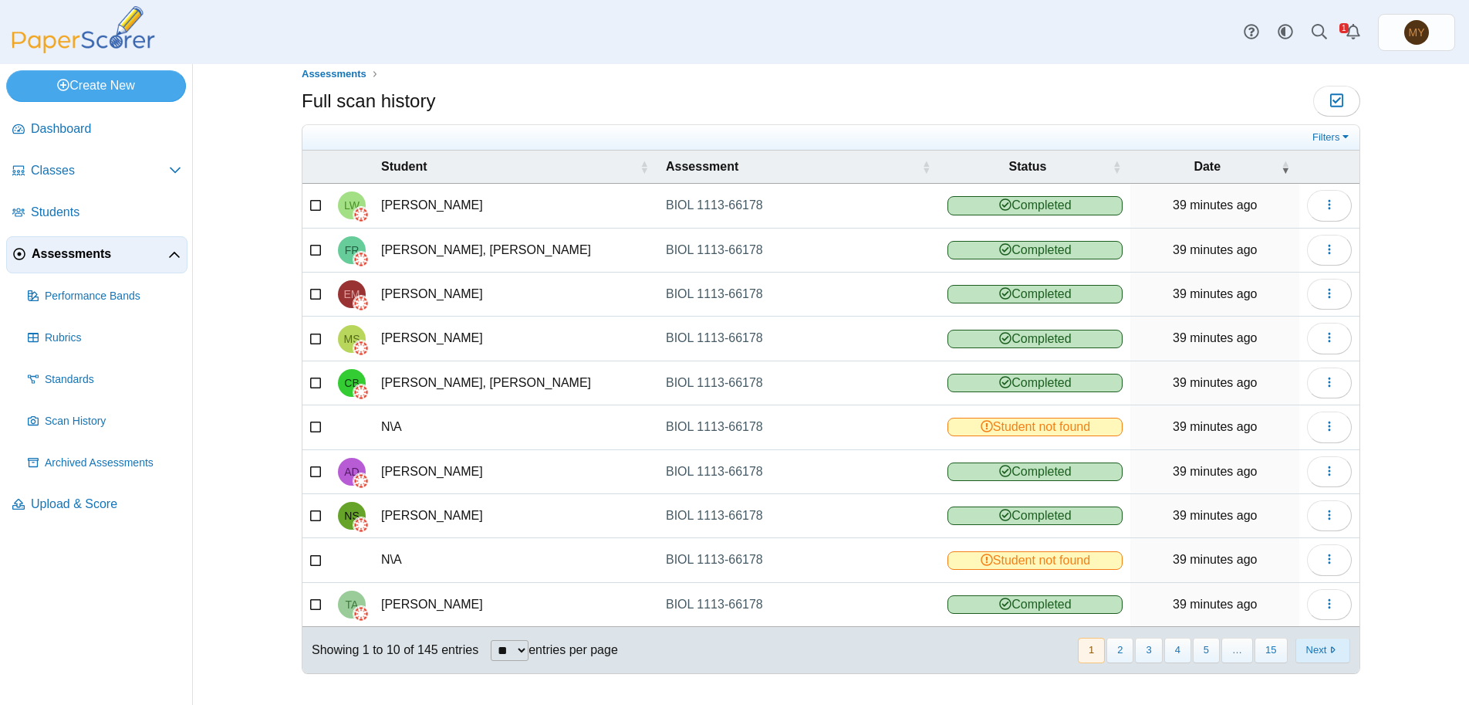
click at [1311, 653] on button "Next" at bounding box center [1323, 649] width 55 height 25
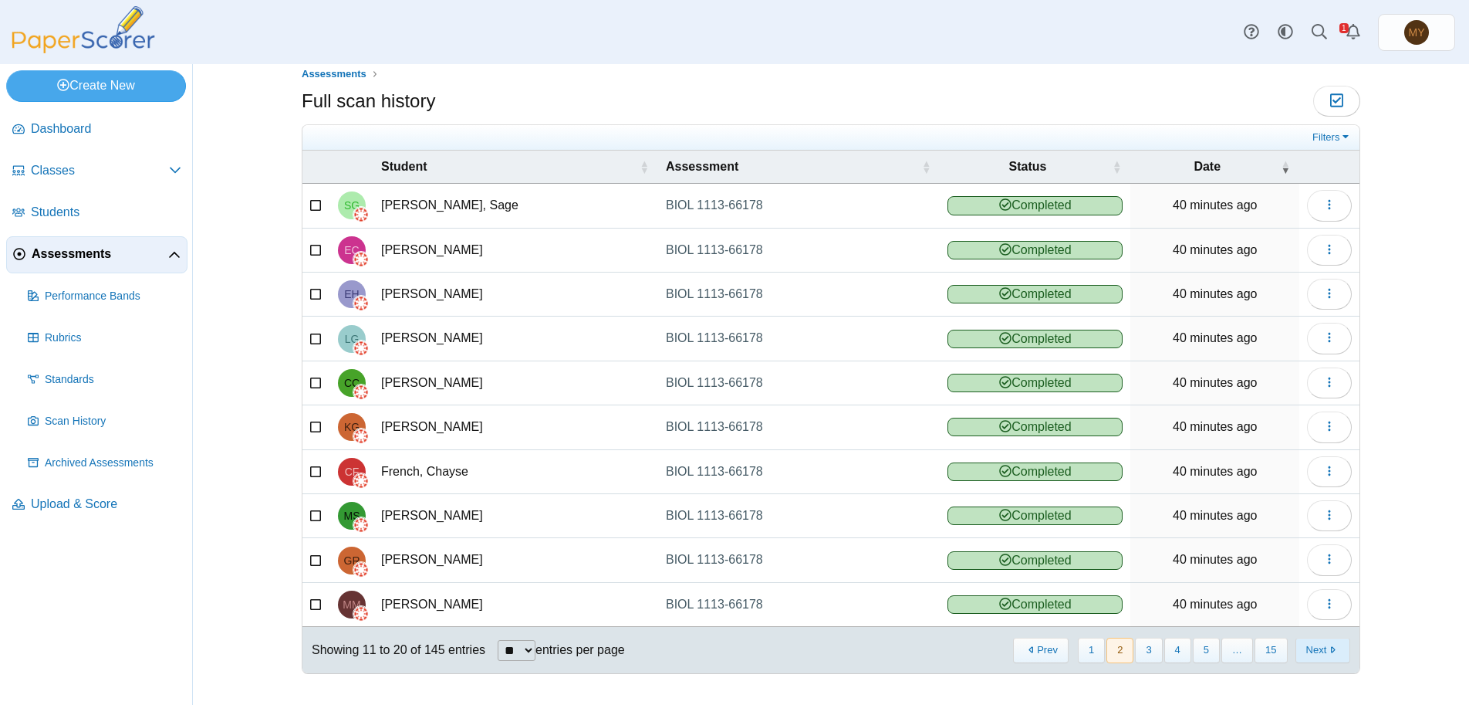
click at [1306, 654] on button "Next" at bounding box center [1323, 649] width 55 height 25
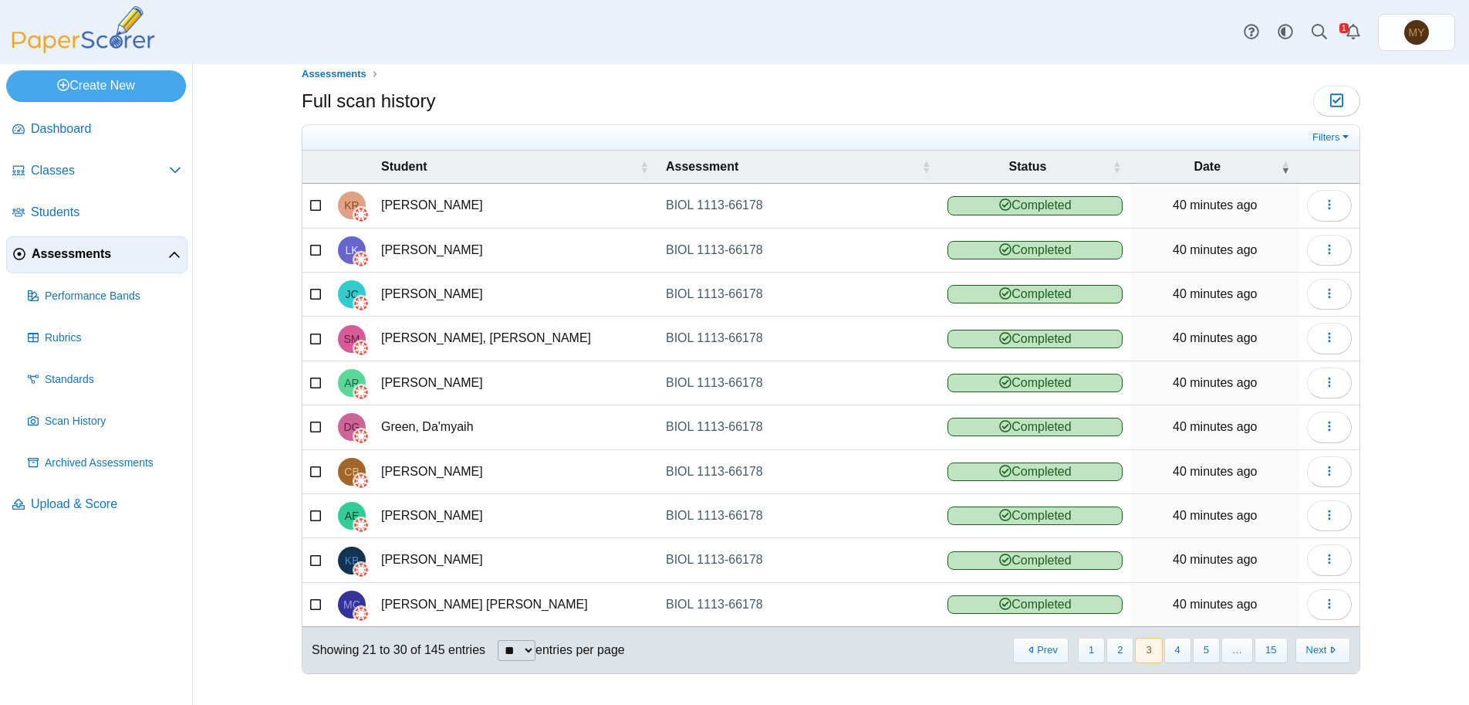
click at [1306, 654] on button "Next" at bounding box center [1323, 649] width 55 height 25
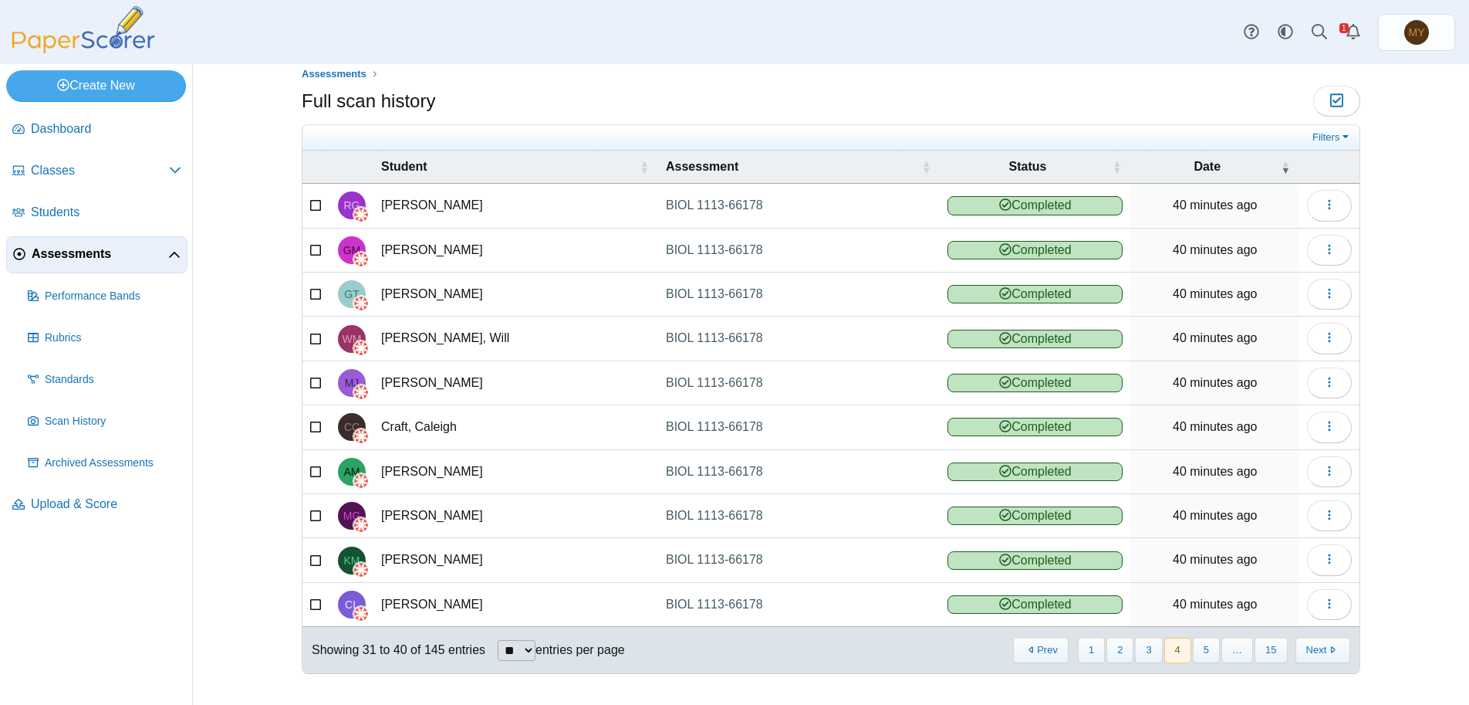
click at [1306, 654] on button "Next" at bounding box center [1323, 649] width 55 height 25
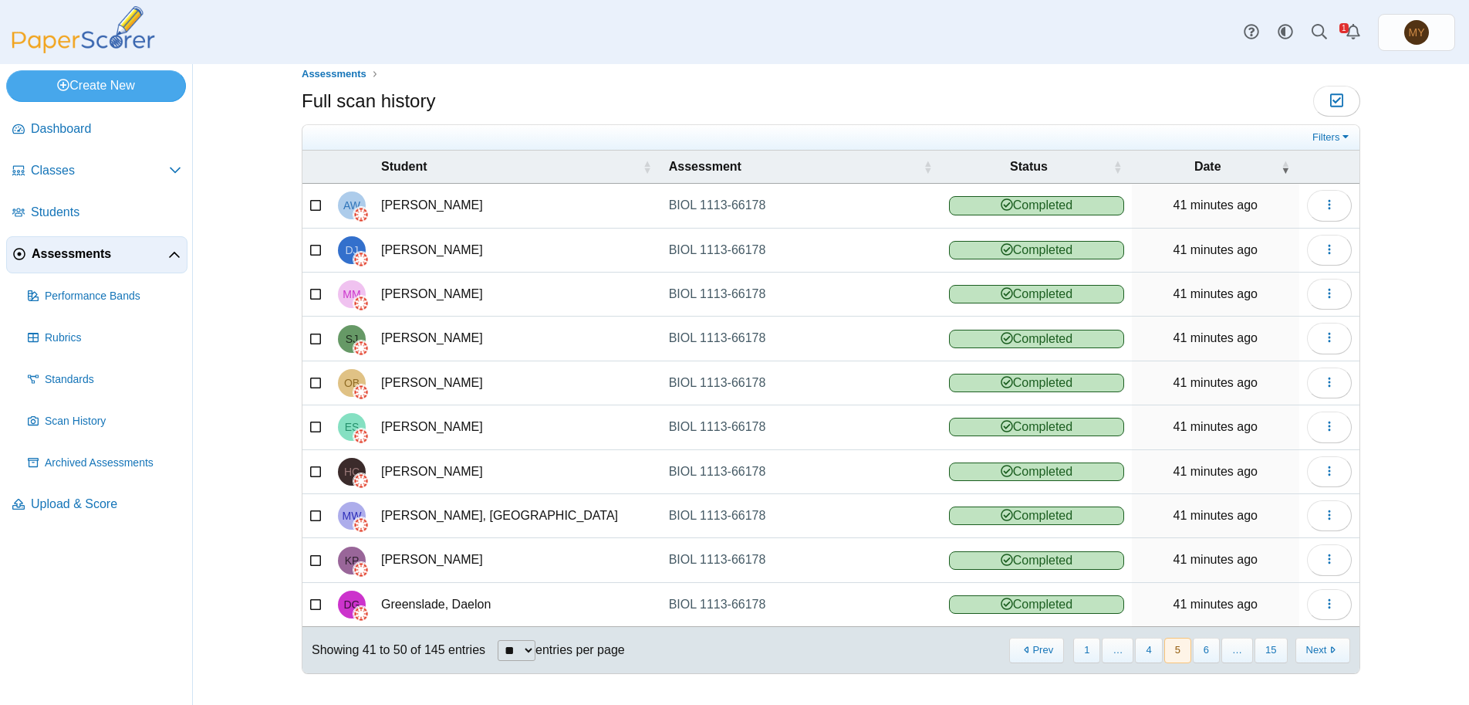
click at [1306, 654] on button "Next" at bounding box center [1323, 649] width 55 height 25
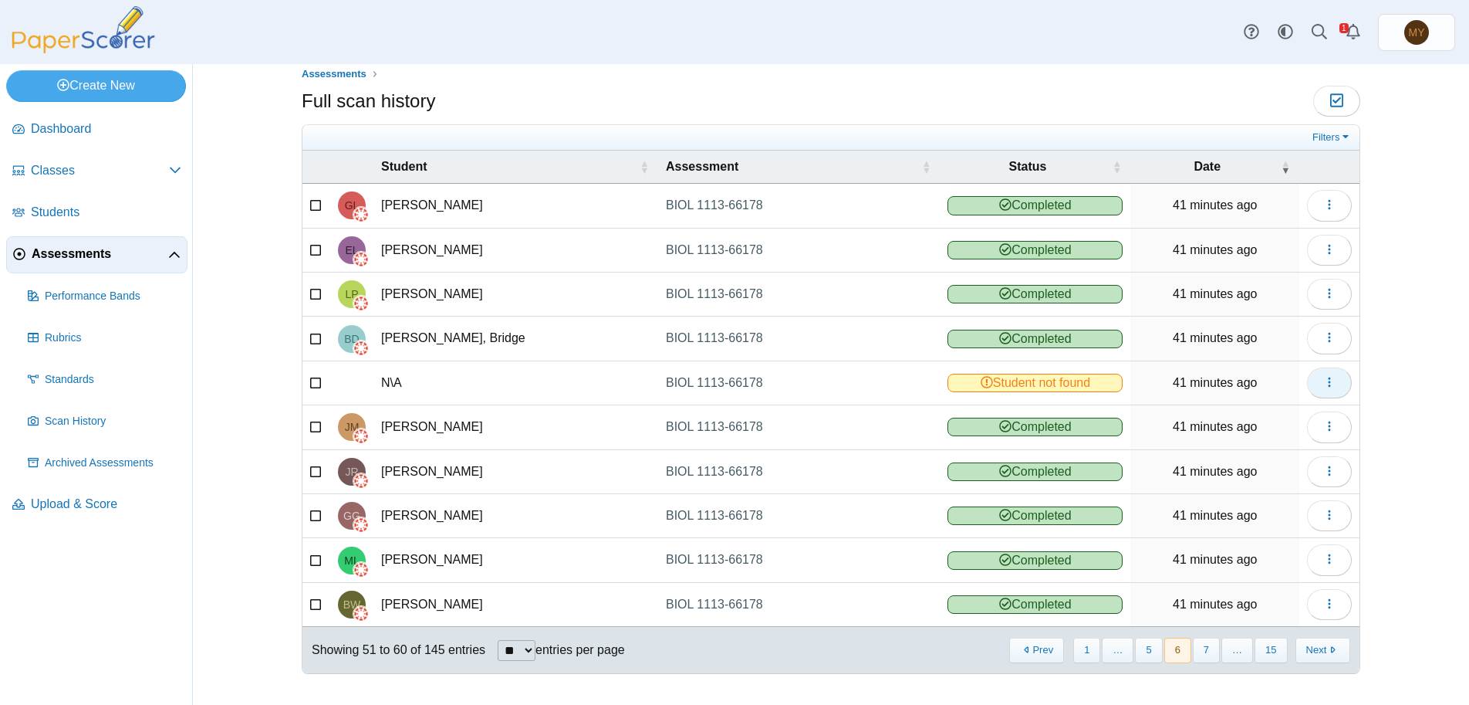
click at [1323, 384] on icon "button" at bounding box center [1329, 382] width 12 height 12
click at [1232, 420] on link "View scanned test" at bounding box center [1253, 418] width 185 height 23
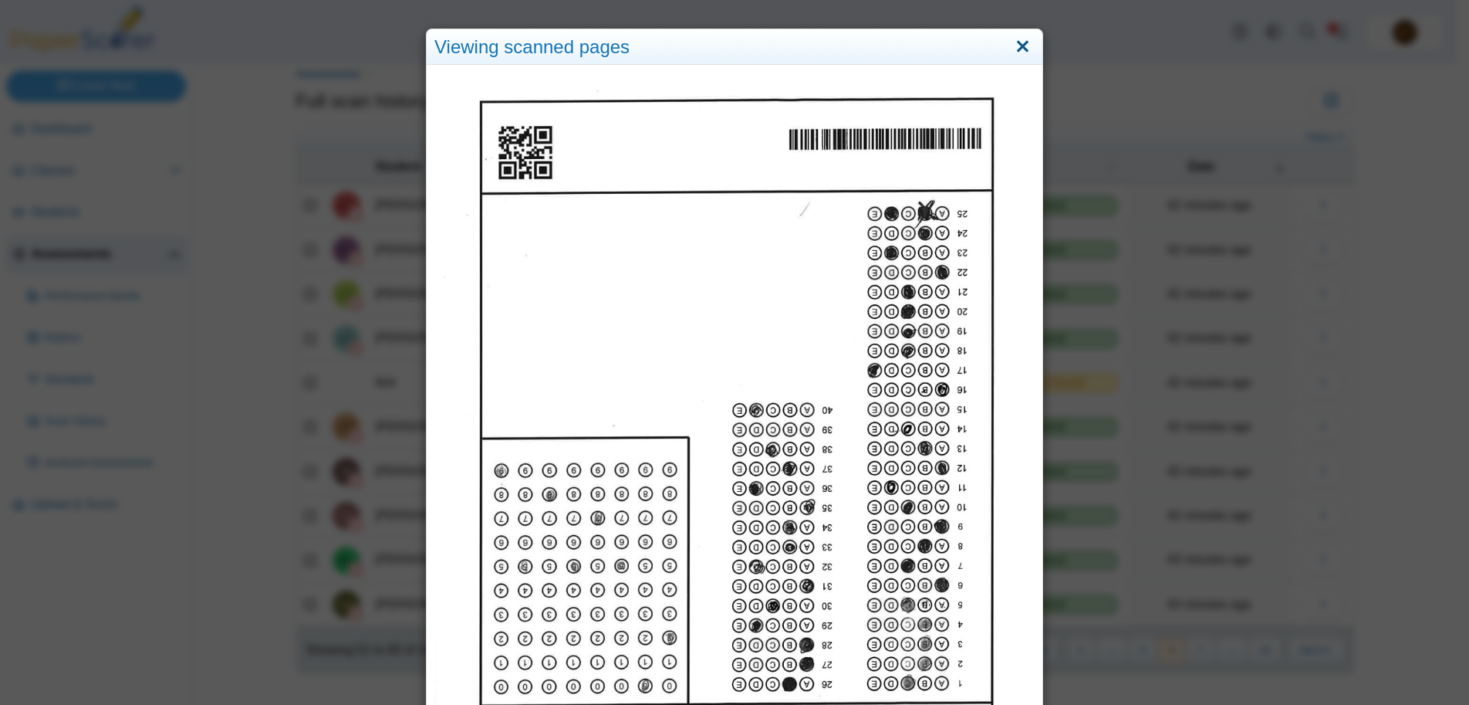
click at [1017, 45] on link "Close" at bounding box center [1023, 47] width 24 height 26
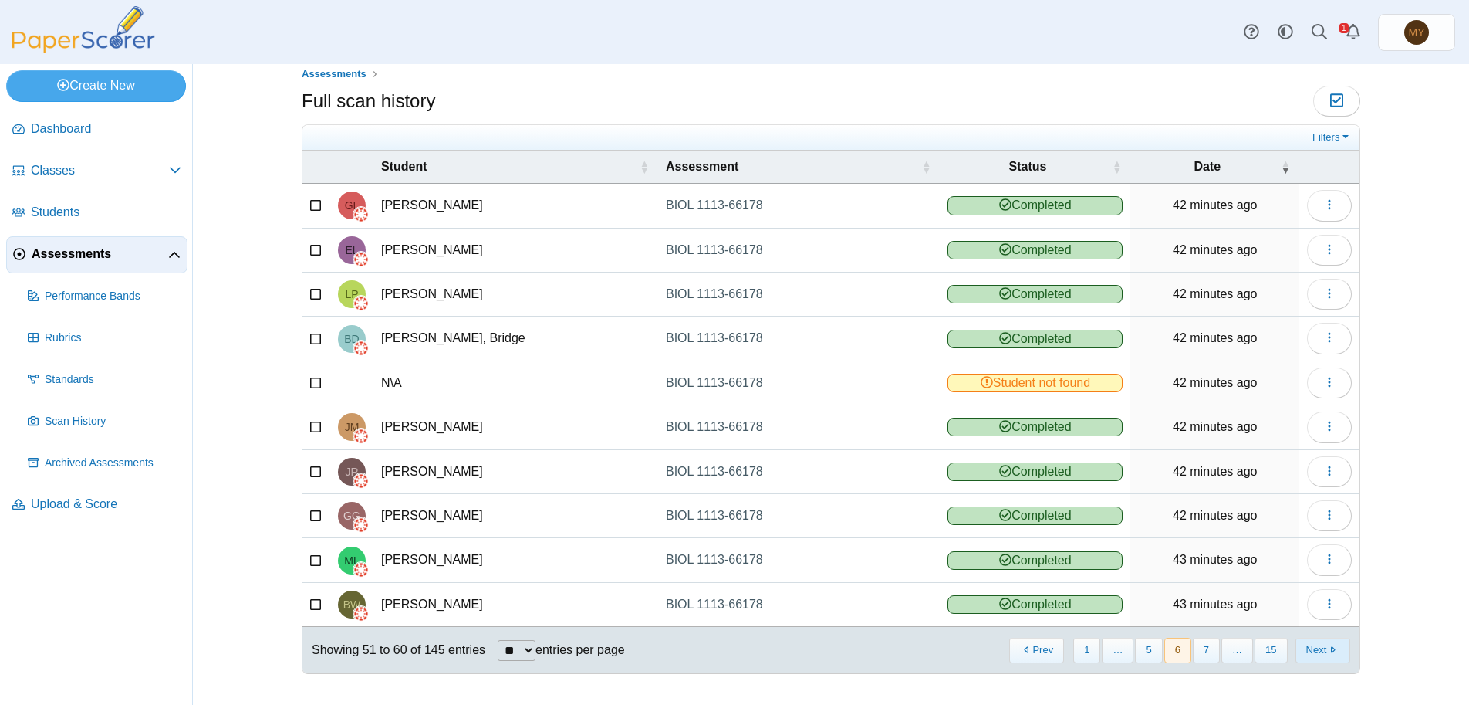
click at [1309, 650] on button "Next" at bounding box center [1323, 649] width 55 height 25
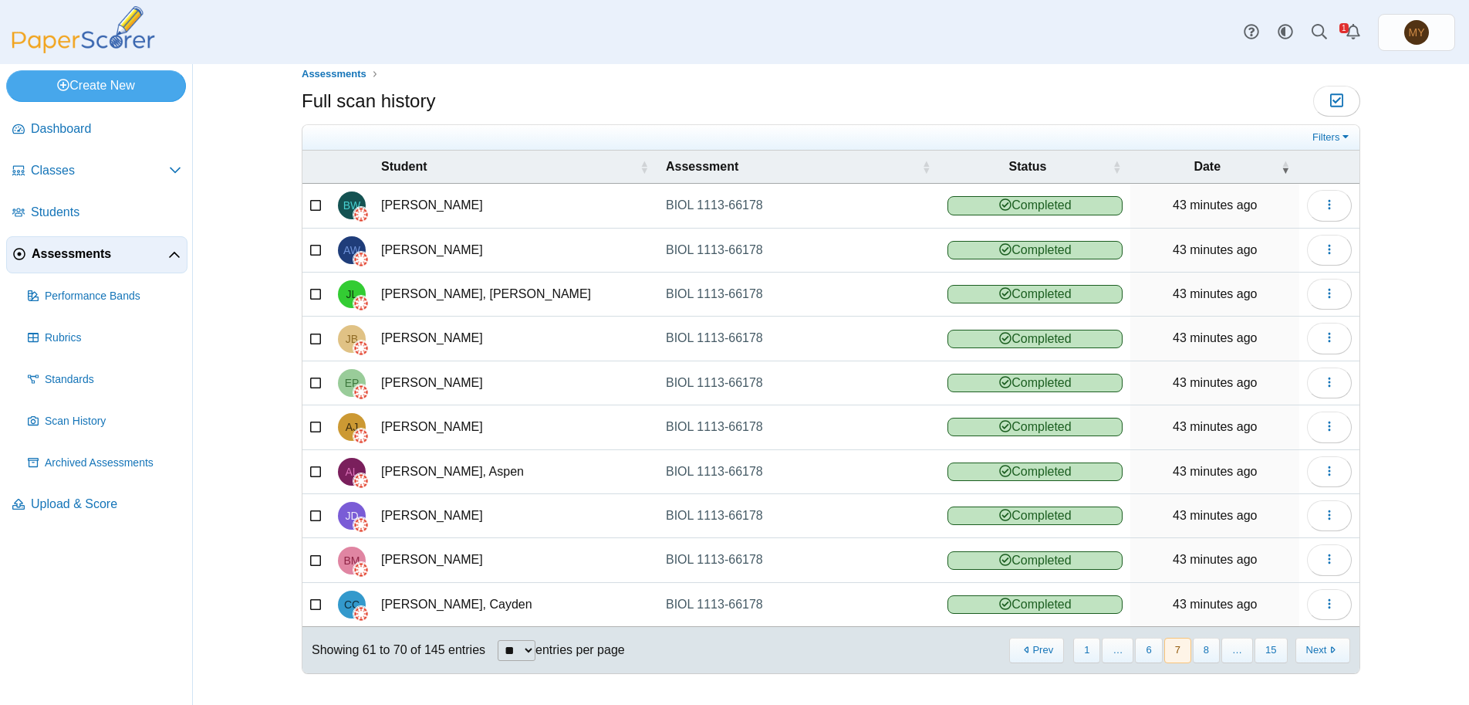
click at [1309, 650] on button "Next" at bounding box center [1323, 649] width 55 height 25
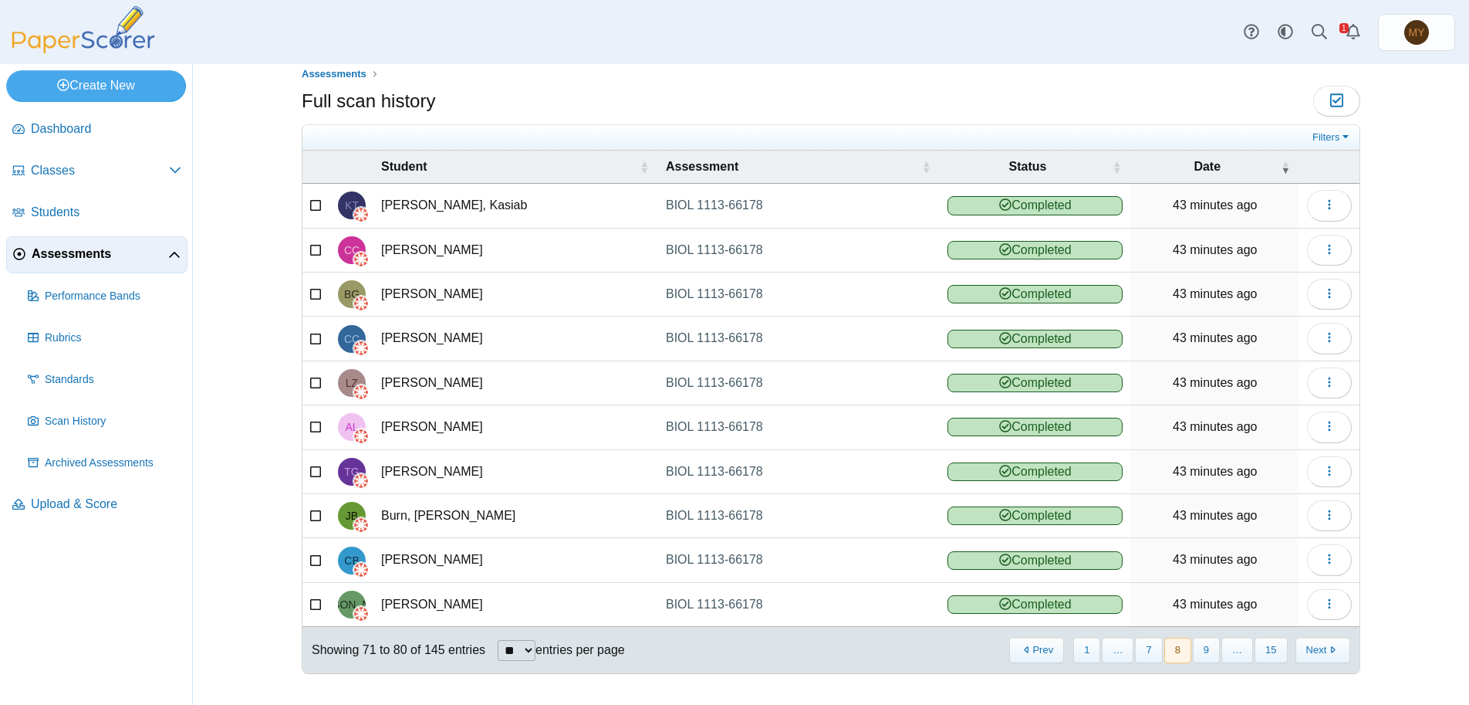
click at [1309, 650] on button "Next" at bounding box center [1323, 649] width 55 height 25
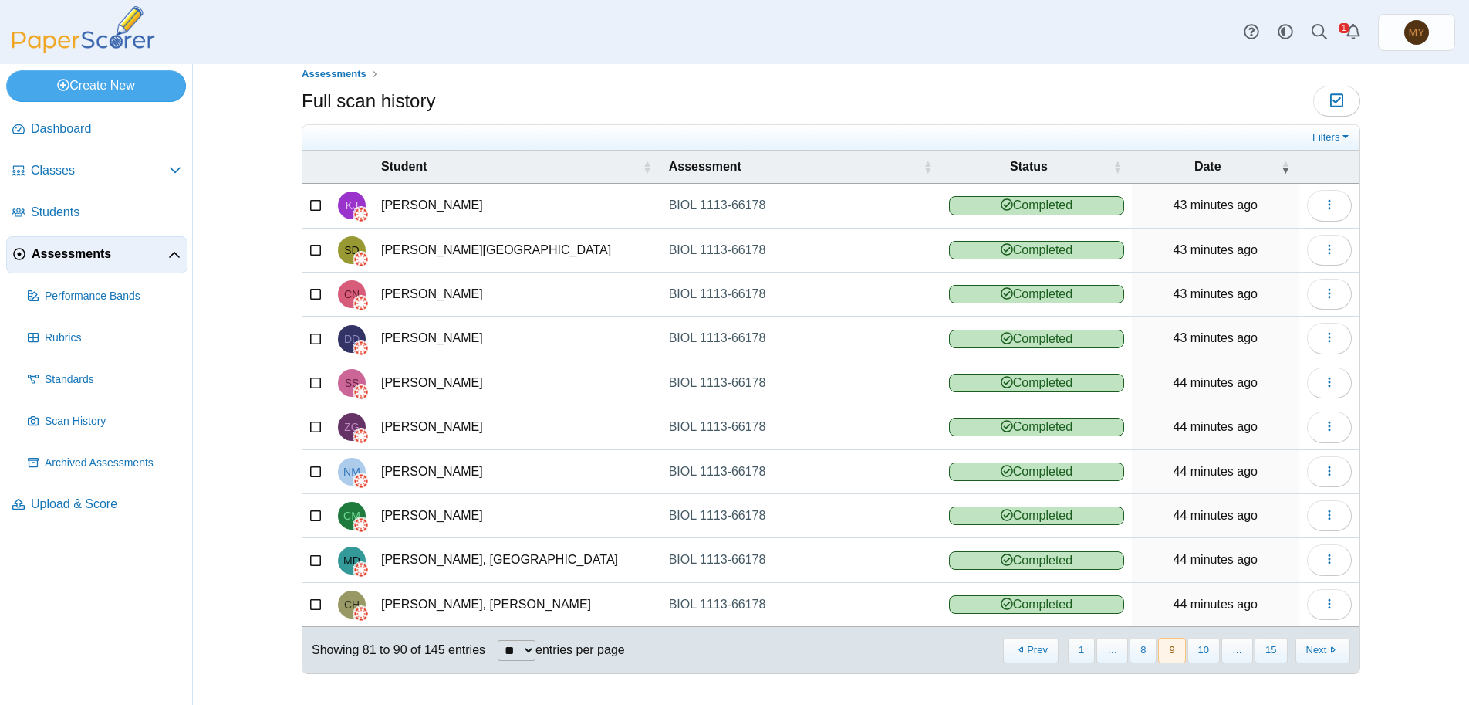
click at [1309, 650] on button "Next" at bounding box center [1323, 649] width 55 height 25
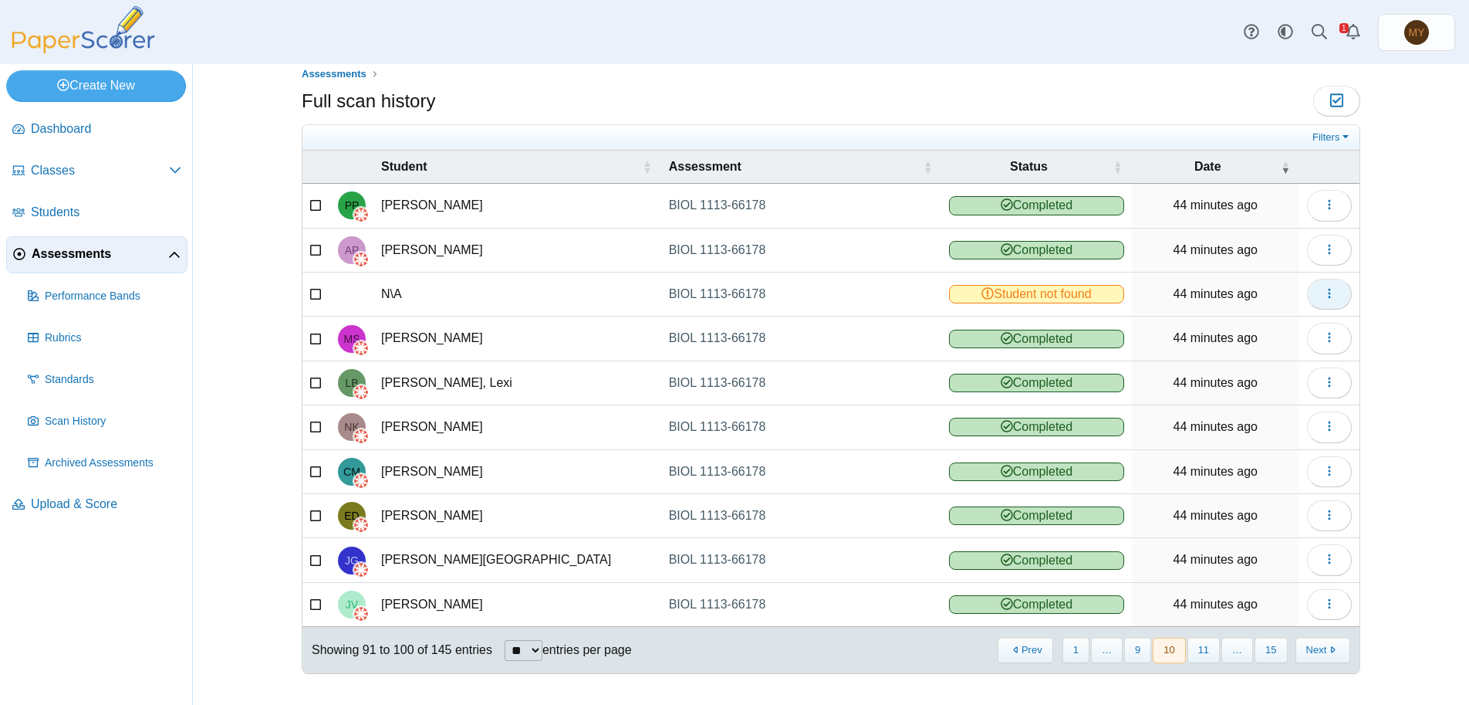
click at [1326, 294] on icon "button" at bounding box center [1329, 293] width 12 height 12
click at [1259, 328] on link "View scanned test" at bounding box center [1253, 329] width 185 height 23
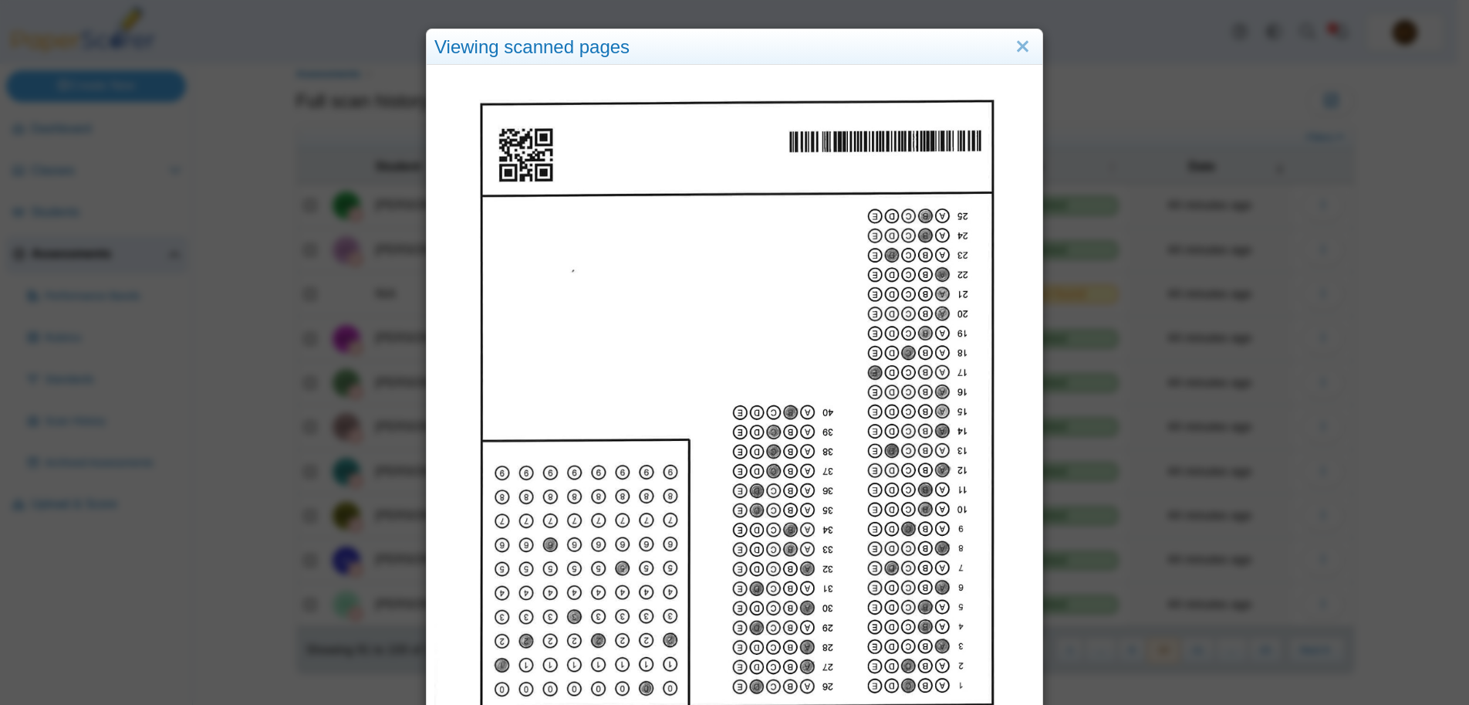
drag, startPoint x: 1033, startPoint y: 311, endPoint x: 732, endPoint y: 254, distance: 307.1
click at [732, 254] on img at bounding box center [734, 457] width 600 height 777
click at [1015, 43] on link "Close" at bounding box center [1023, 47] width 24 height 26
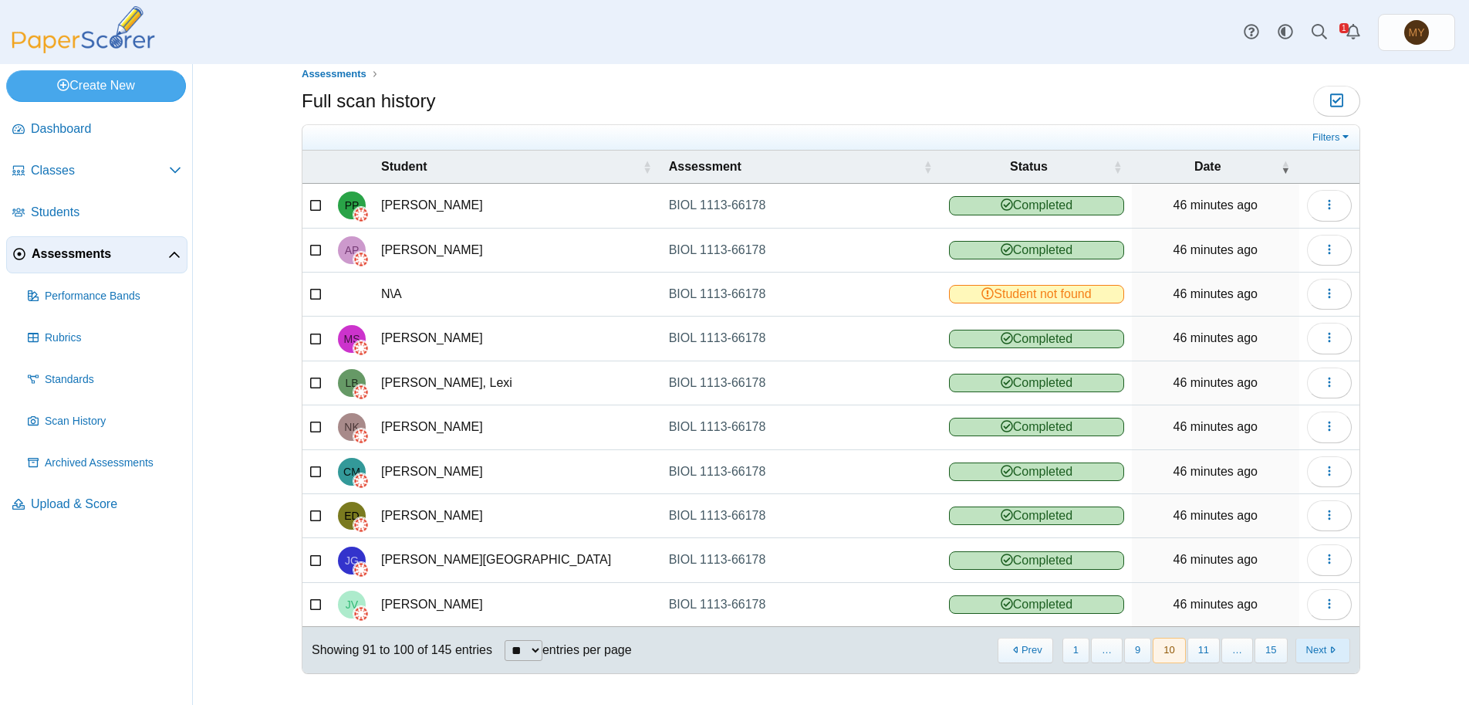
click at [1307, 648] on button "Next" at bounding box center [1323, 649] width 55 height 25
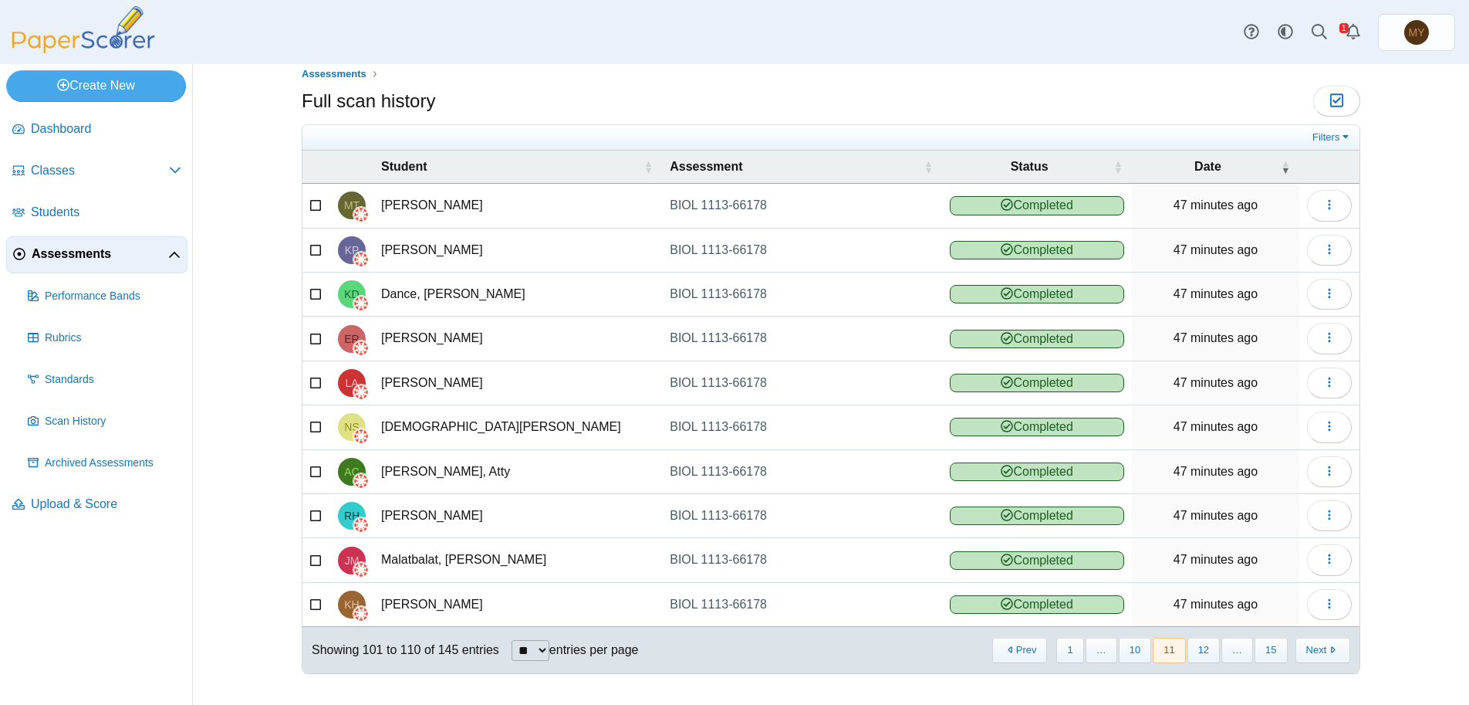
click at [1307, 648] on button "Next" at bounding box center [1323, 649] width 55 height 25
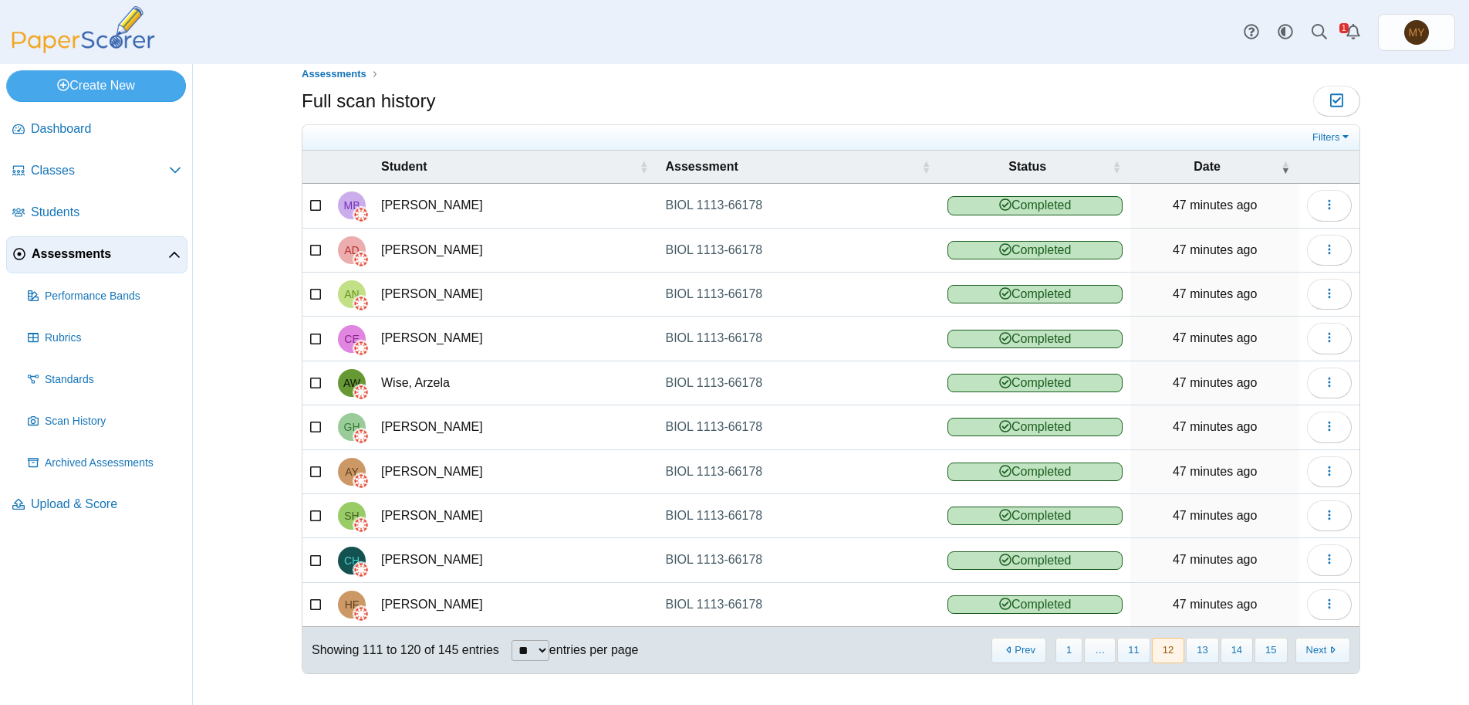
click at [1307, 648] on button "Next" at bounding box center [1323, 649] width 55 height 25
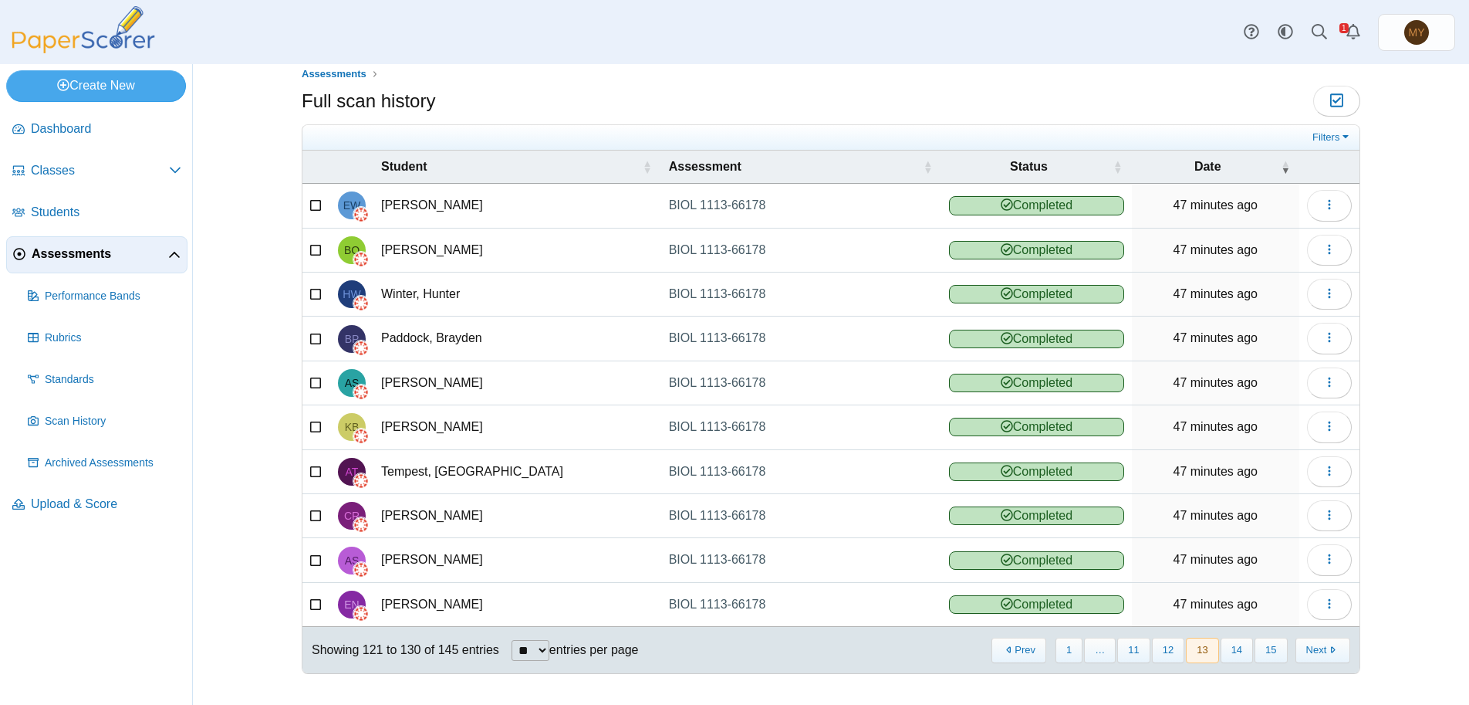
click at [1307, 648] on button "Next" at bounding box center [1323, 649] width 55 height 25
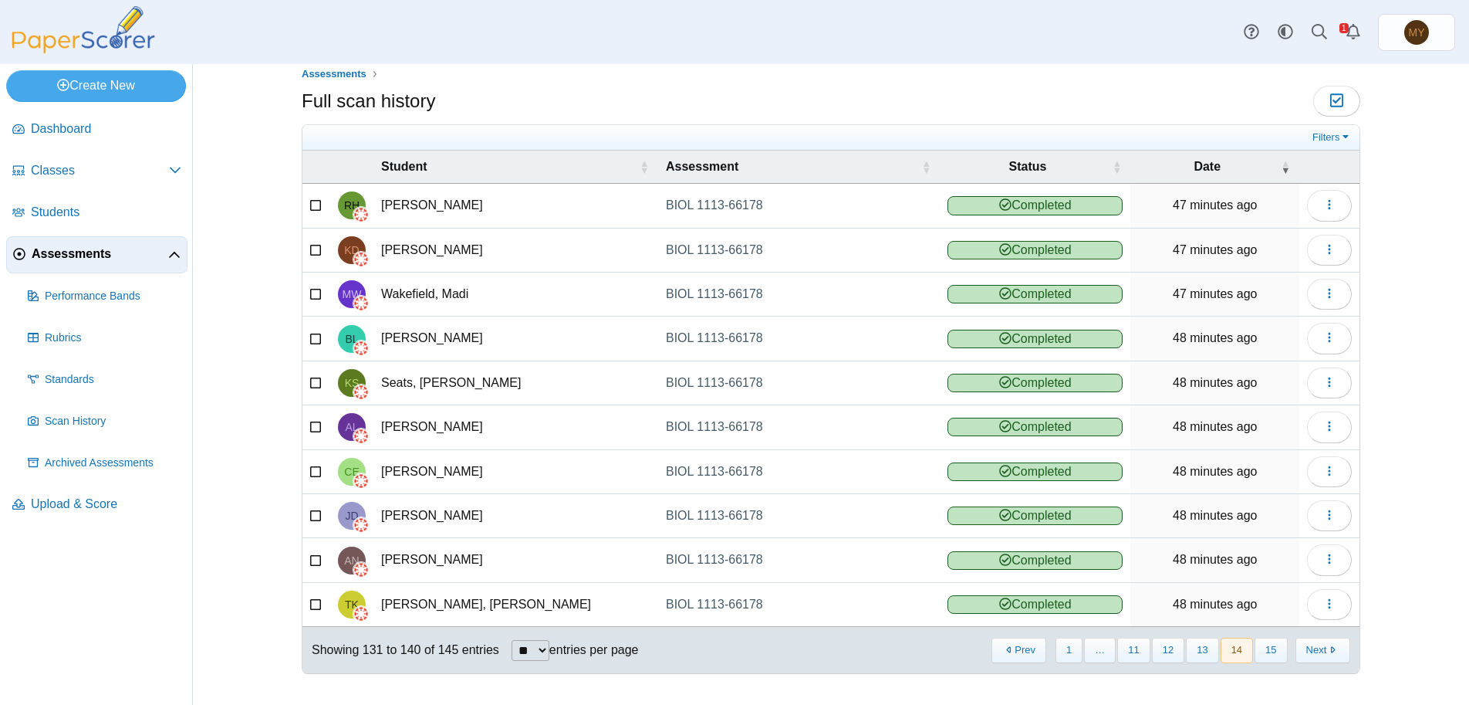
click at [1307, 648] on button "Next" at bounding box center [1323, 649] width 55 height 25
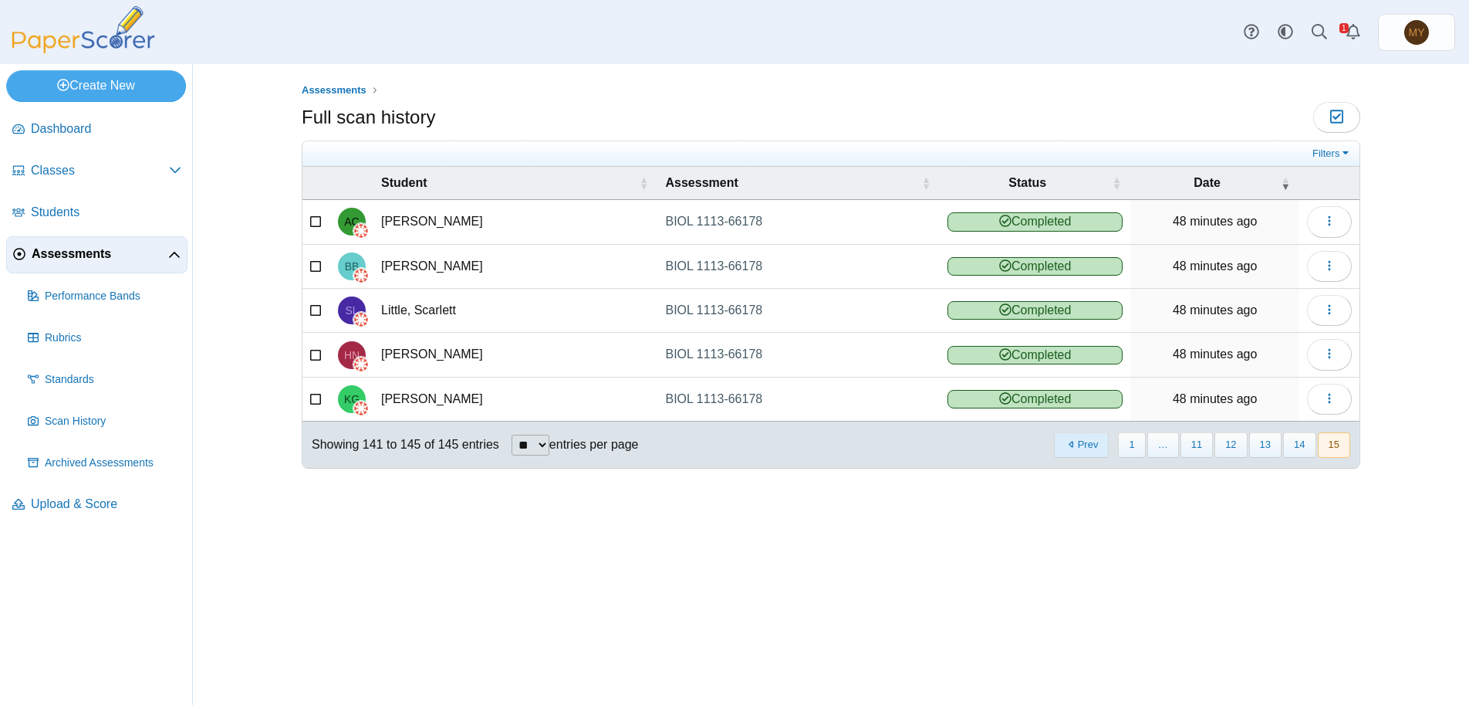
click at [1089, 444] on button "Prev" at bounding box center [1081, 444] width 55 height 25
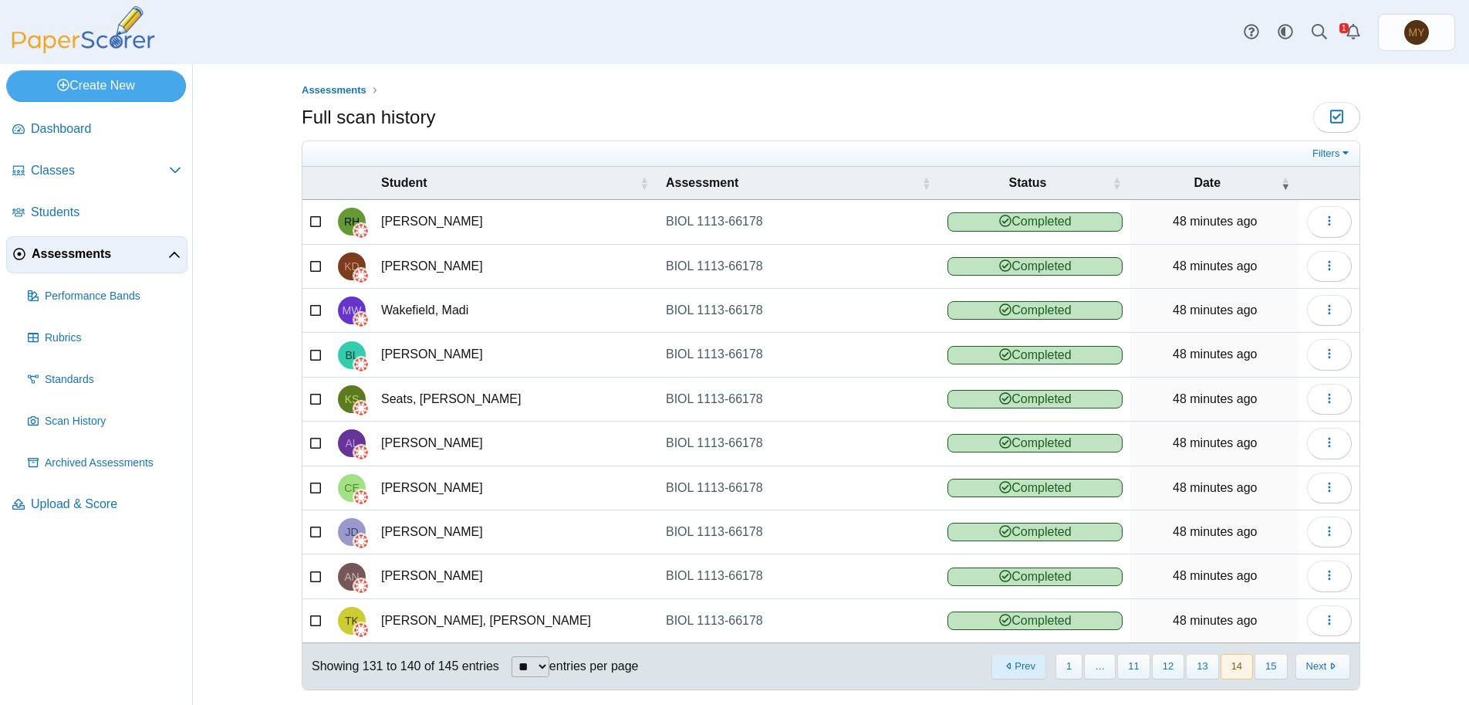
click at [1020, 672] on button "Prev" at bounding box center [1019, 666] width 55 height 25
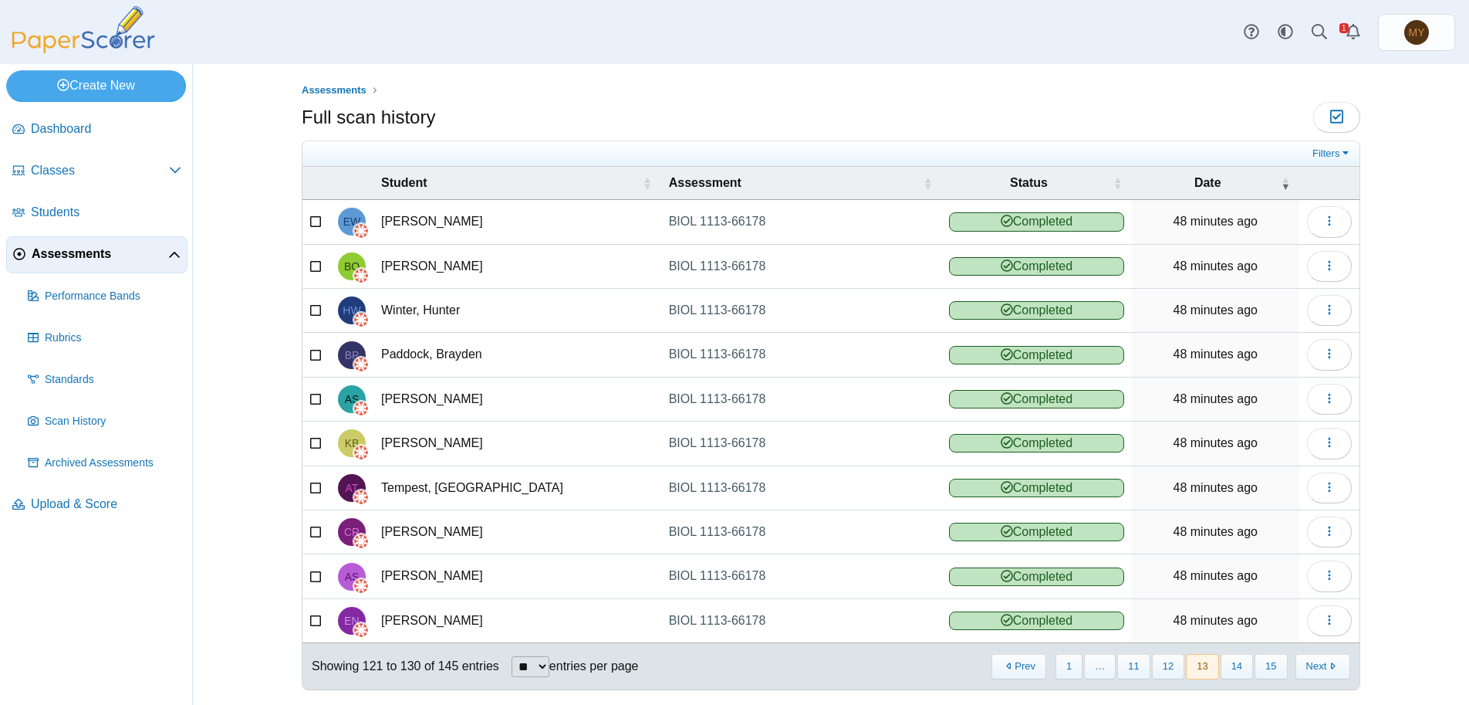
click at [1020, 672] on button "Prev" at bounding box center [1019, 666] width 55 height 25
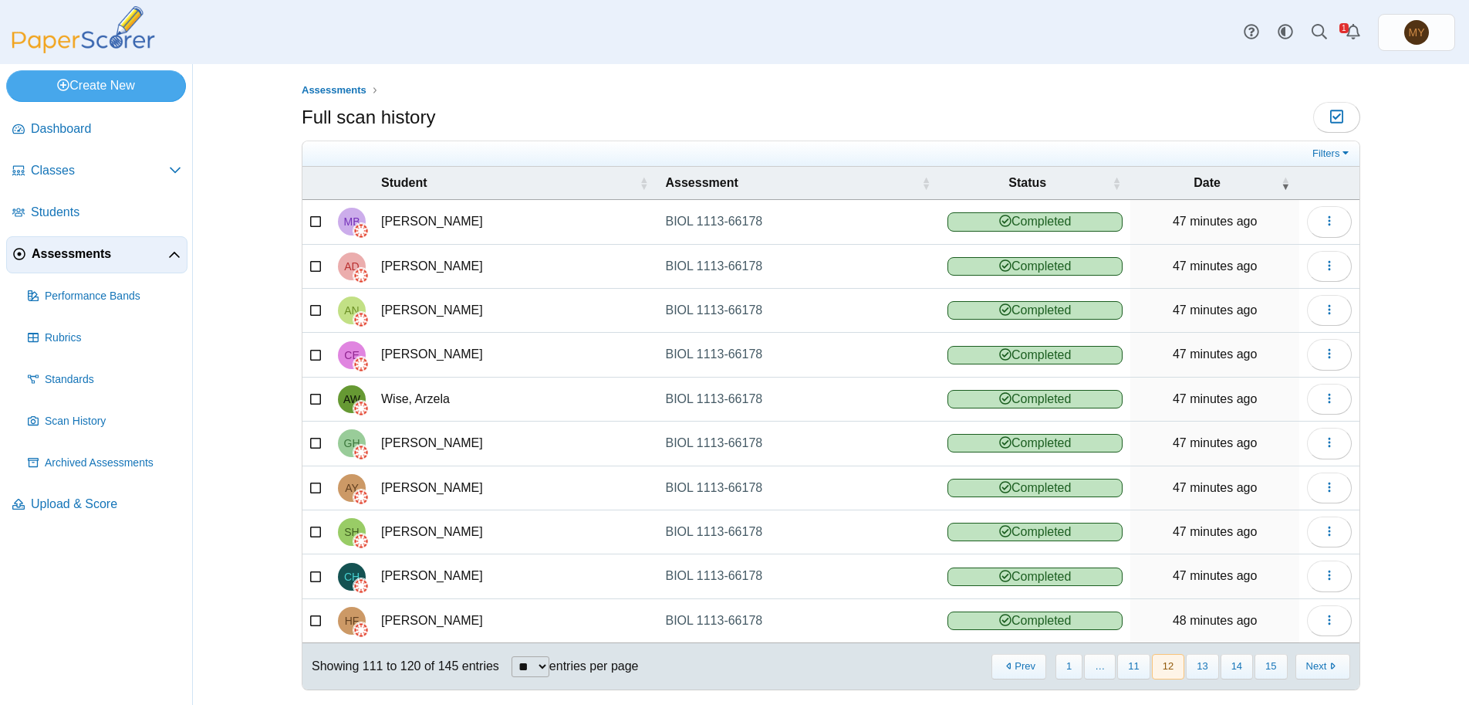
click at [1020, 672] on button "Prev" at bounding box center [1019, 666] width 55 height 25
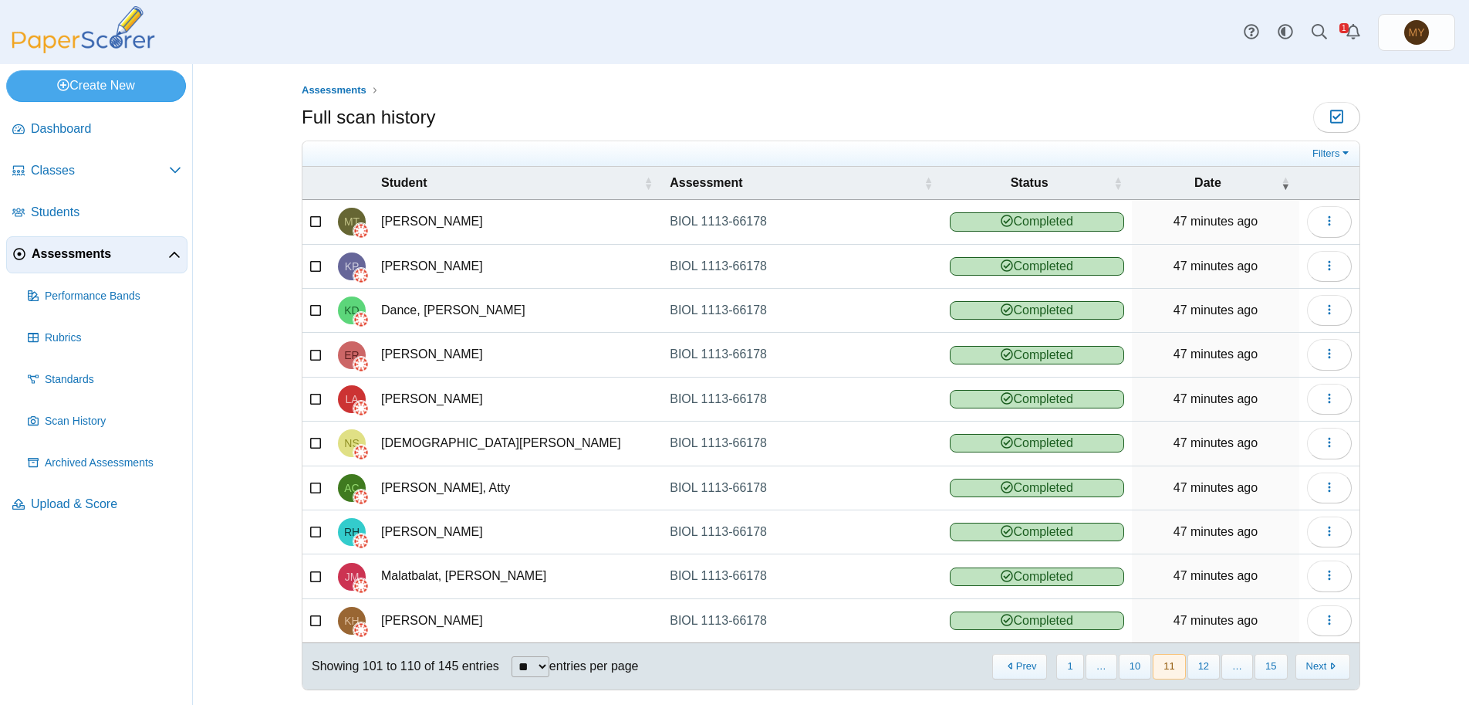
click at [1020, 672] on button "Prev" at bounding box center [1019, 666] width 55 height 25
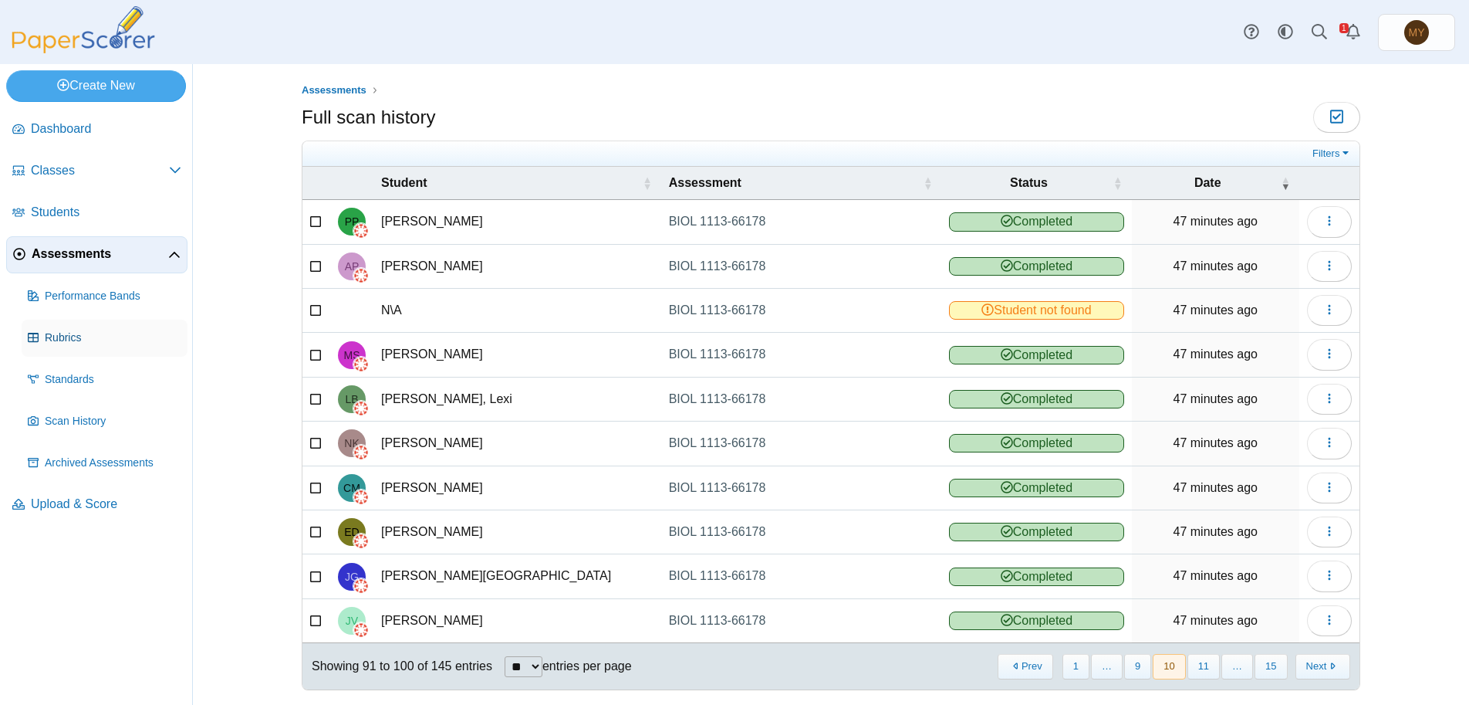
click at [63, 339] on span "Rubrics" at bounding box center [113, 337] width 137 height 15
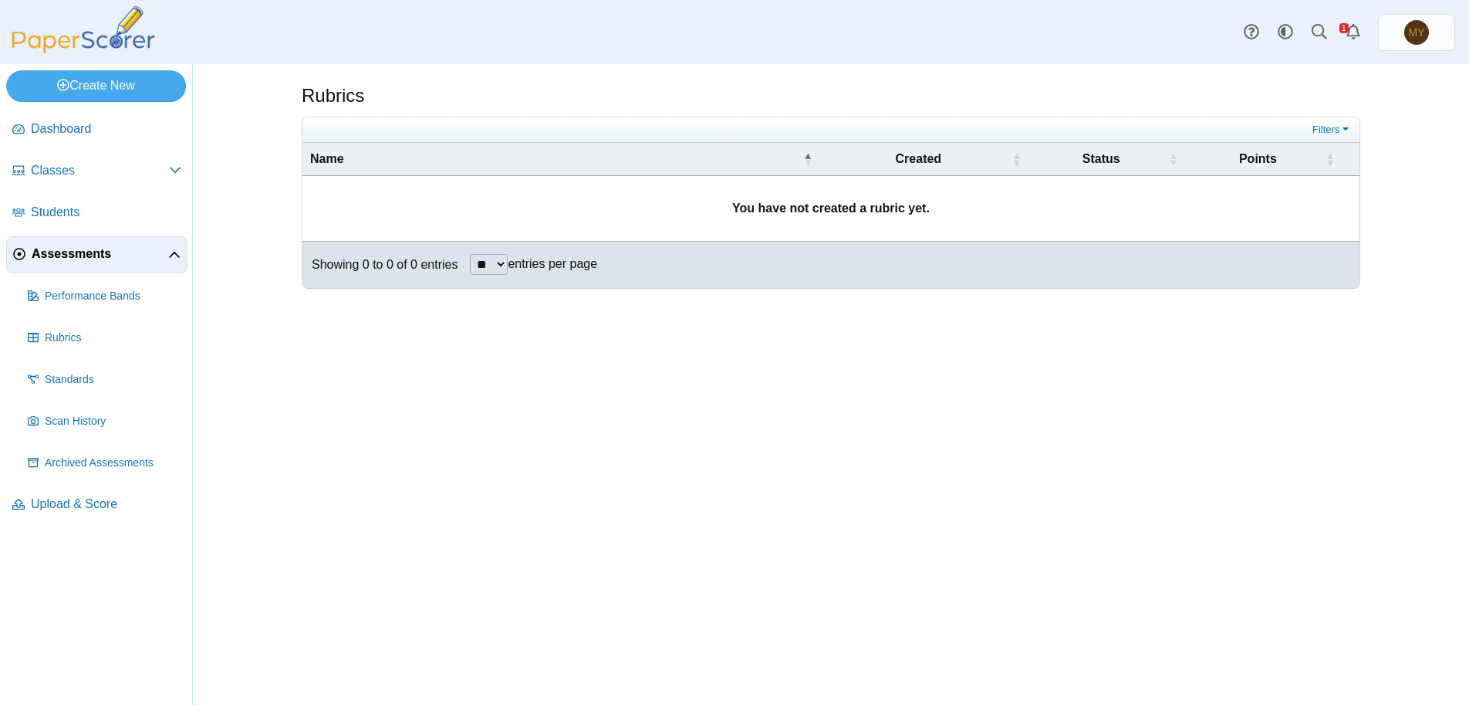
click at [177, 253] on icon at bounding box center [174, 255] width 12 height 12
click at [177, 253] on use at bounding box center [174, 254] width 11 height 6
click at [1348, 29] on link "Alerts" at bounding box center [1353, 32] width 34 height 34
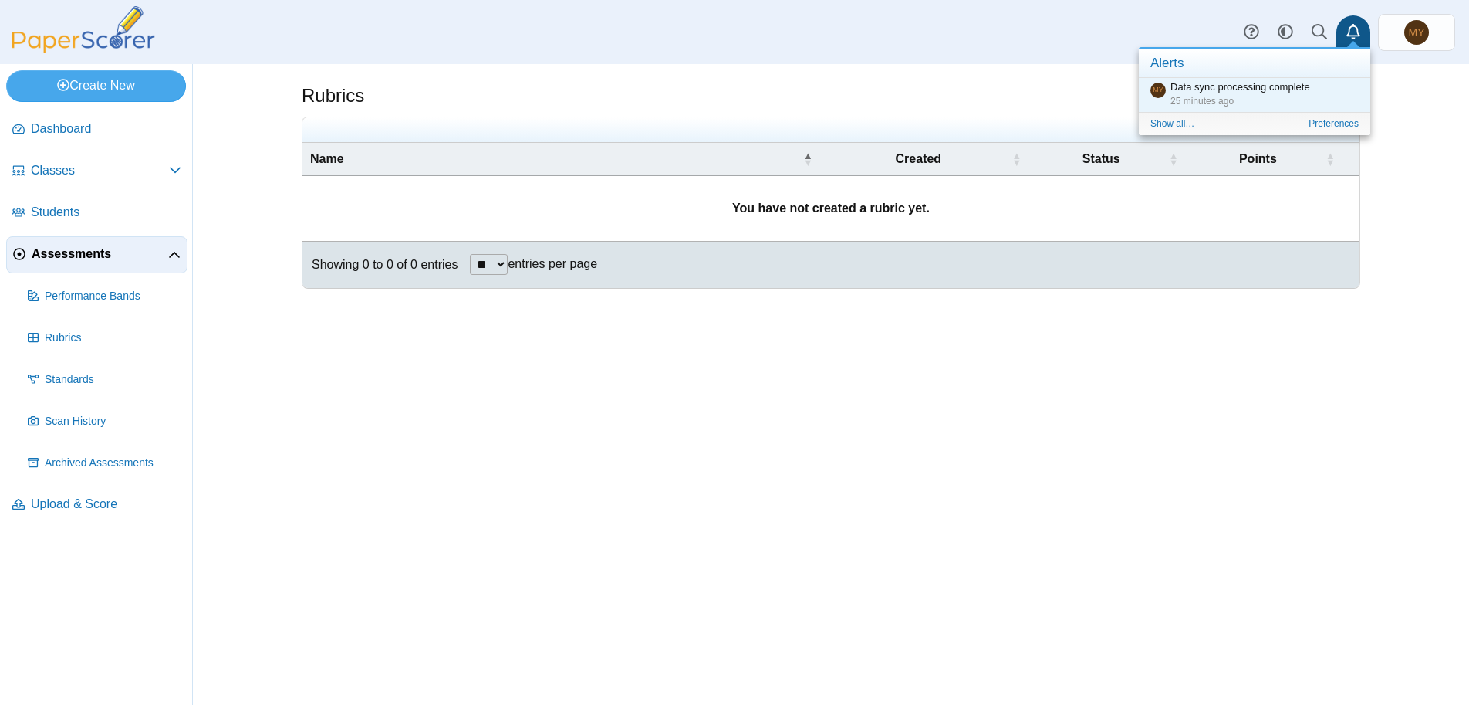
click at [1418, 170] on div "Rubrics Filters Show only: ** **" at bounding box center [831, 384] width 1276 height 640
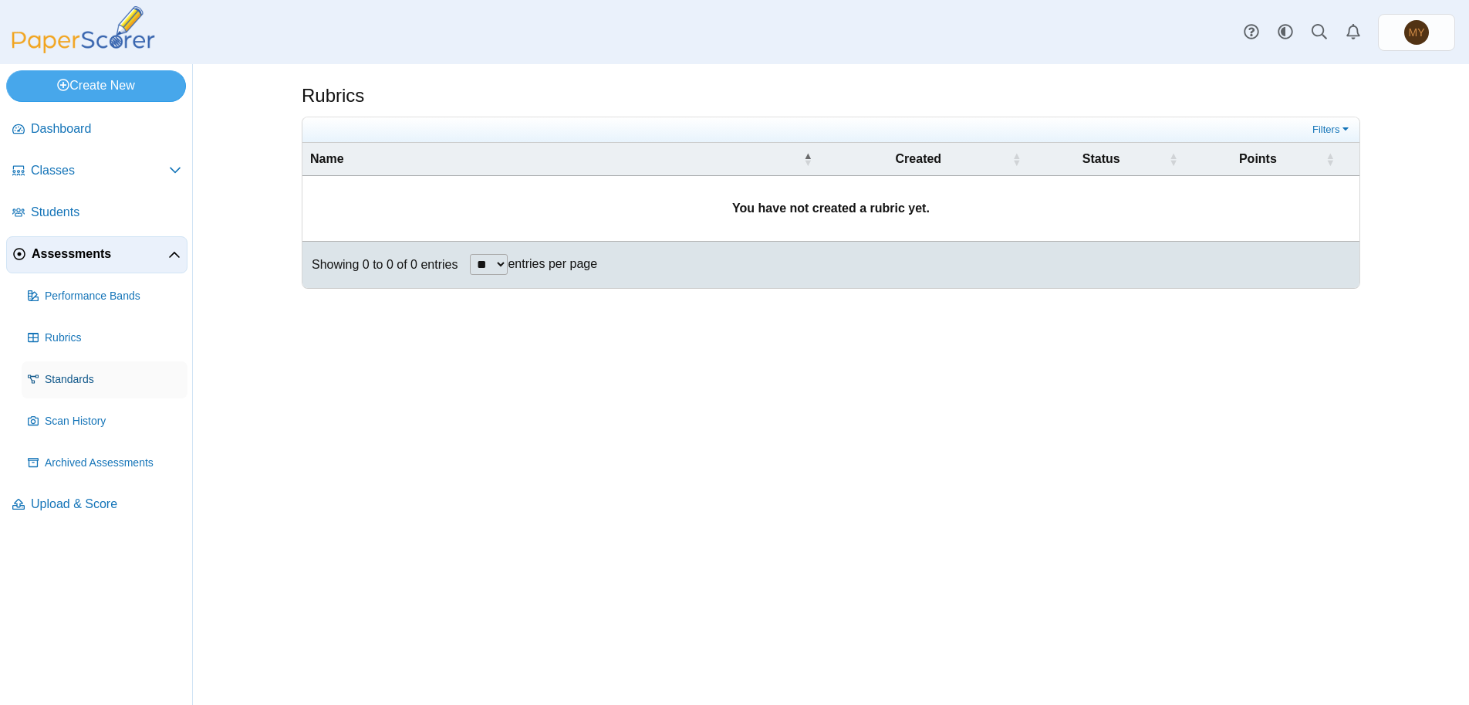
click at [71, 380] on span "Standards" at bounding box center [113, 379] width 137 height 15
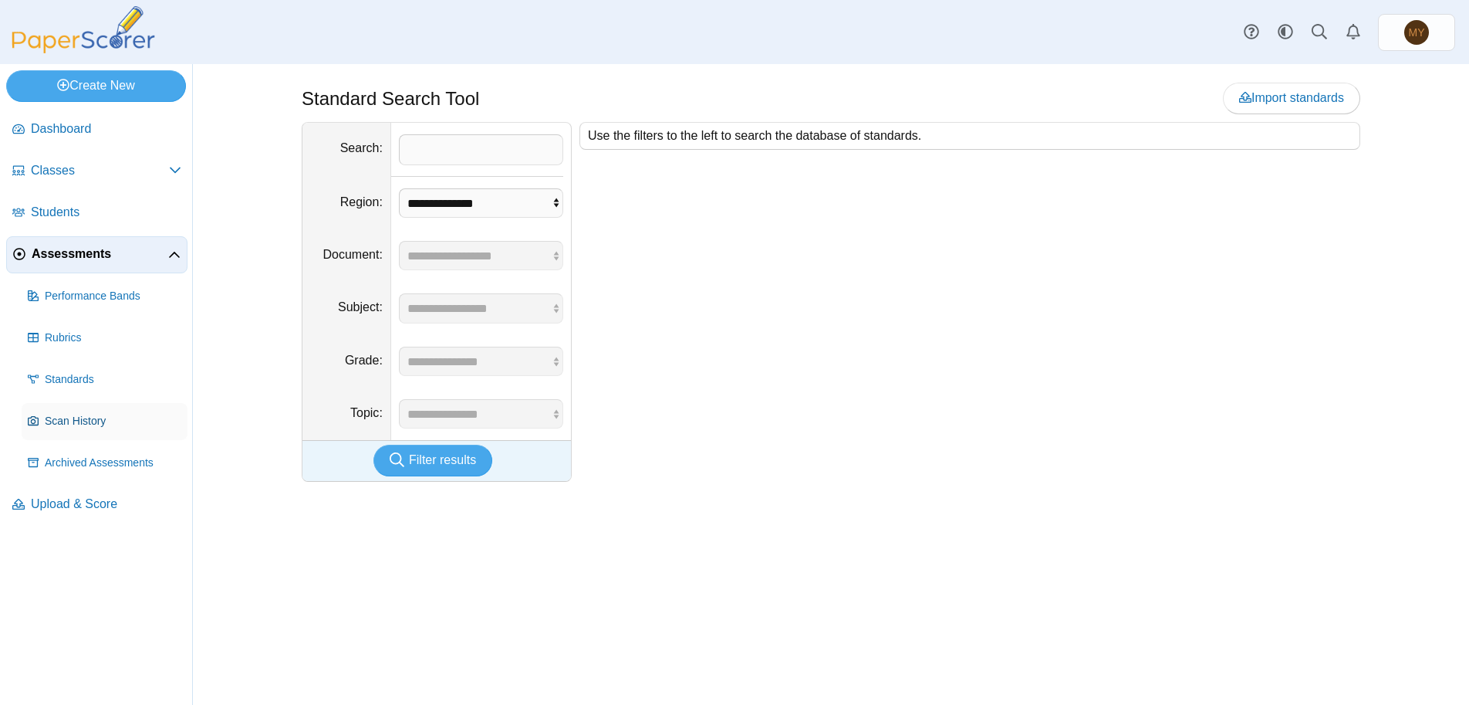
click at [76, 422] on span "Scan History" at bounding box center [113, 421] width 137 height 15
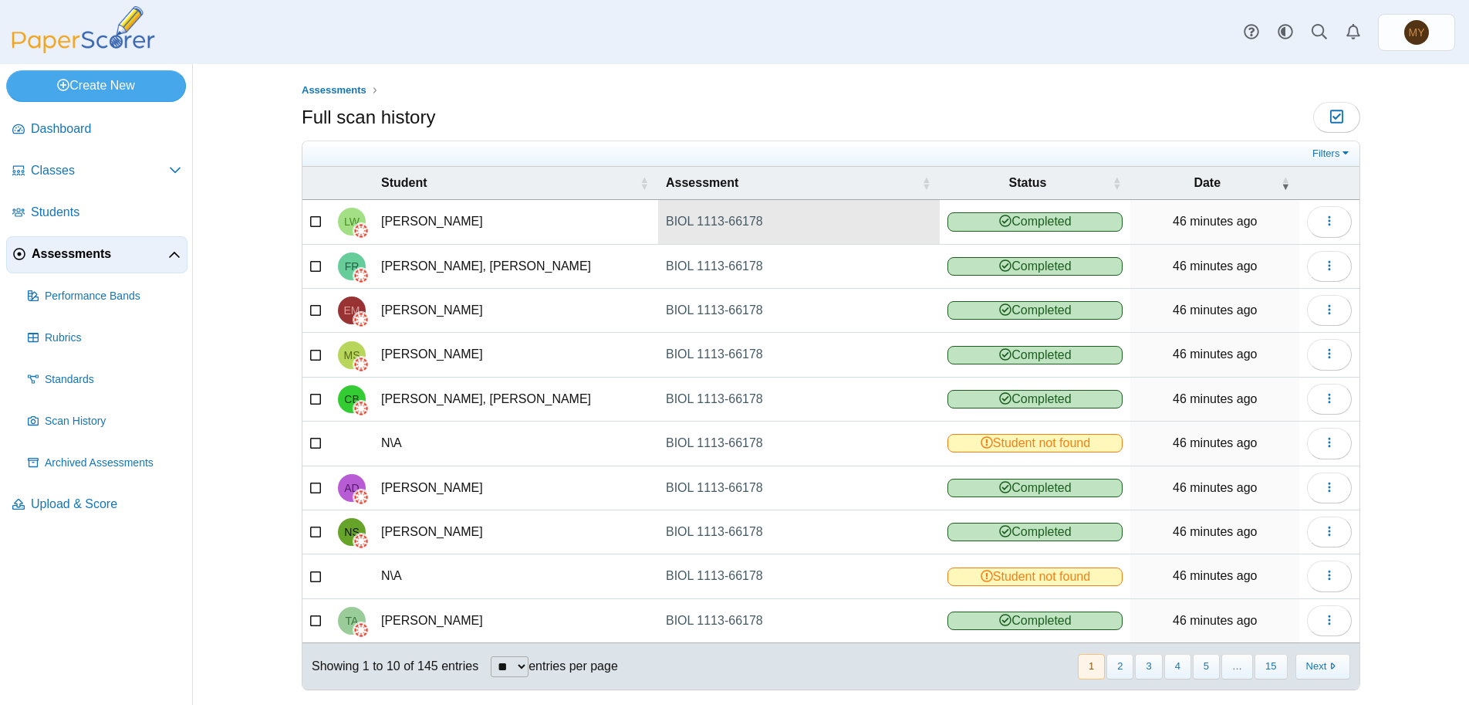
click at [691, 218] on link "BIOL 1113-66178" at bounding box center [799, 221] width 282 height 43
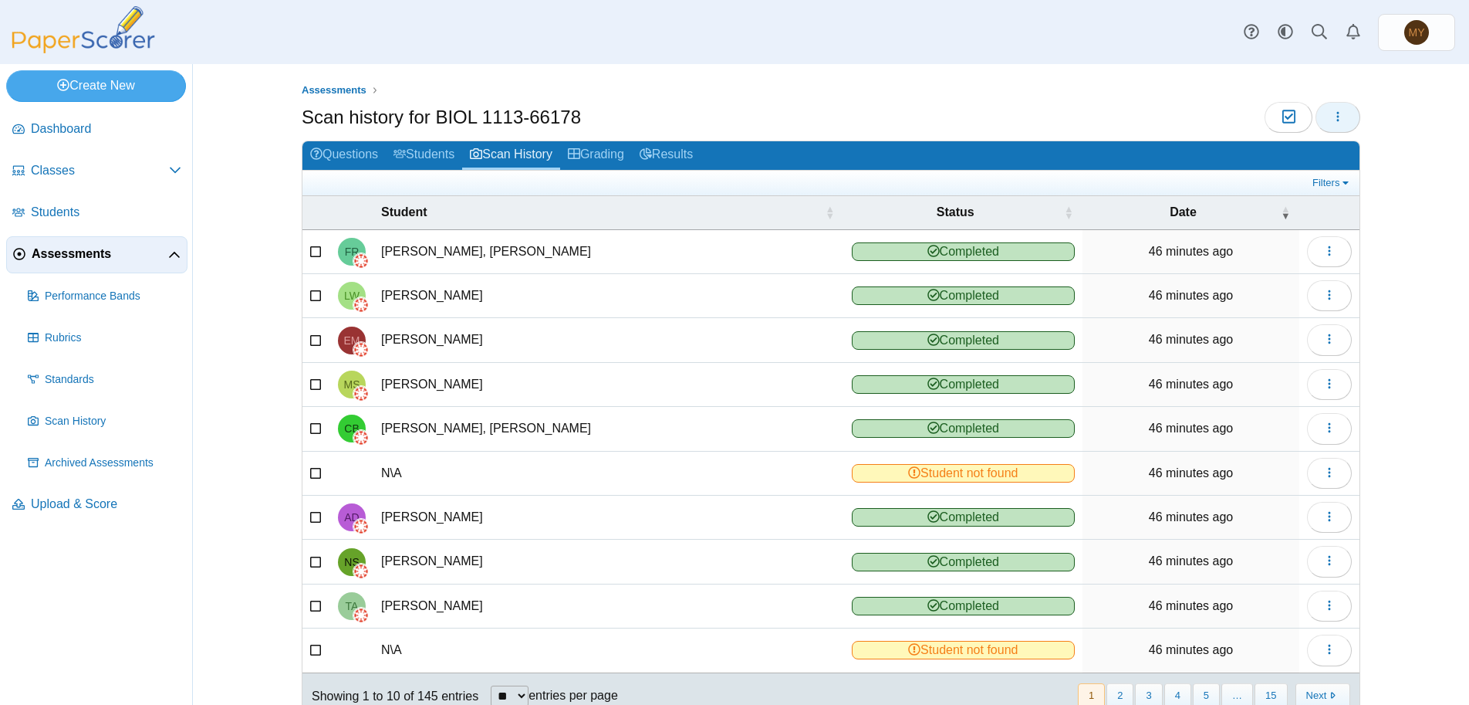
click at [1333, 114] on icon "button" at bounding box center [1338, 116] width 12 height 12
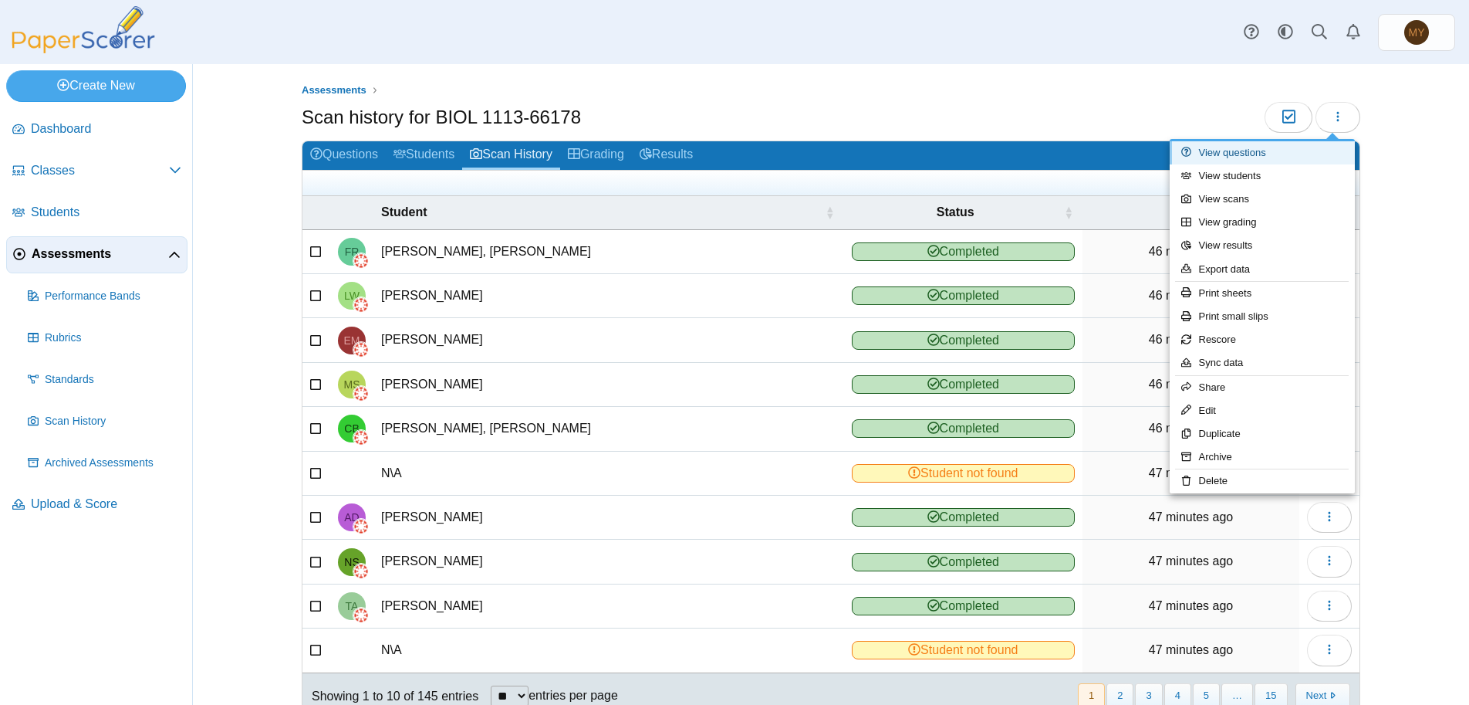
click at [1237, 153] on link "View questions" at bounding box center [1262, 152] width 185 height 23
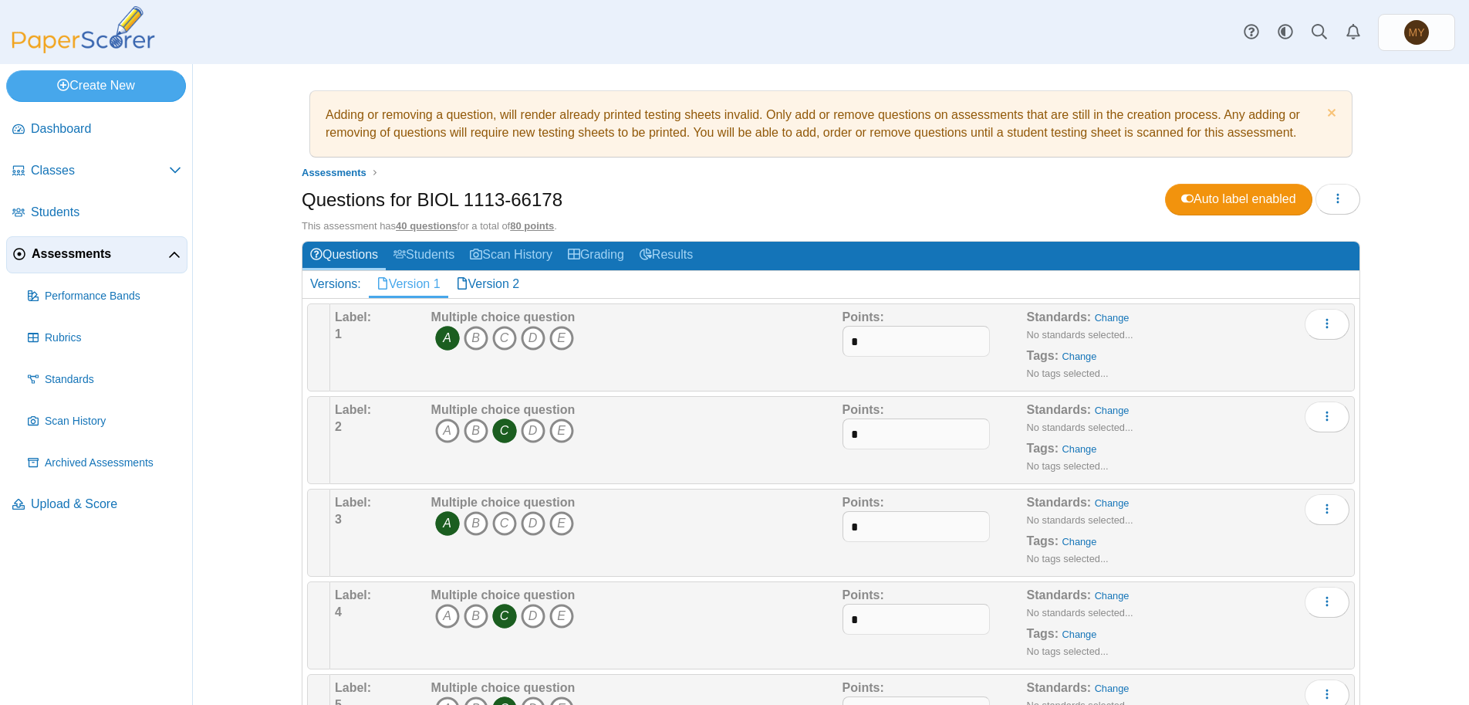
click at [1047, 19] on div "Dashboard Classes Archived classes Students Assessments" at bounding box center [734, 32] width 1469 height 64
click at [494, 285] on link "Version 2" at bounding box center [487, 284] width 79 height 26
click at [393, 281] on link "Version 1" at bounding box center [408, 284] width 79 height 26
click at [494, 282] on link "Version 2" at bounding box center [487, 284] width 79 height 26
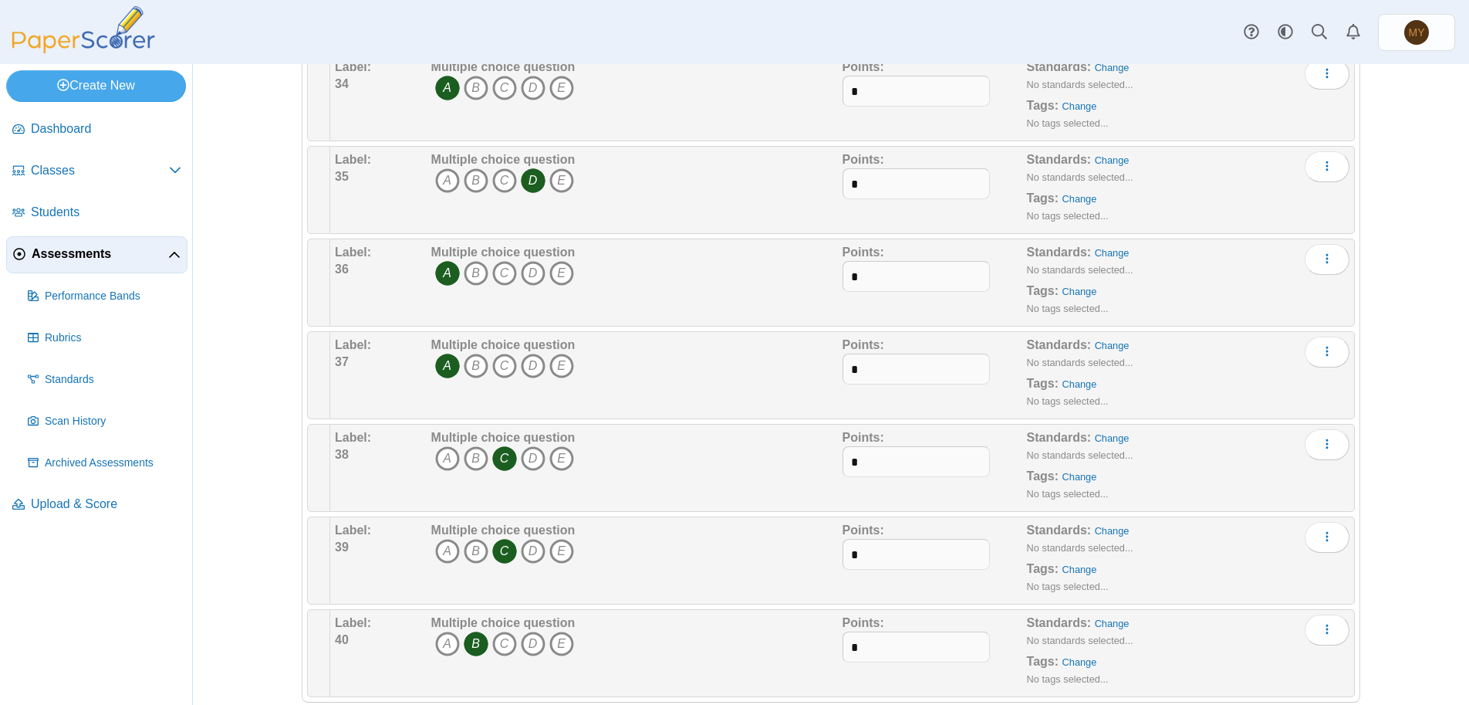
scroll to position [3334, 0]
